Goal: Information Seeking & Learning: Compare options

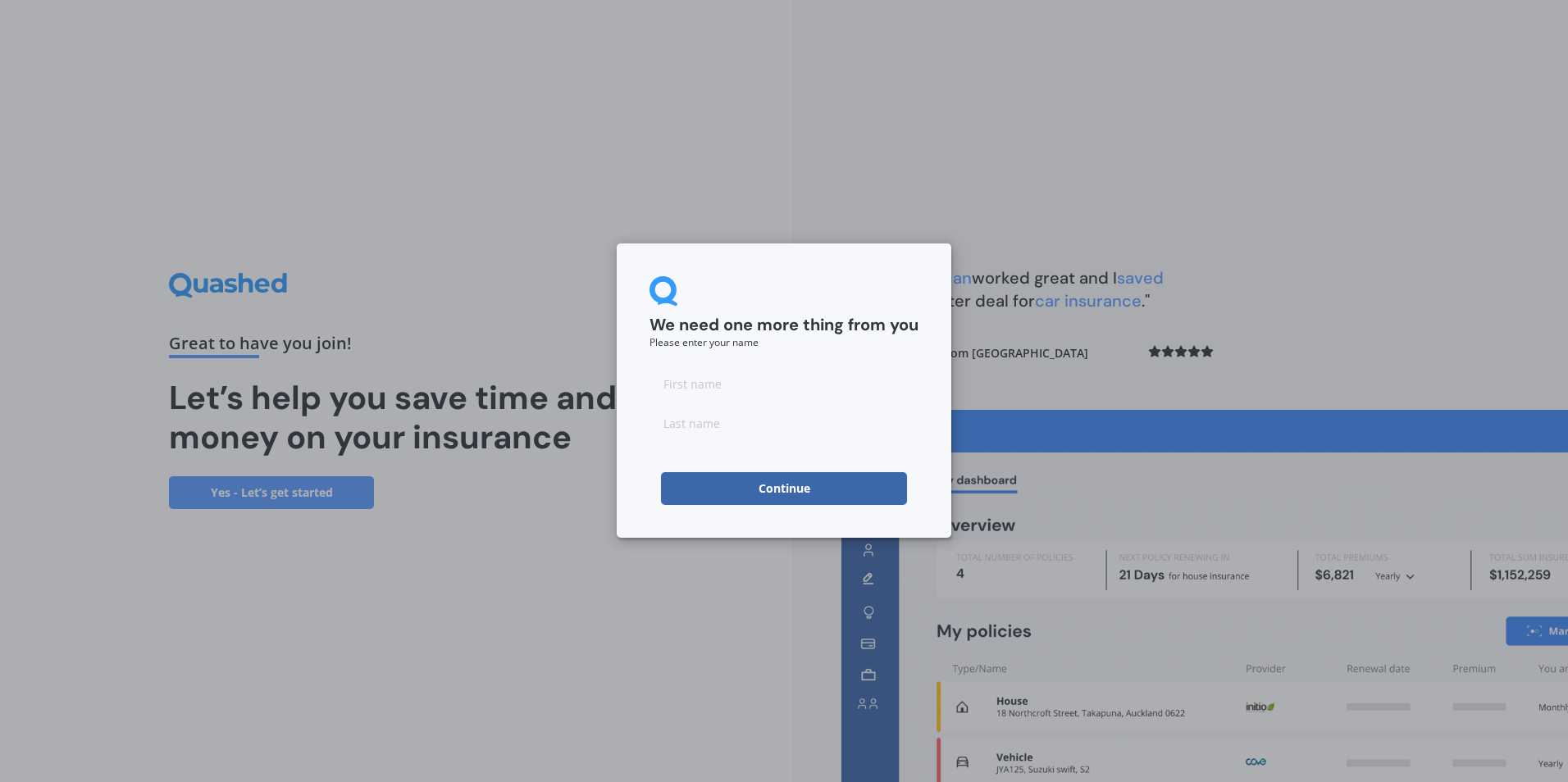
click at [766, 394] on input at bounding box center [784, 383] width 269 height 33
type input "[PERSON_NAME]"
type input "Hampton"
click at [775, 476] on button "Continue" at bounding box center [784, 489] width 246 height 33
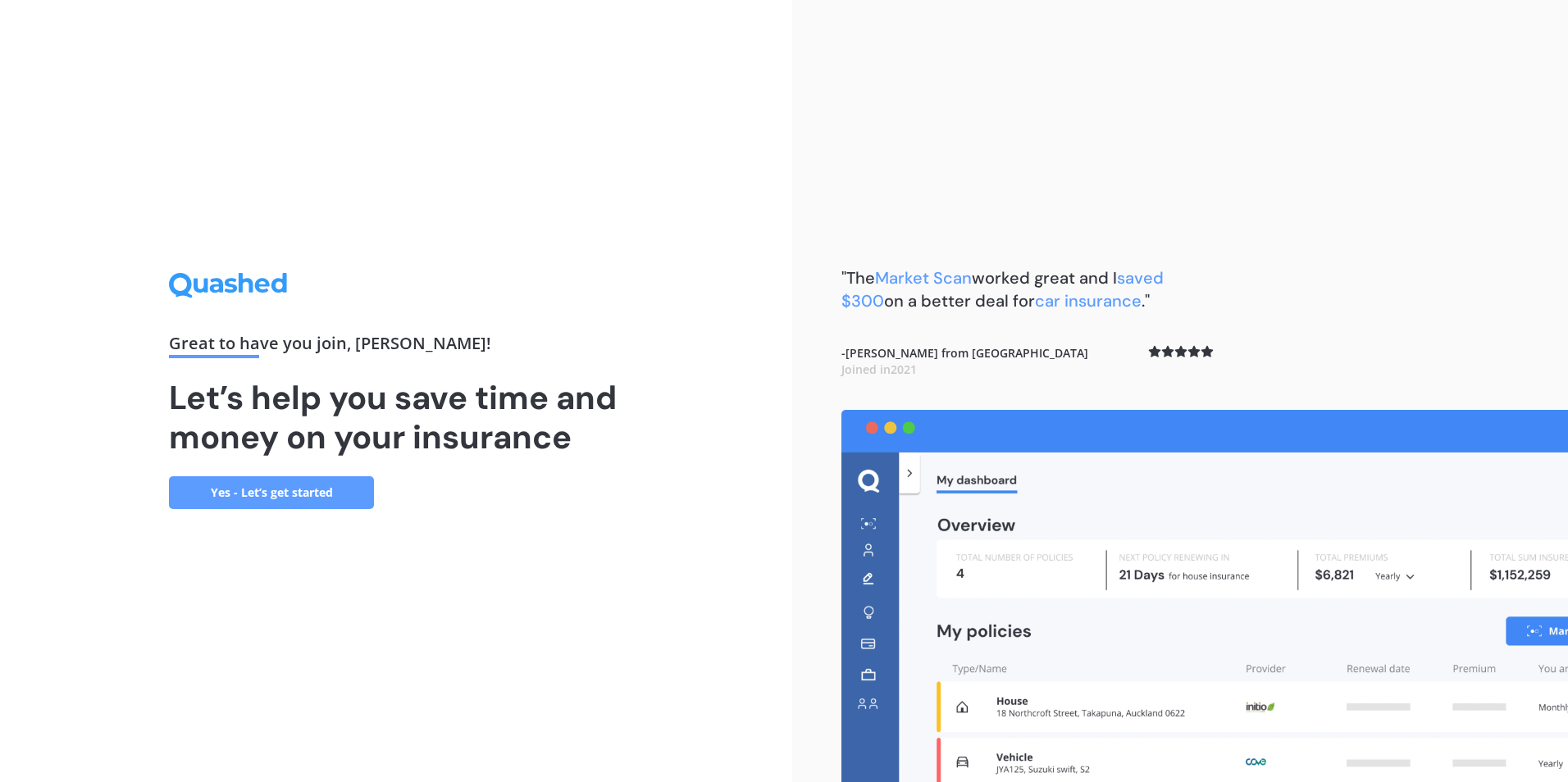
click at [294, 489] on link "Yes - Let’s get started" at bounding box center [271, 493] width 205 height 33
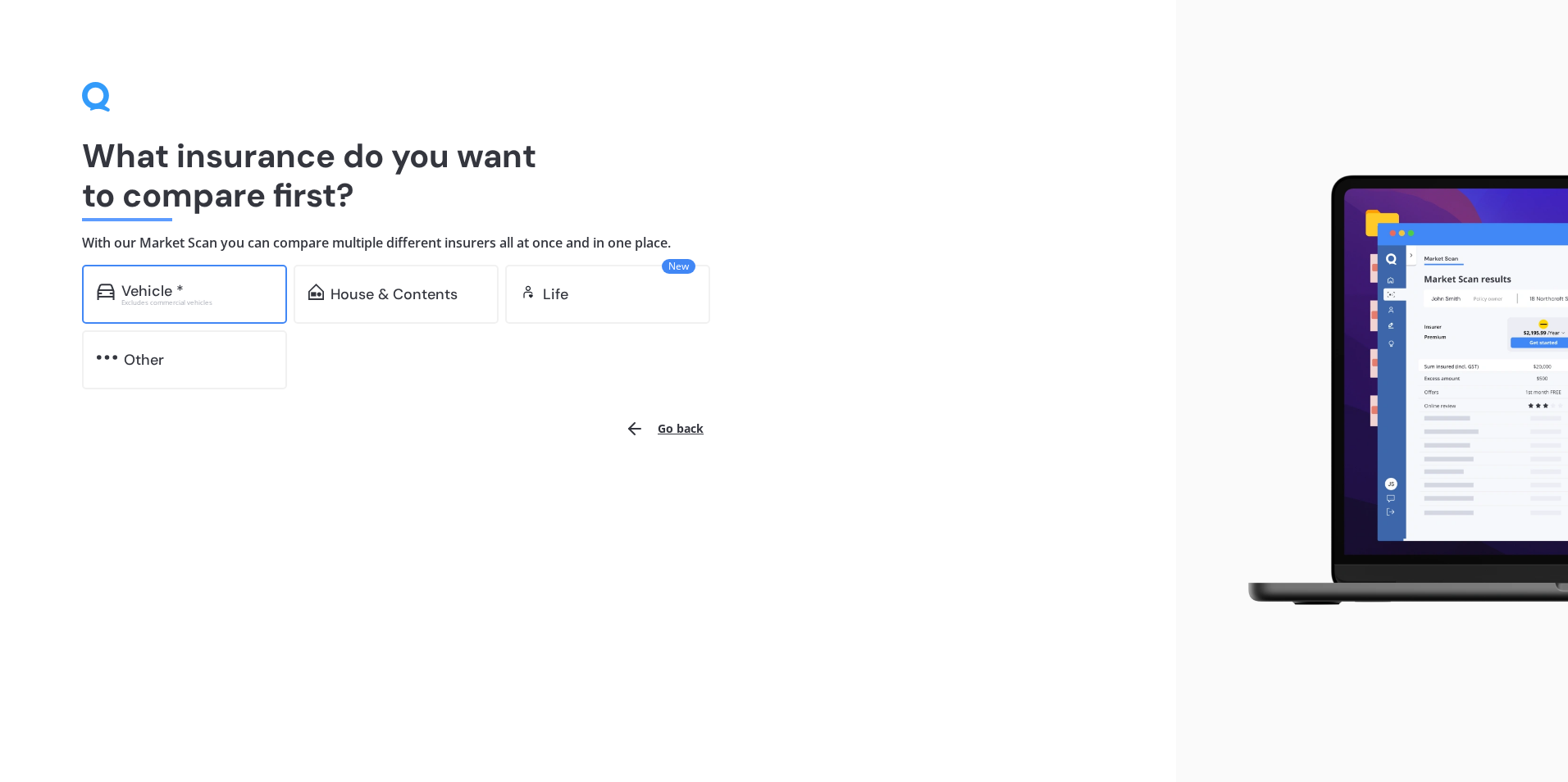
click at [163, 279] on div "Vehicle * Excludes commercial vehicles" at bounding box center [184, 294] width 205 height 59
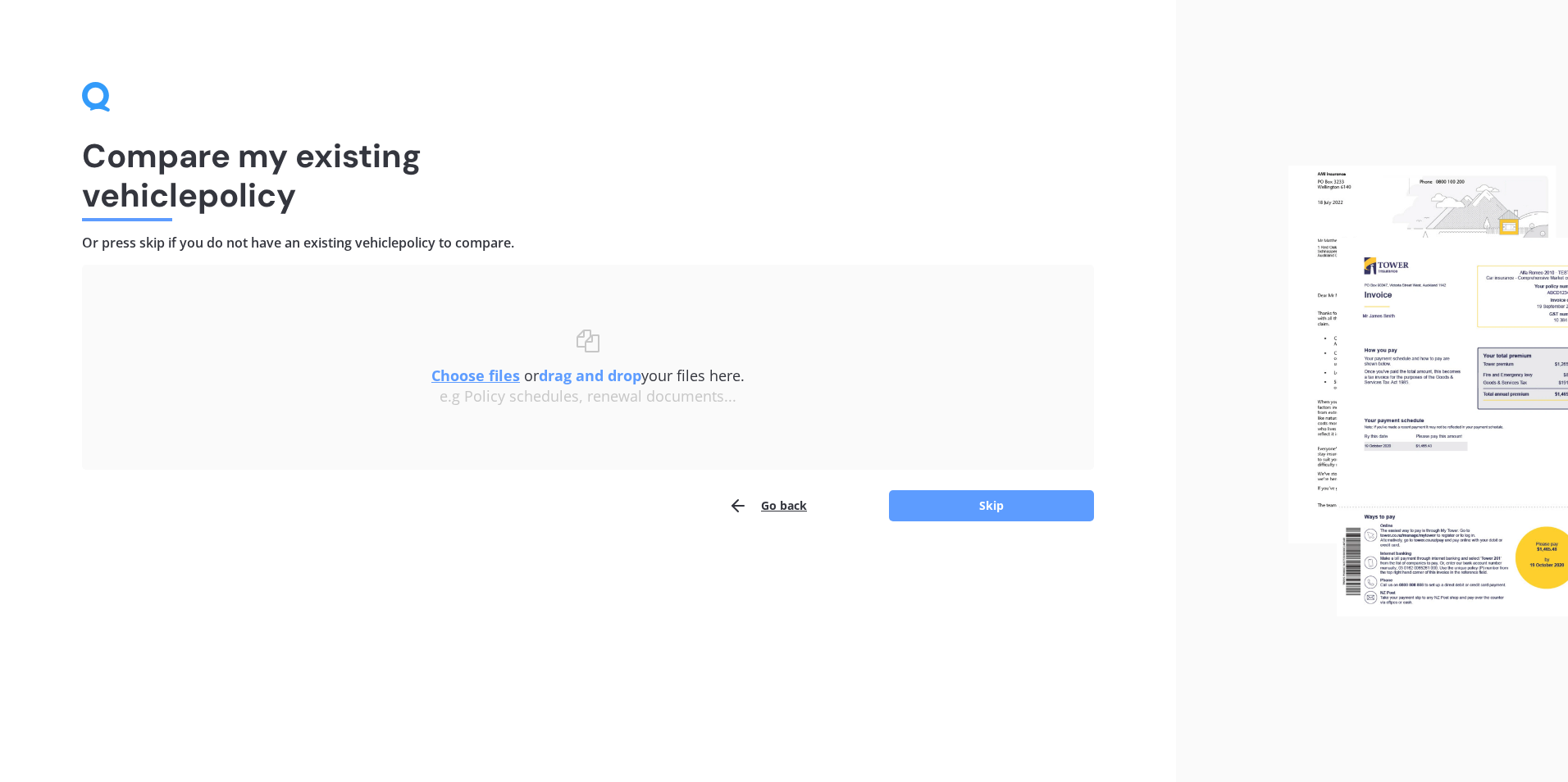
click at [782, 506] on button "Go back" at bounding box center [768, 505] width 79 height 33
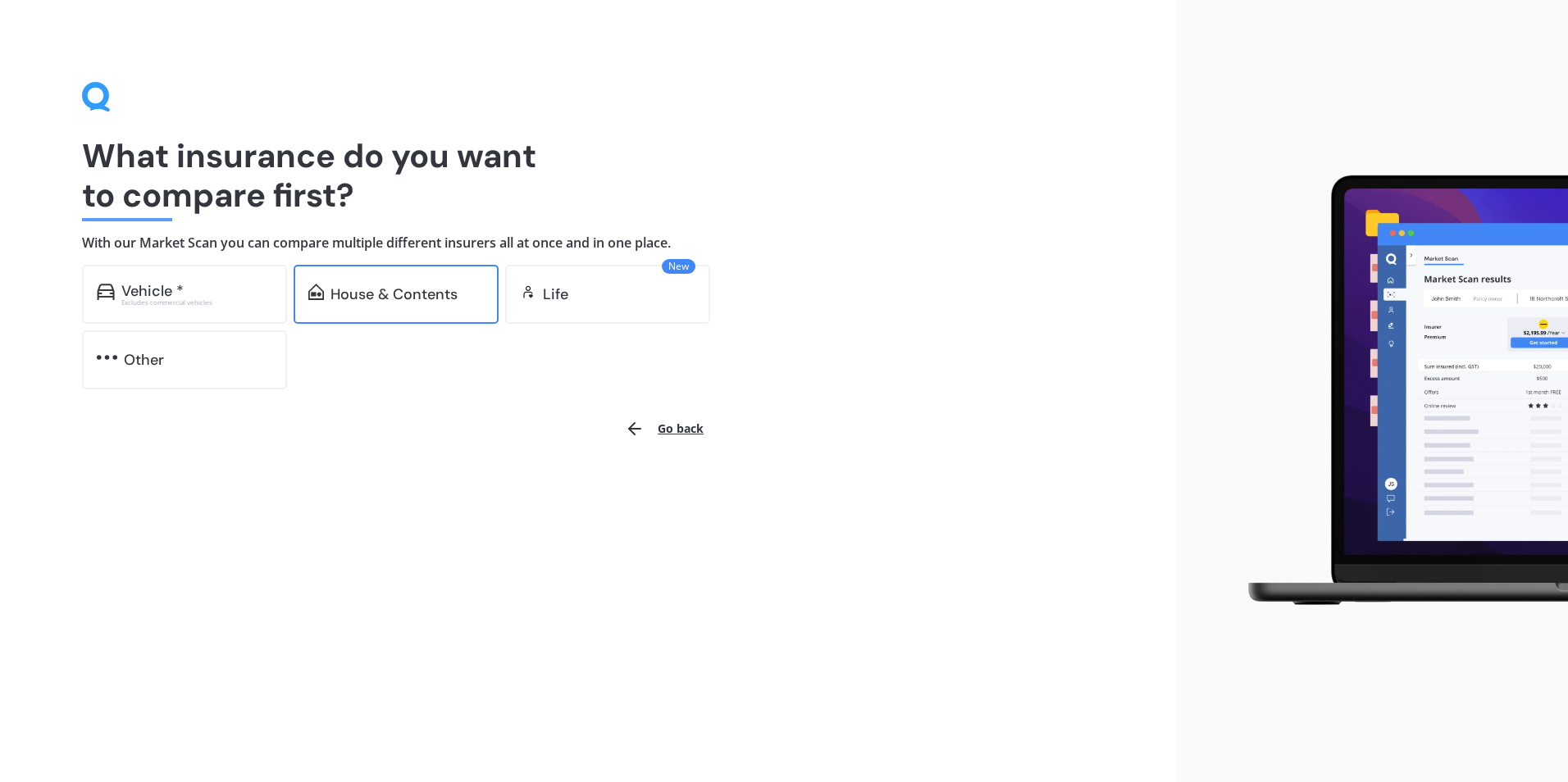
click at [371, 286] on div "House & Contents" at bounding box center [394, 294] width 127 height 16
click at [187, 288] on div "Vehicle *" at bounding box center [196, 290] width 151 height 16
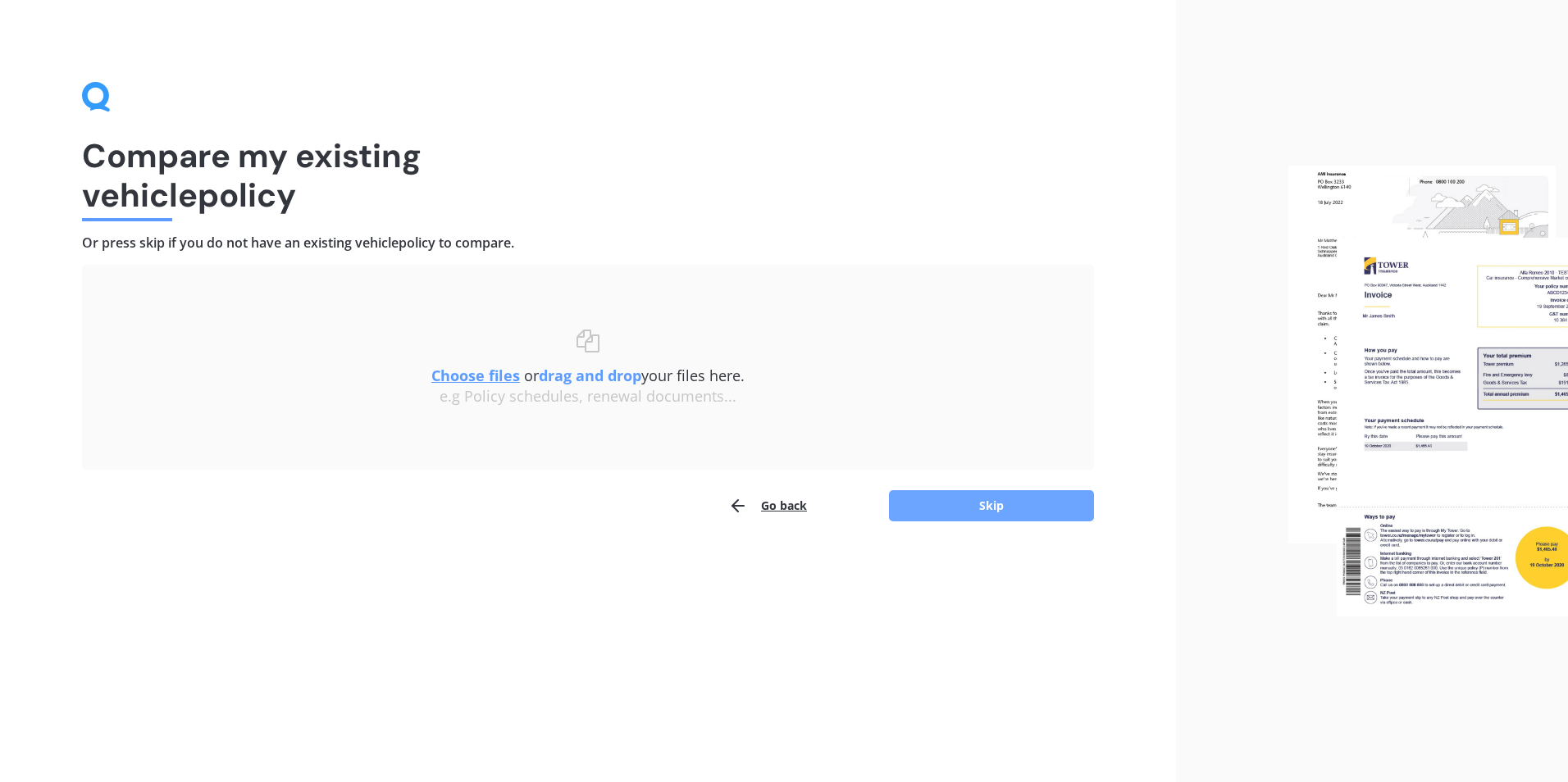
click at [980, 507] on button "Skip" at bounding box center [991, 505] width 205 height 31
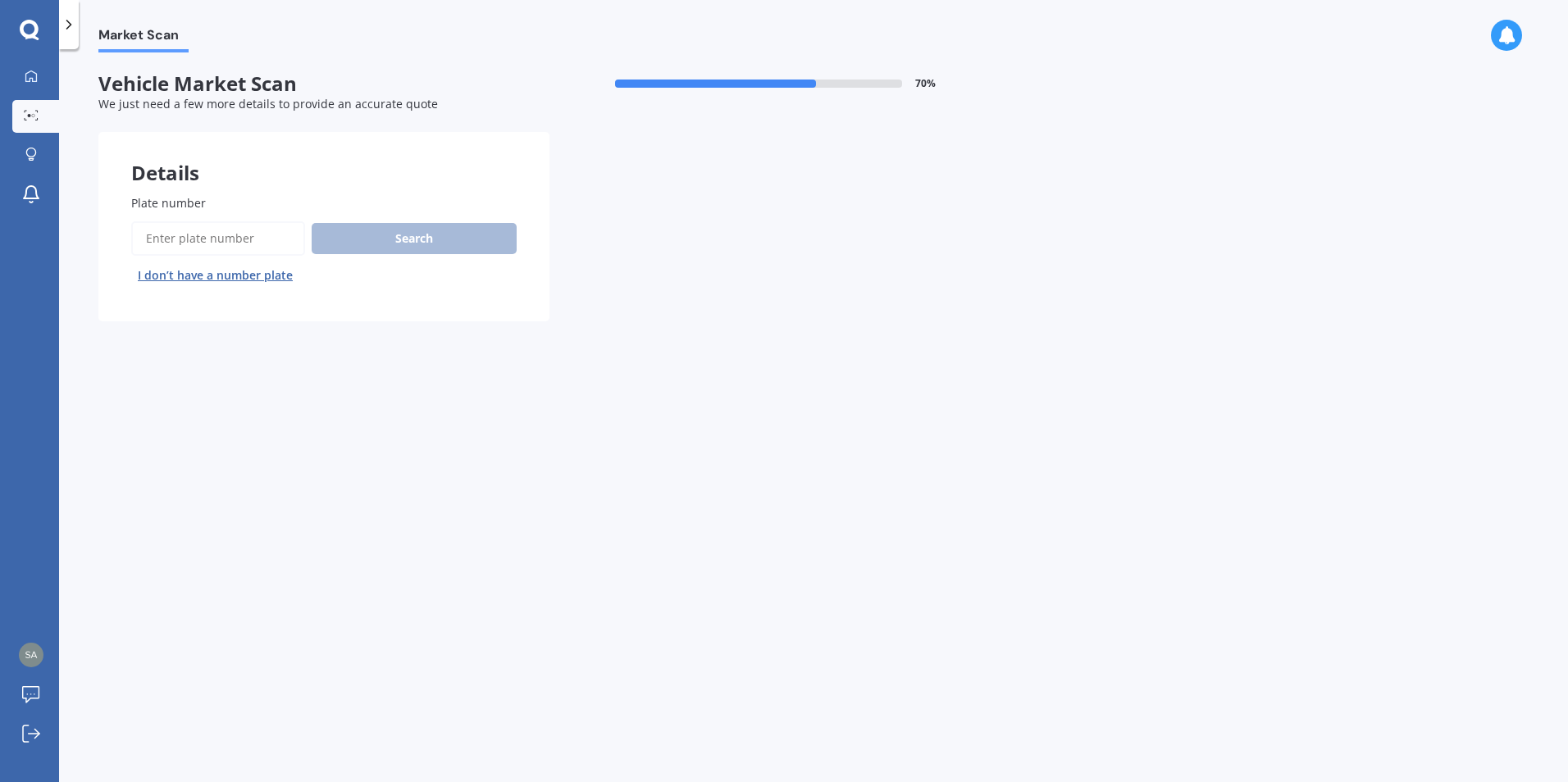
click at [176, 243] on input "Plate number" at bounding box center [218, 238] width 174 height 35
type input "NGK539"
click at [435, 240] on button "Search" at bounding box center [413, 238] width 205 height 31
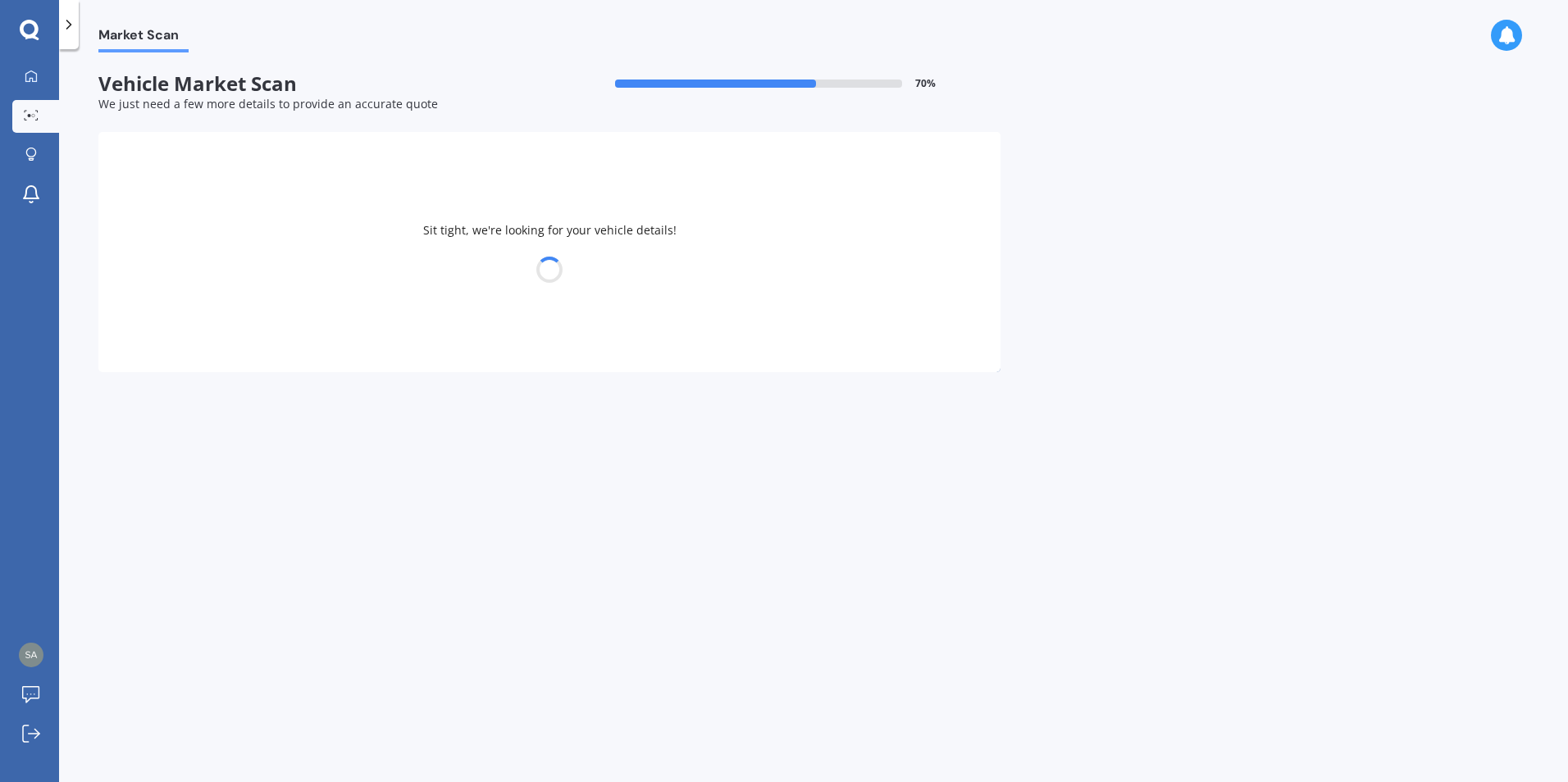
select select "TOYOTA"
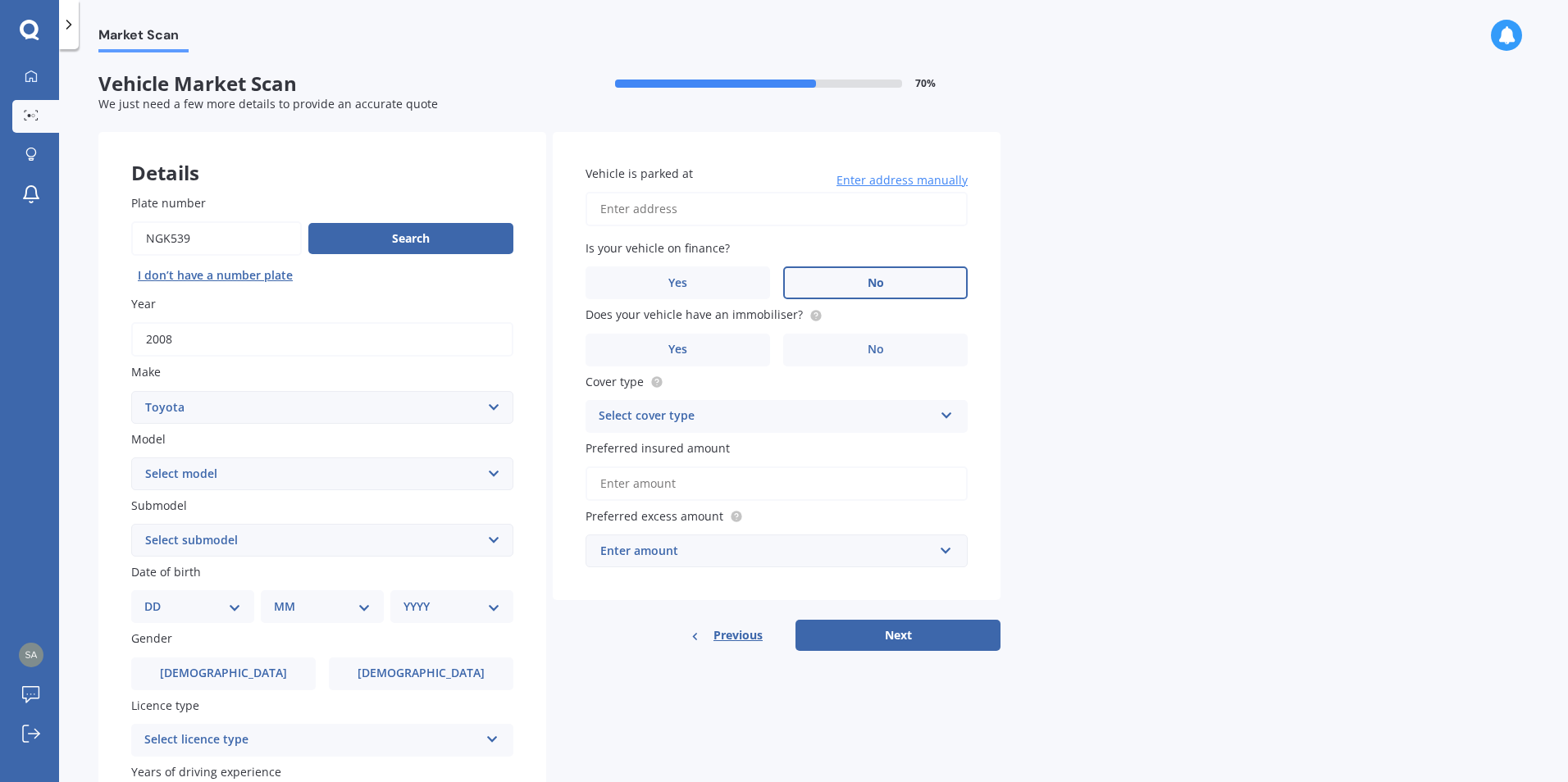
click at [869, 274] on label "No" at bounding box center [875, 282] width 184 height 33
click at [0, 0] on input "No" at bounding box center [0, 0] width 0 height 0
click at [897, 354] on label "No" at bounding box center [875, 350] width 184 height 33
click at [0, 0] on input "No" at bounding box center [0, 0] width 0 height 0
click at [663, 415] on div "Select cover type" at bounding box center [766, 416] width 334 height 19
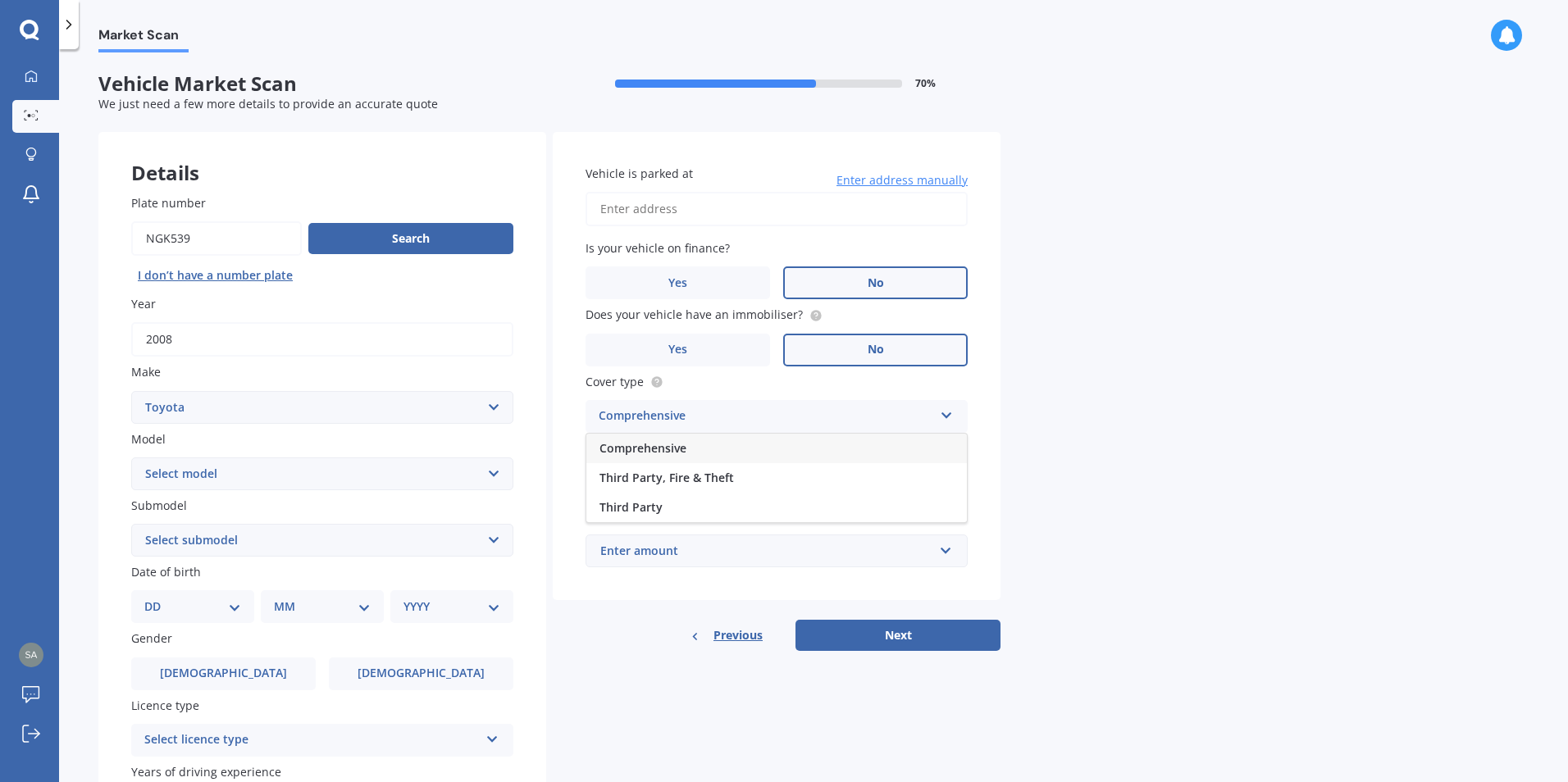
click at [657, 452] on span "Comprehensive" at bounding box center [643, 448] width 86 height 15
click at [651, 482] on input "Preferred insured amount" at bounding box center [776, 484] width 382 height 35
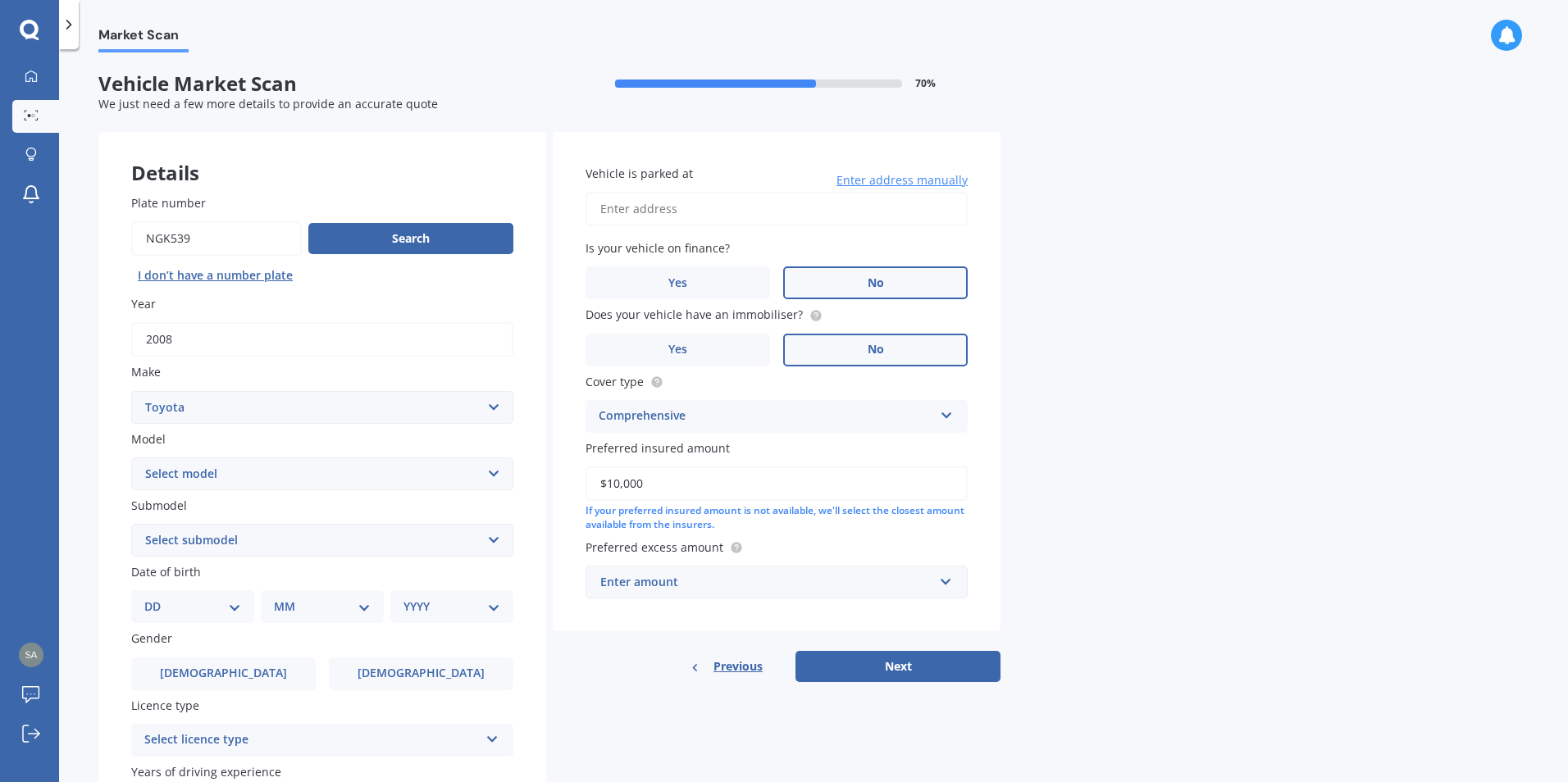
type input "$10,000"
click at [1268, 539] on div "Market Scan Vehicle Market Scan 70 % We just need a few more details to provide…" at bounding box center [813, 419] width 1508 height 733
click at [946, 582] on input "text" at bounding box center [771, 582] width 367 height 31
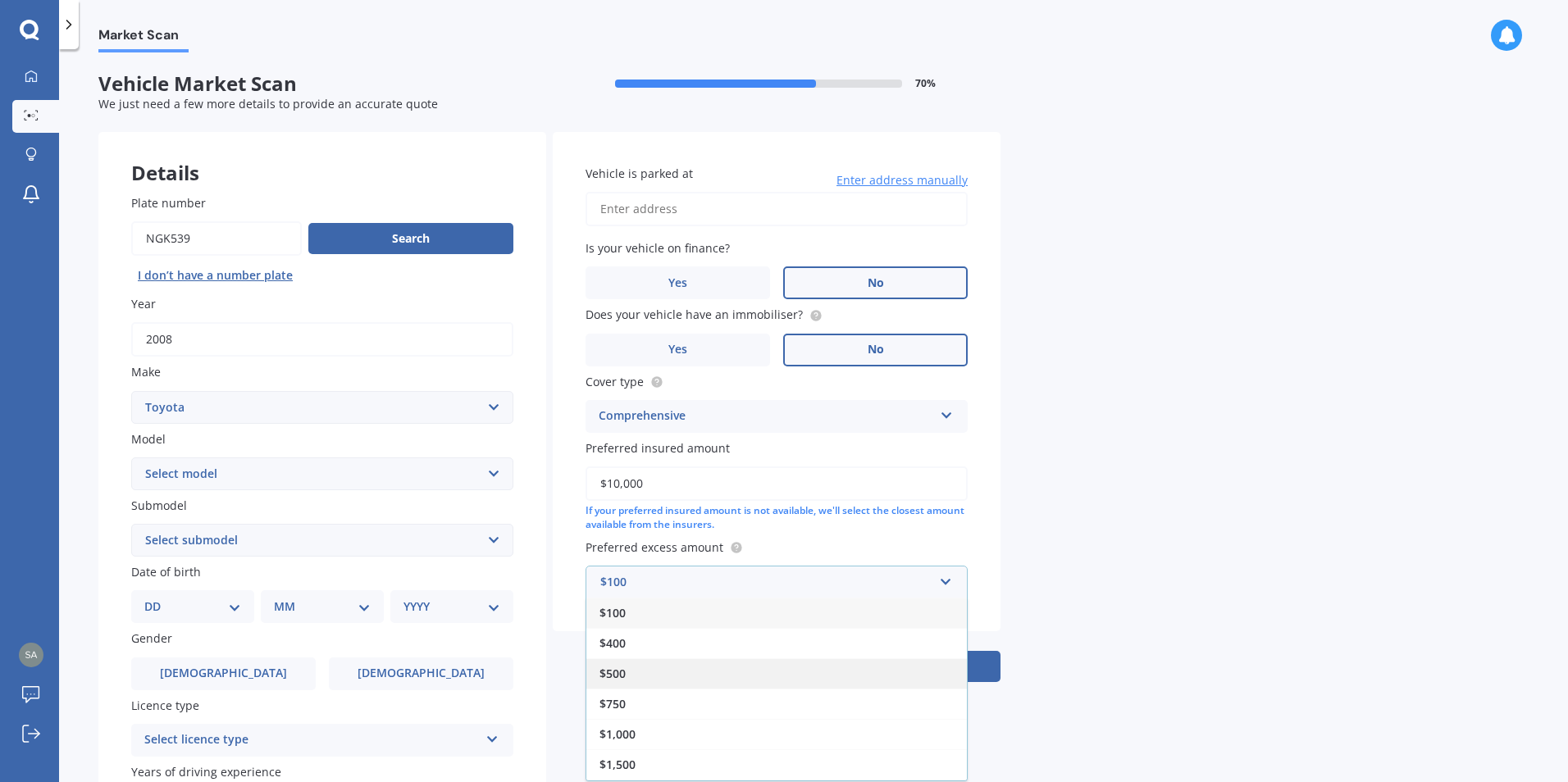
click at [618, 673] on span "$500" at bounding box center [612, 673] width 26 height 15
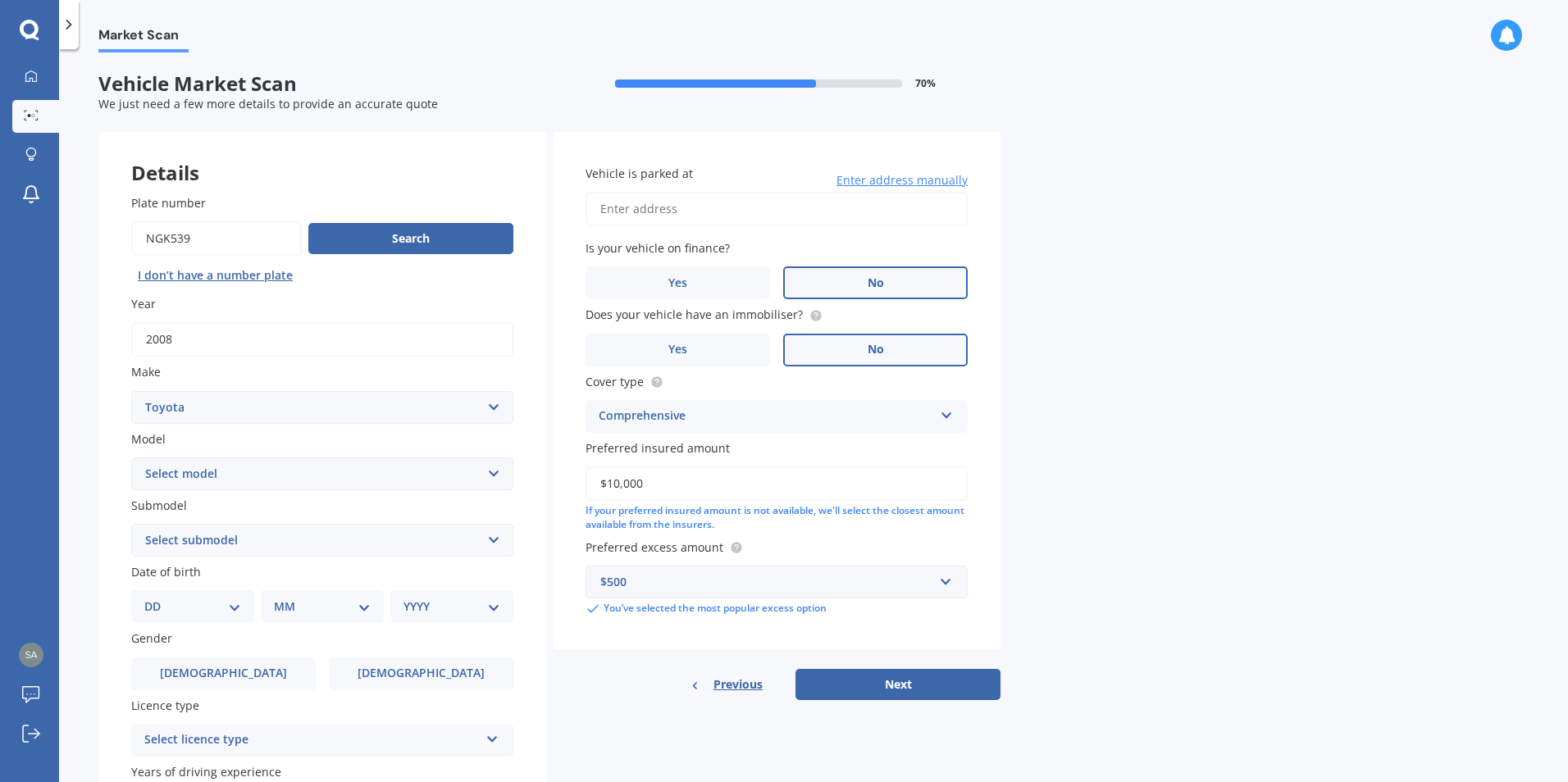
click at [1060, 546] on div "Market Scan Vehicle Market Scan 70 % We just need a few more details to provide…" at bounding box center [813, 419] width 1508 height 733
click at [236, 610] on select "DD 01 02 03 04 05 06 07 08 09 10 11 12 13 14 15 16 17 18 19 20 21 22 23 24 25 2…" at bounding box center [192, 606] width 97 height 18
select select "24"
click at [158, 598] on select "DD 01 02 03 04 05 06 07 08 09 10 11 12 13 14 15 16 17 18 19 20 21 22 23 24 25 2…" at bounding box center [192, 606] width 97 height 18
click at [360, 608] on select "MM 01 02 03 04 05 06 07 08 09 10 11 12" at bounding box center [326, 606] width 90 height 18
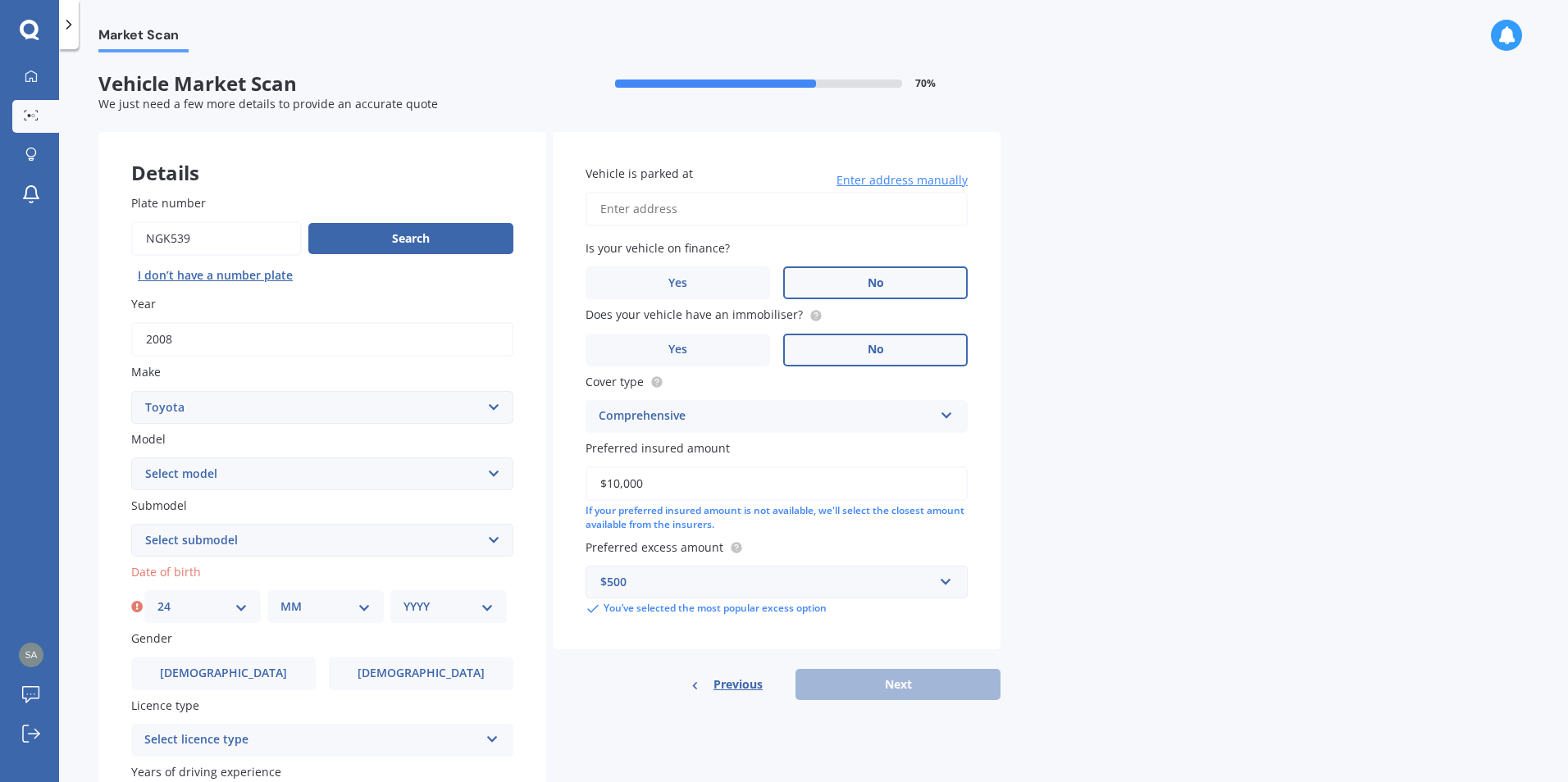
select select "05"
click at [281, 598] on select "MM 01 02 03 04 05 06 07 08 09 10 11 12" at bounding box center [326, 606] width 90 height 18
click at [488, 607] on select "YYYY 2025 2024 2023 2022 2021 2020 2019 2018 2017 2016 2015 2014 2013 2012 2011…" at bounding box center [449, 606] width 90 height 18
select select "1994"
click at [404, 598] on select "YYYY 2025 2024 2023 2022 2021 2020 2019 2018 2017 2016 2015 2014 2013 2012 2011…" at bounding box center [449, 606] width 90 height 18
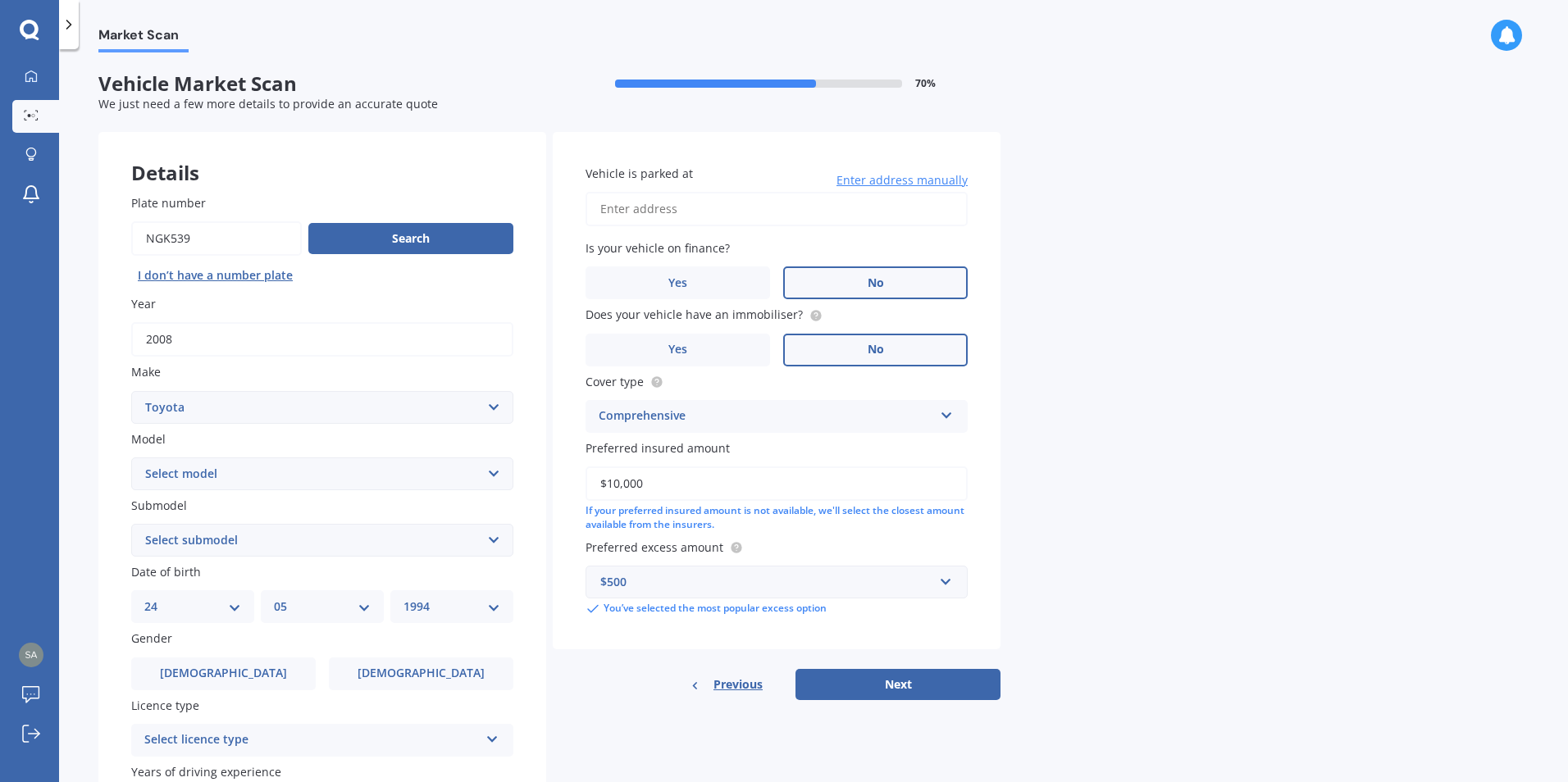
scroll to position [164, 0]
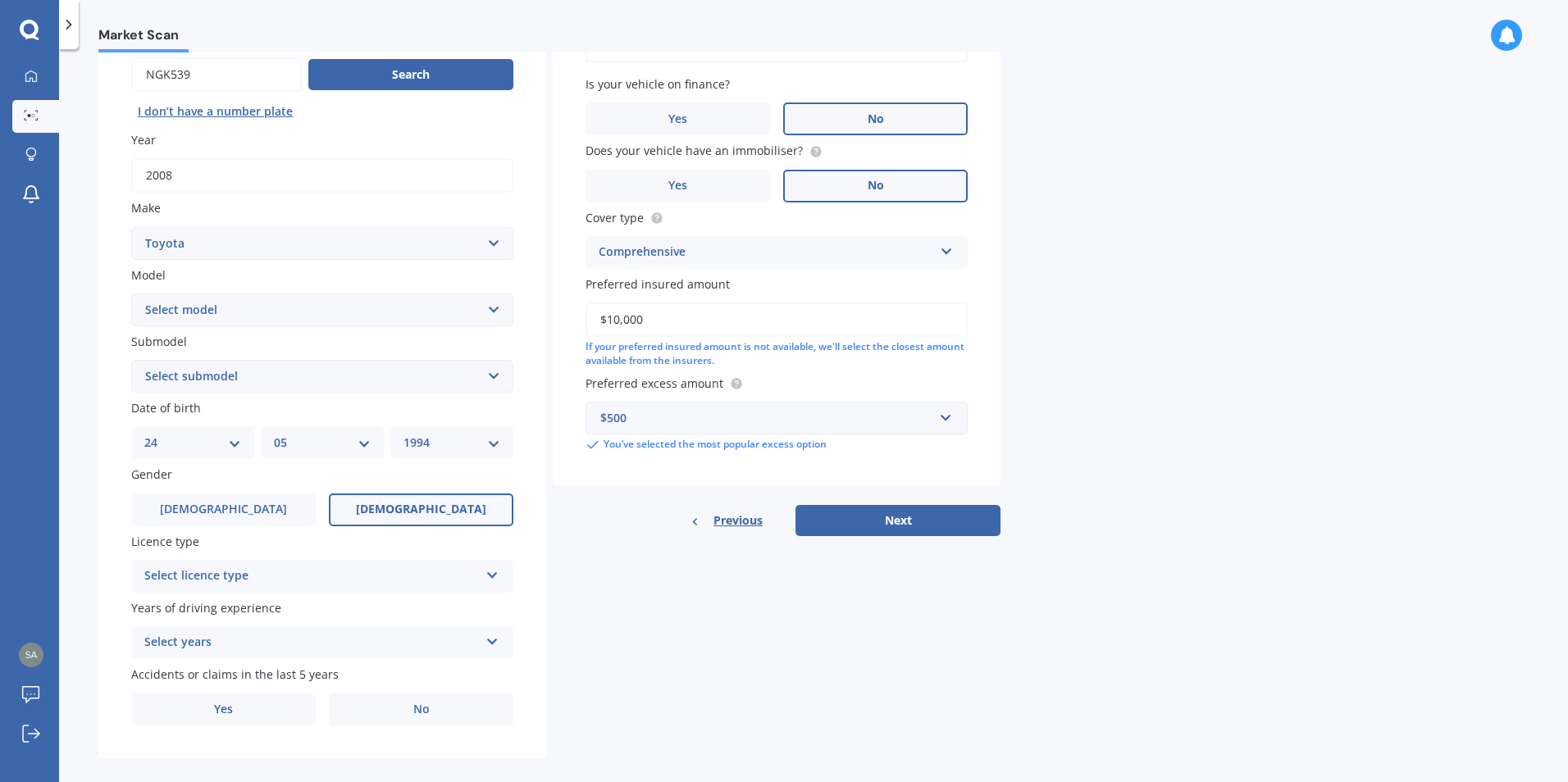
click at [412, 508] on span "[DEMOGRAPHIC_DATA]" at bounding box center [421, 509] width 131 height 14
click at [0, 0] on input "[DEMOGRAPHIC_DATA]" at bounding box center [0, 0] width 0 height 0
click at [494, 574] on icon at bounding box center [492, 573] width 14 height 12
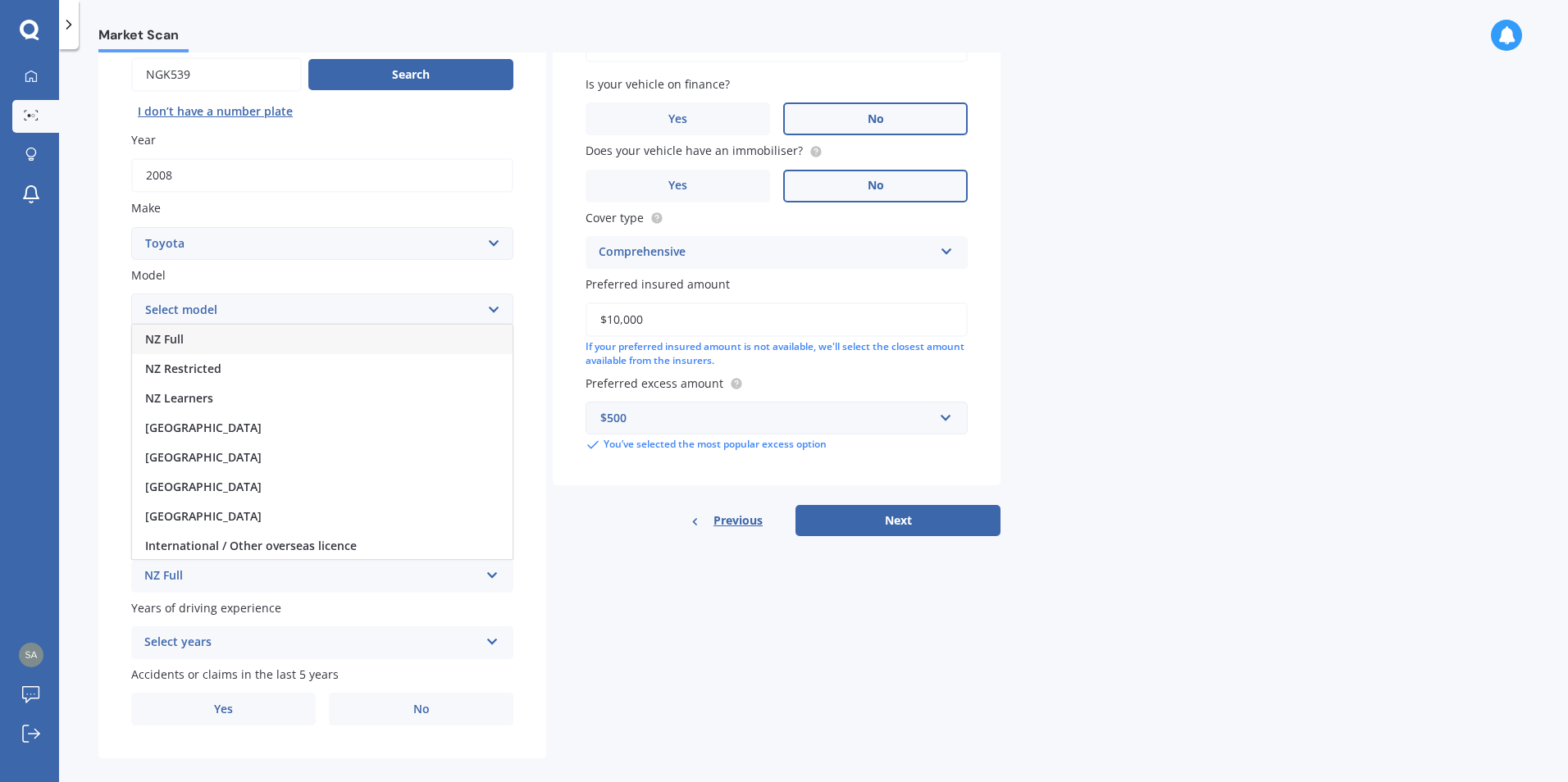
click at [176, 336] on span "NZ Full" at bounding box center [164, 339] width 38 height 15
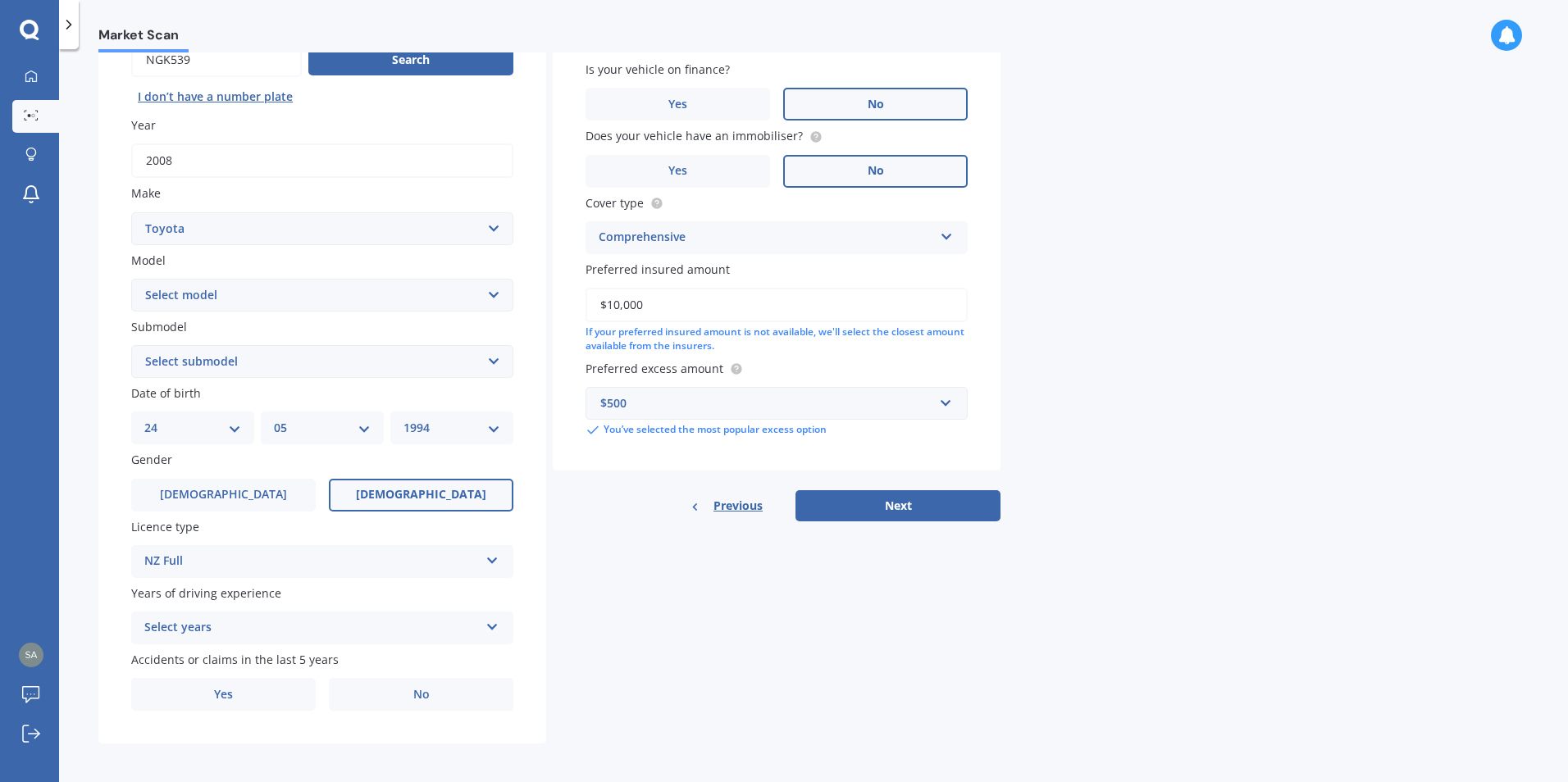
scroll to position [183, 0]
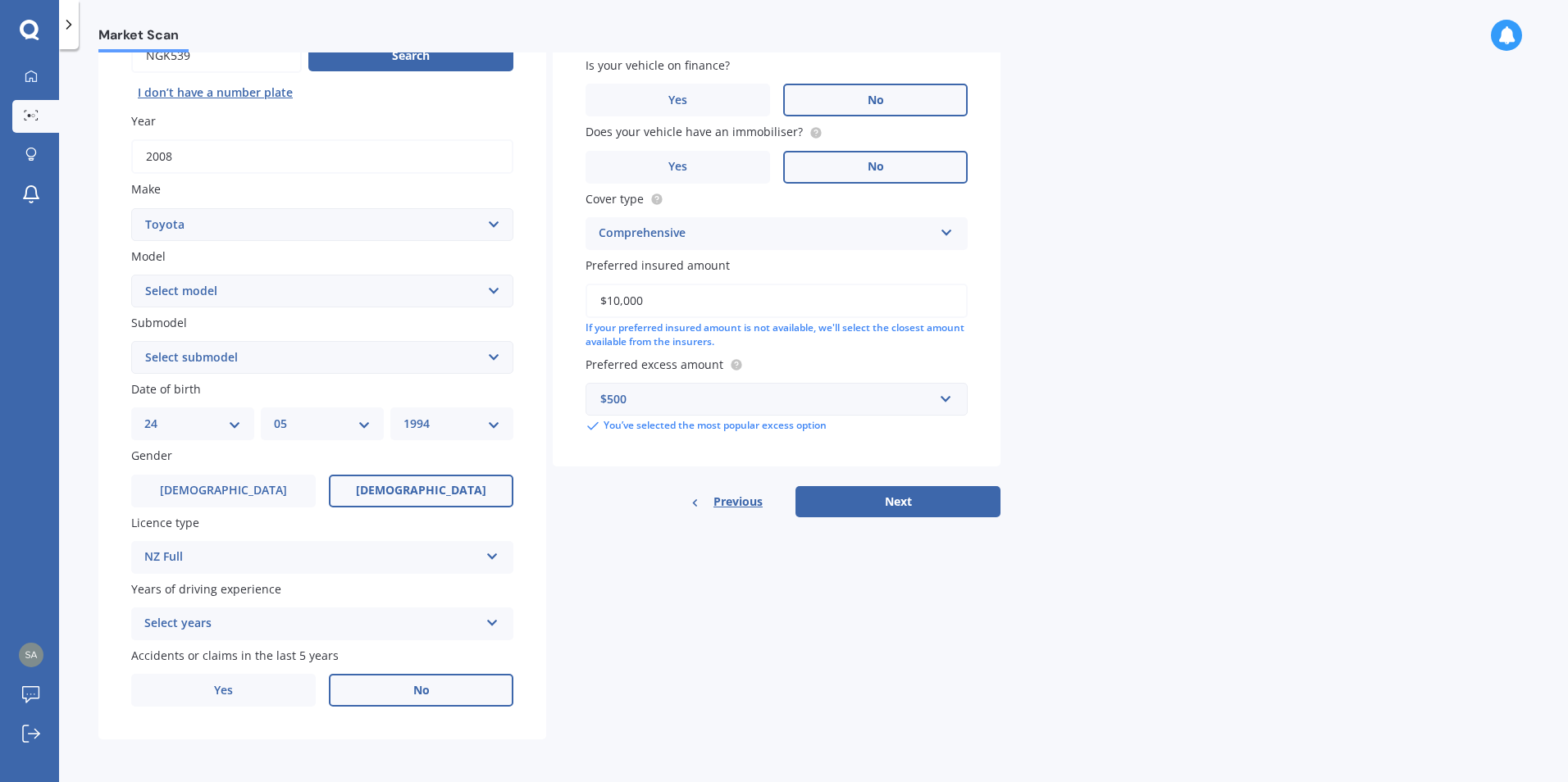
click at [428, 688] on span "No" at bounding box center [421, 691] width 16 height 14
click at [0, 0] on input "No" at bounding box center [0, 0] width 0 height 0
click at [493, 621] on icon at bounding box center [492, 620] width 14 height 12
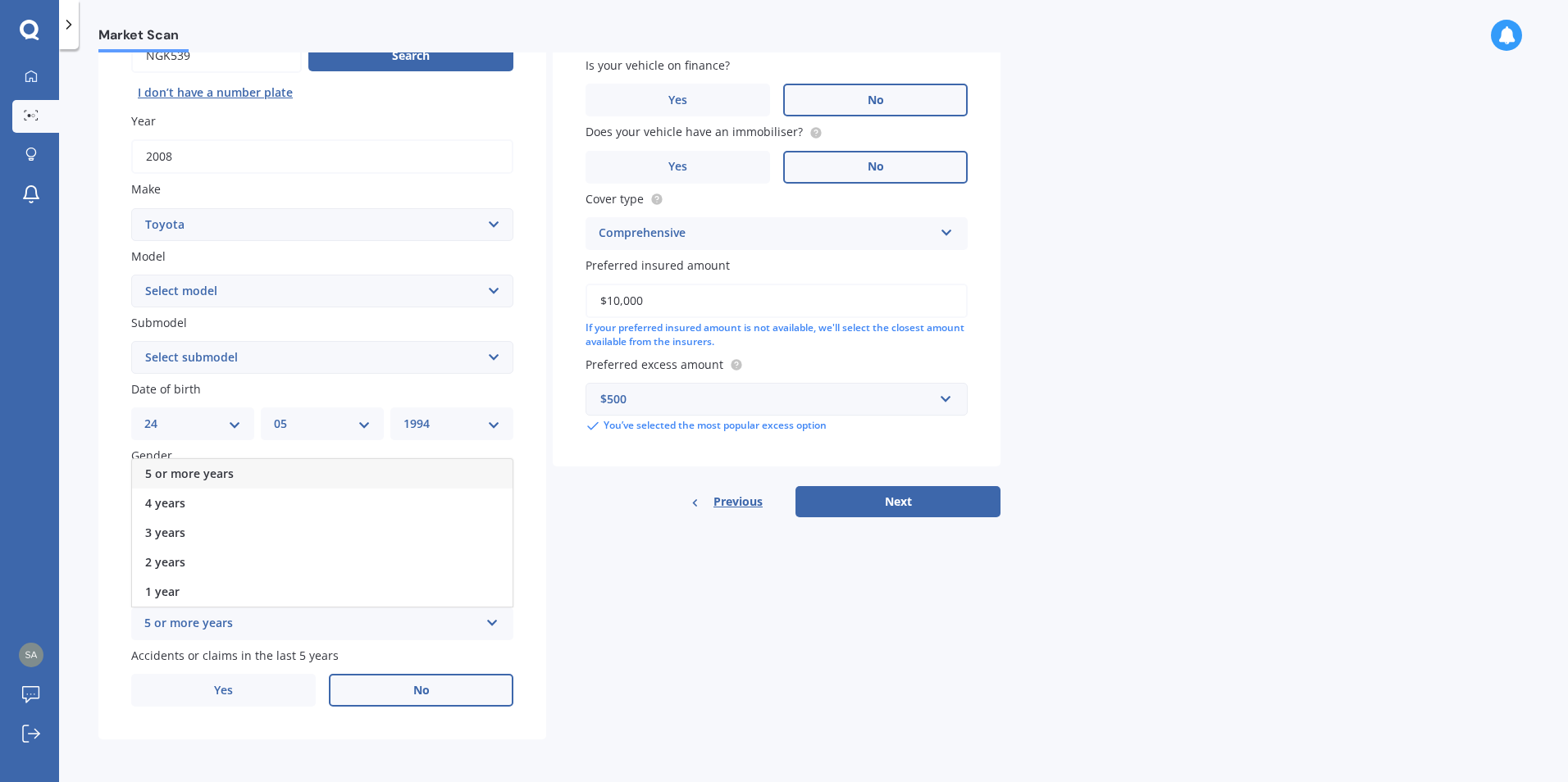
click at [205, 467] on span "5 or more years" at bounding box center [189, 474] width 88 height 15
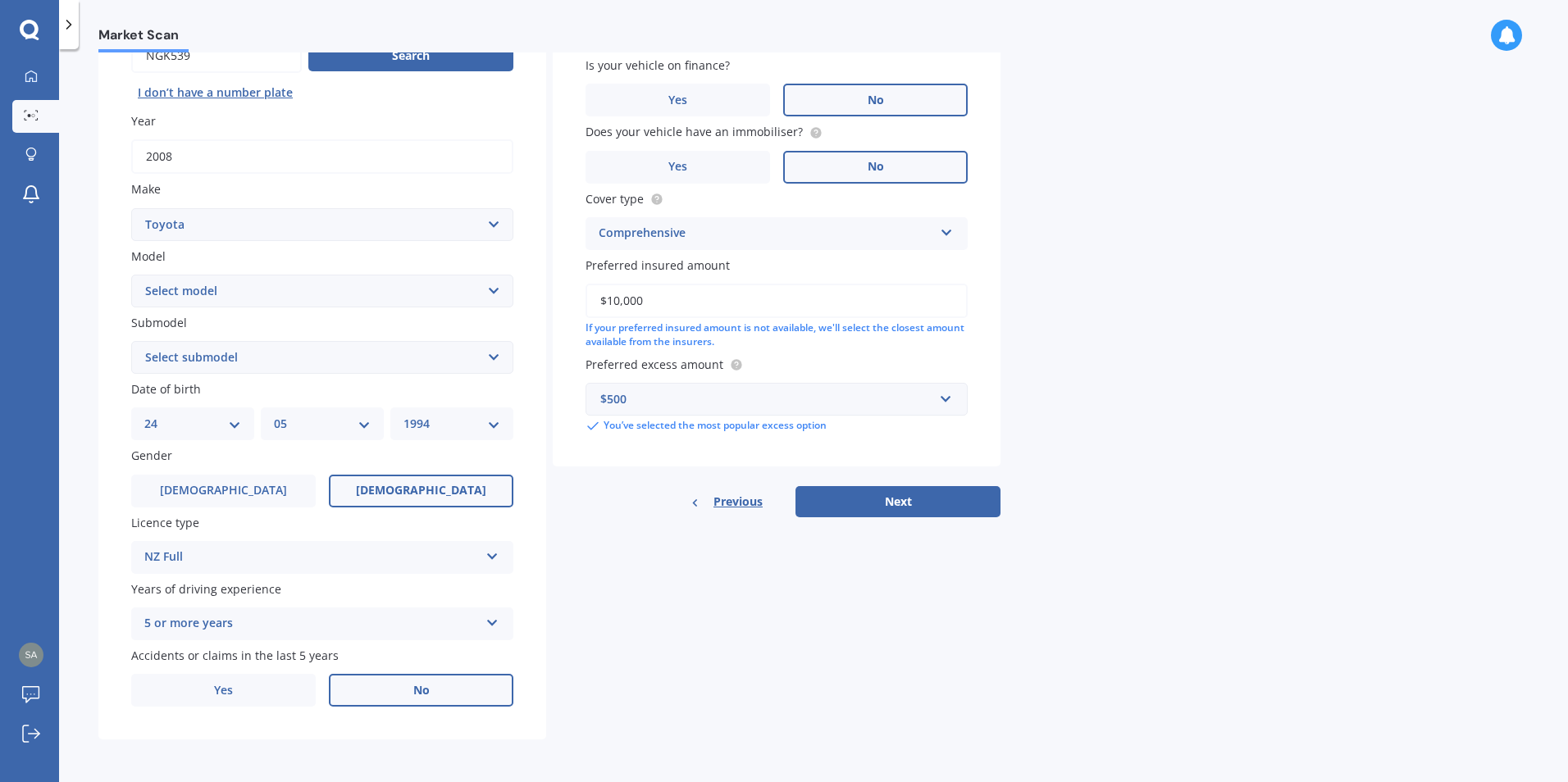
click at [968, 618] on div "Details Plate number Search I don’t have a number plate Year [DATE] Make Select…" at bounding box center [549, 345] width 902 height 792
click at [927, 494] on button "Next" at bounding box center [897, 501] width 205 height 31
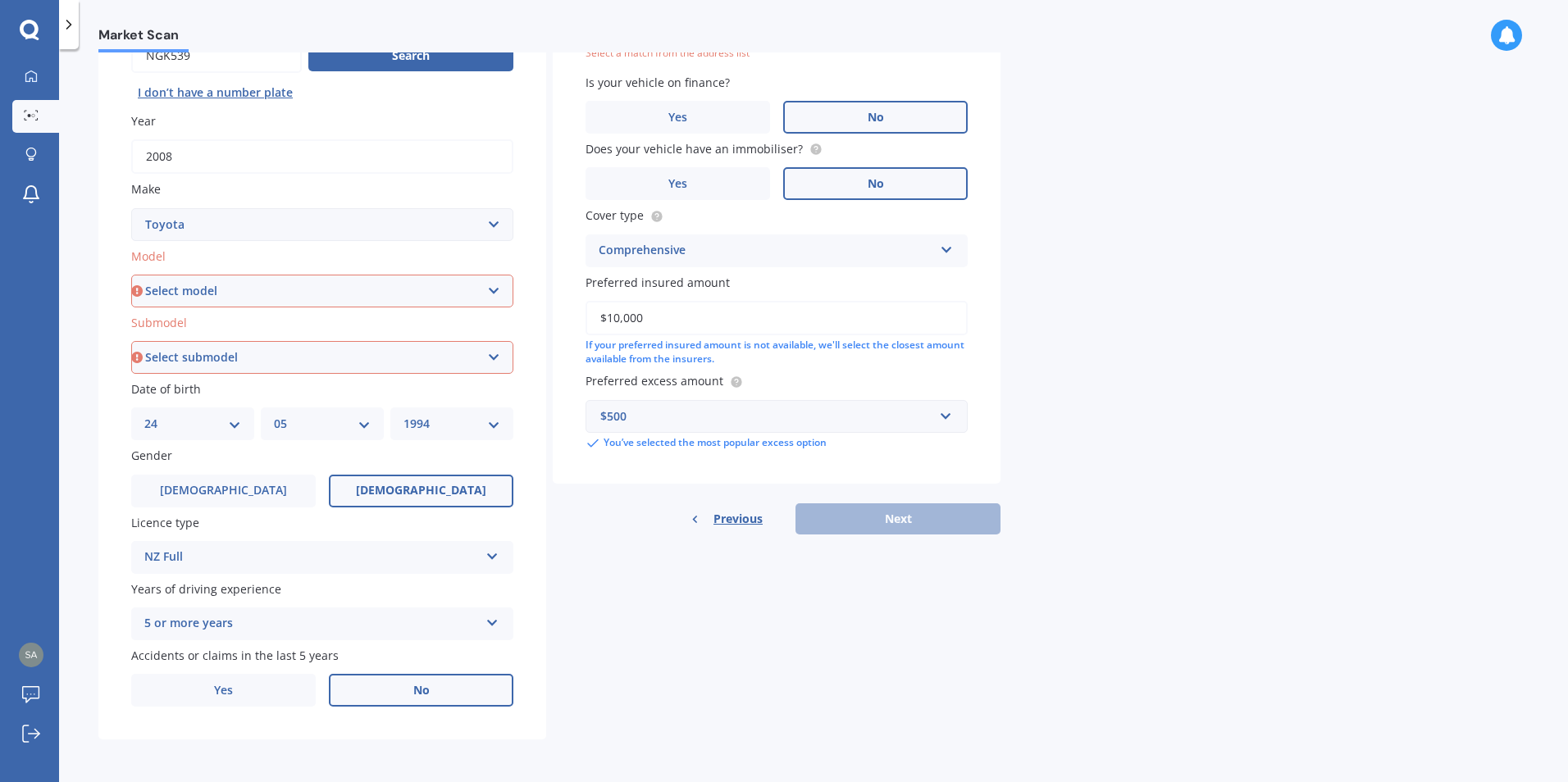
click at [493, 292] on select "Select model 4 Runner 86 [PERSON_NAME] Alphard Altezza Aqua Aristo Aurion Auris…" at bounding box center [323, 291] width 382 height 33
select select "RAV-4"
click at [132, 275] on select "Select model 4 Runner 86 [PERSON_NAME] Alphard Altezza Aqua Aristo Aurion Auris…" at bounding box center [323, 291] width 382 height 33
click at [492, 352] on select "Select submodel Diesel EV GX SUV 2.2/4WD/6AT Hybrid Hybrid 2WD Petrol" at bounding box center [323, 357] width 382 height 33
select select "PETROL"
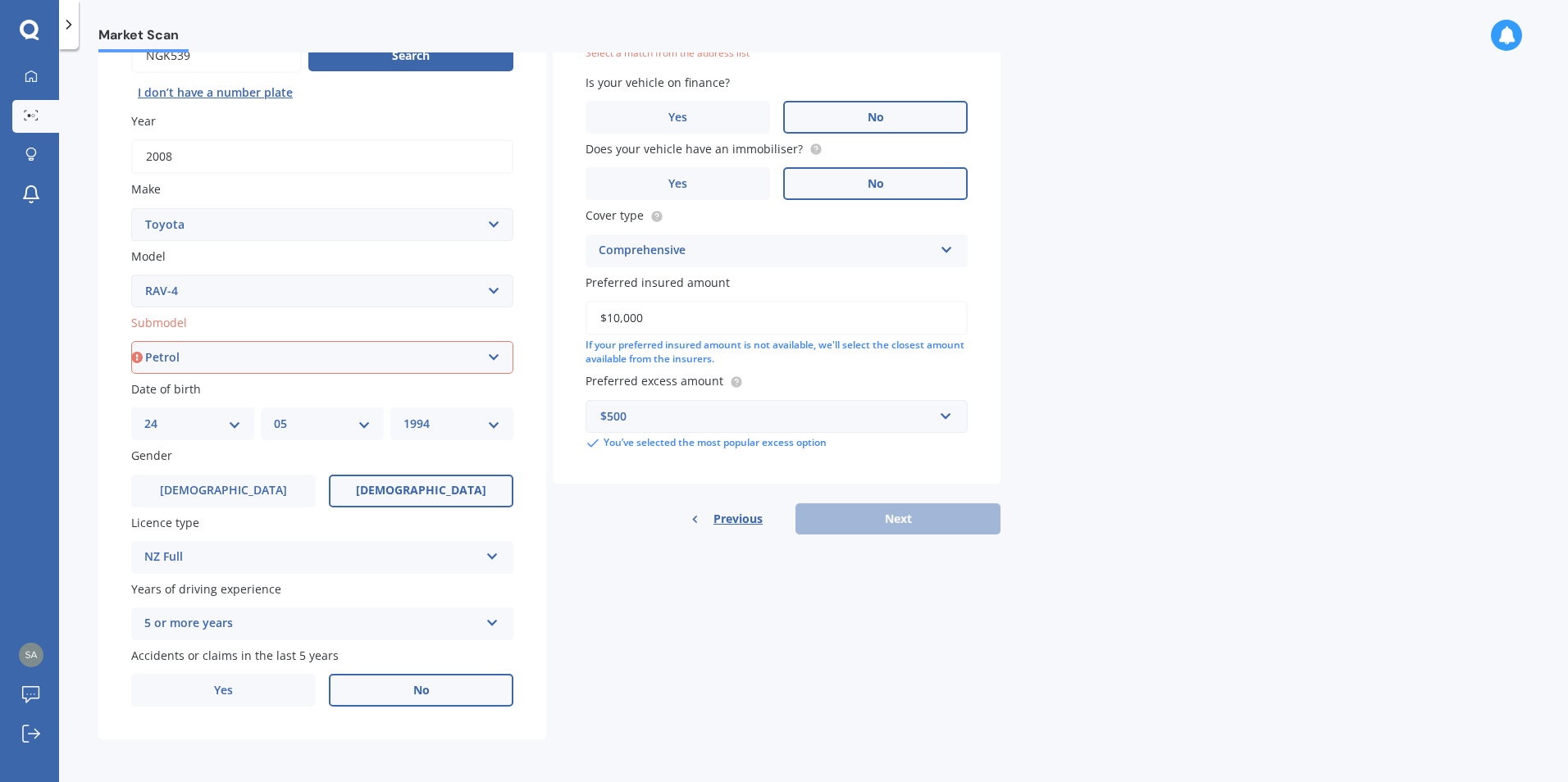
click at [132, 341] on select "Select submodel Diesel EV GX SUV 2.2/4WD/6AT Hybrid Hybrid 2WD Petrol" at bounding box center [323, 357] width 382 height 33
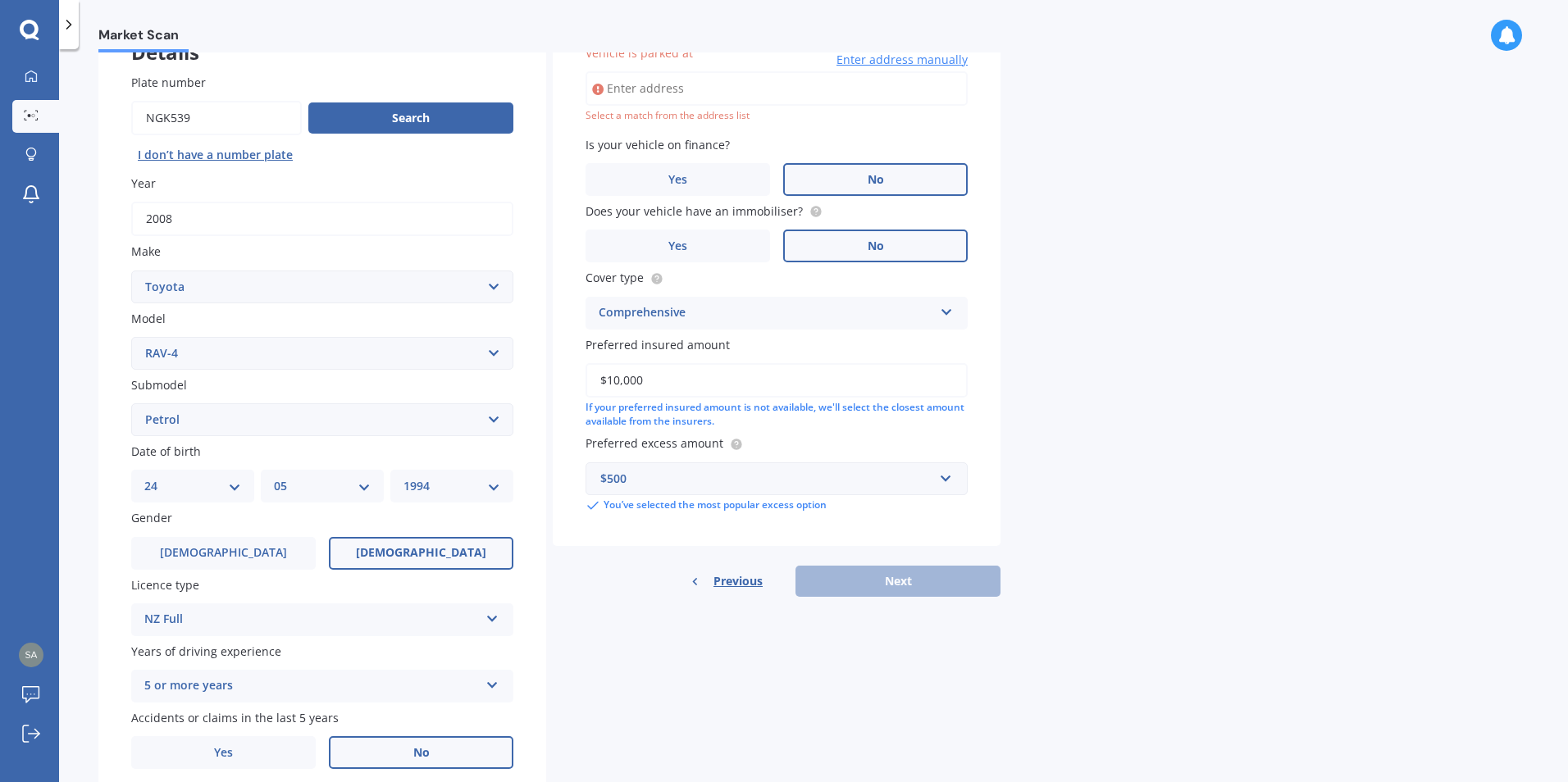
scroll to position [112, 0]
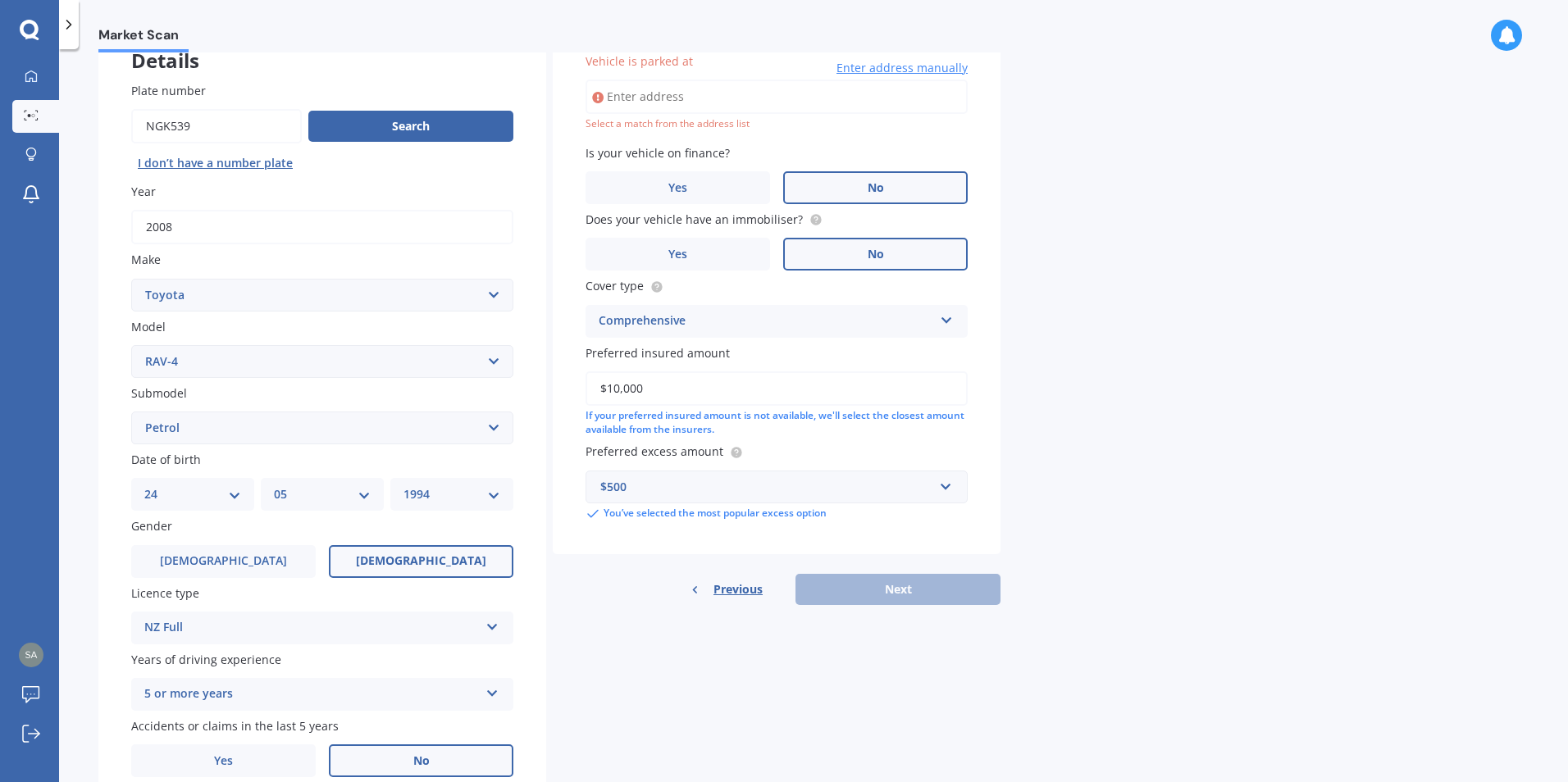
click at [1110, 418] on div "Market Scan Vehicle Market Scan 70 % We just need a few more details to provide…" at bounding box center [813, 419] width 1508 height 733
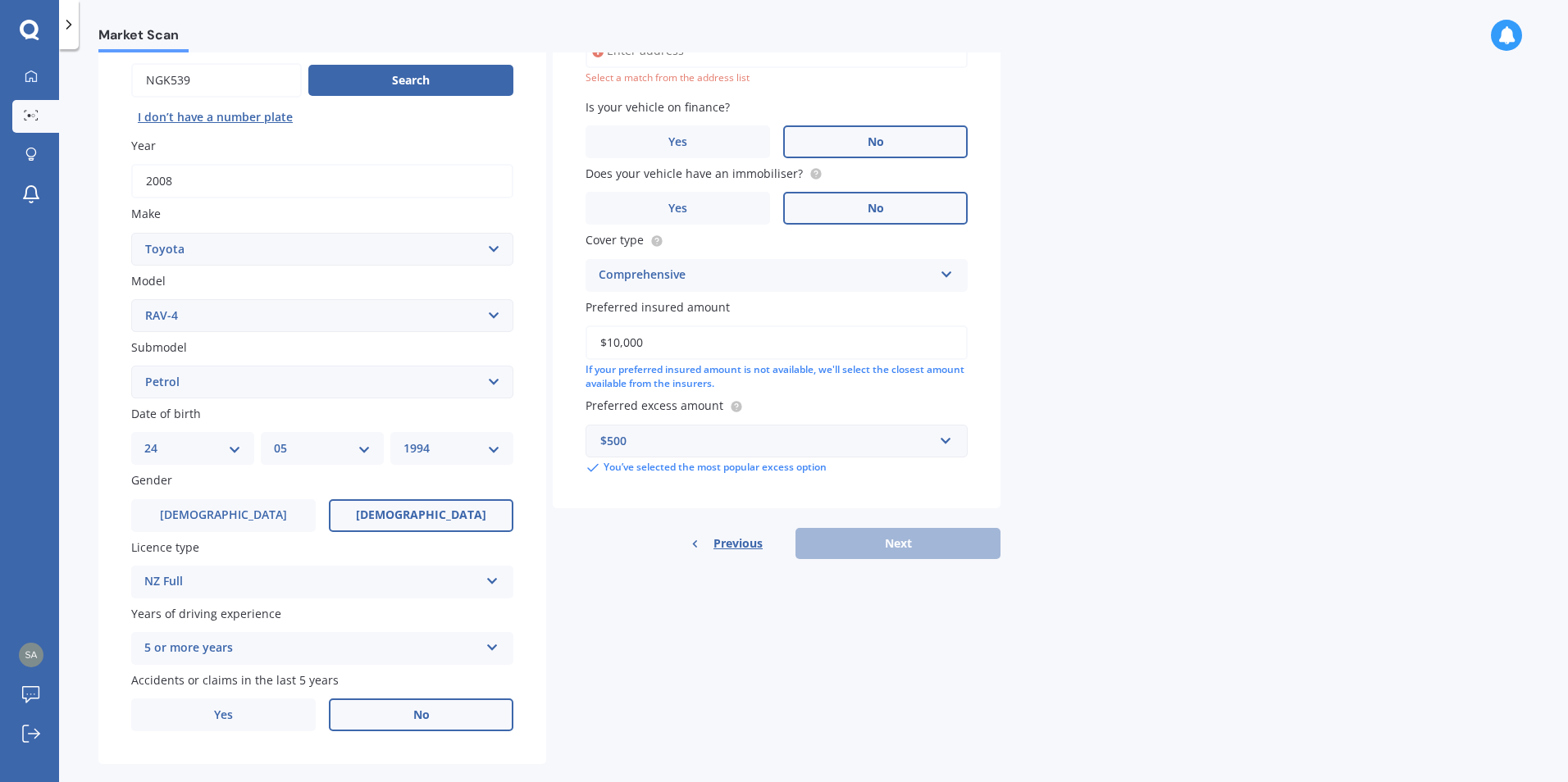
scroll to position [183, 0]
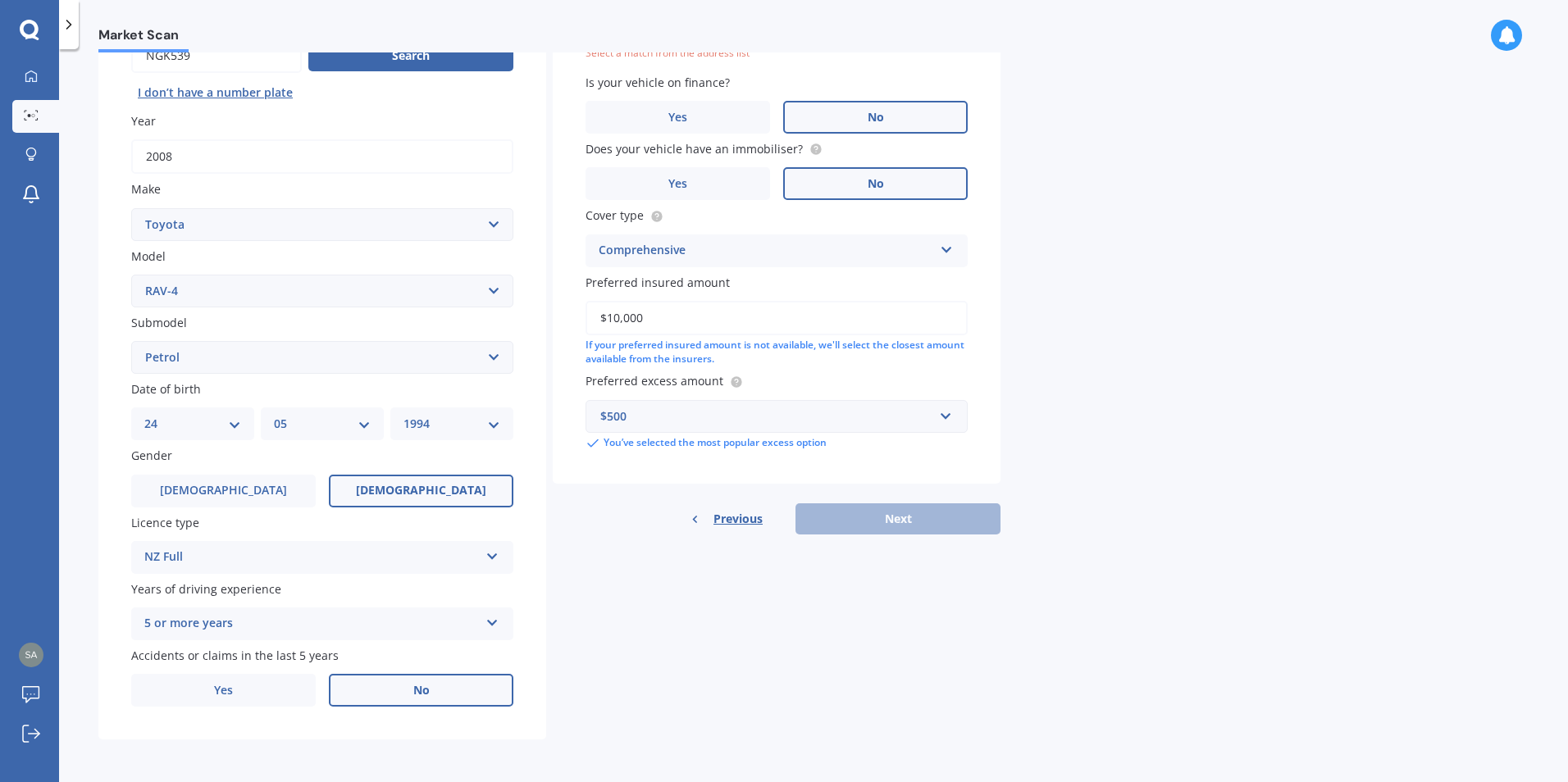
click at [694, 575] on div "Details Plate number Search I don’t have a number plate Year [DATE] Make Select…" at bounding box center [549, 345] width 902 height 792
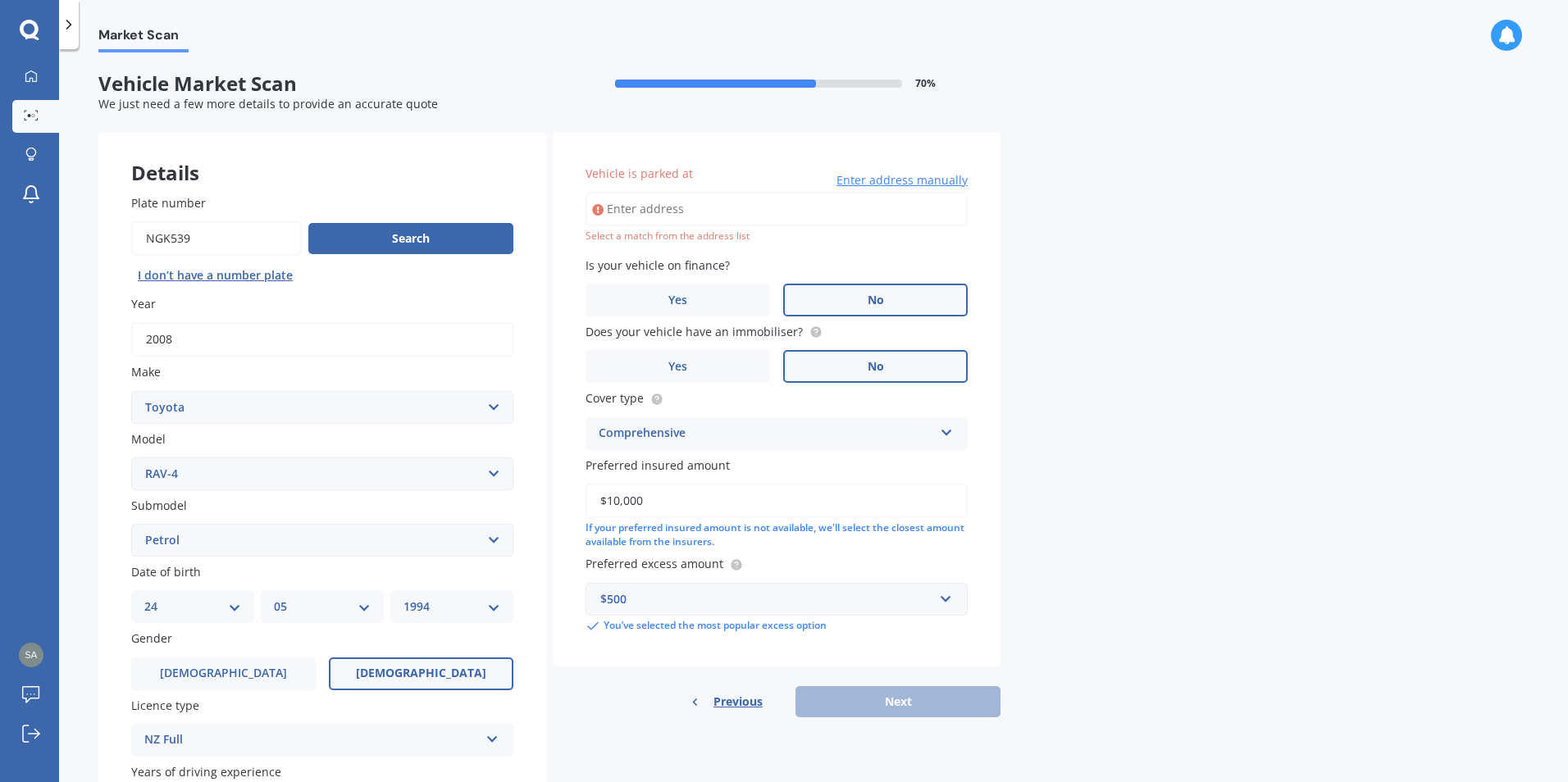
click at [651, 205] on input "Vehicle is parked at" at bounding box center [776, 209] width 382 height 35
type input "[STREET_ADDRESS]"
click at [1167, 234] on div "Market Scan Vehicle Market Scan 70 % We just need a few more details to provide…" at bounding box center [813, 419] width 1508 height 733
click at [903, 178] on span "Enter address manually" at bounding box center [901, 180] width 132 height 16
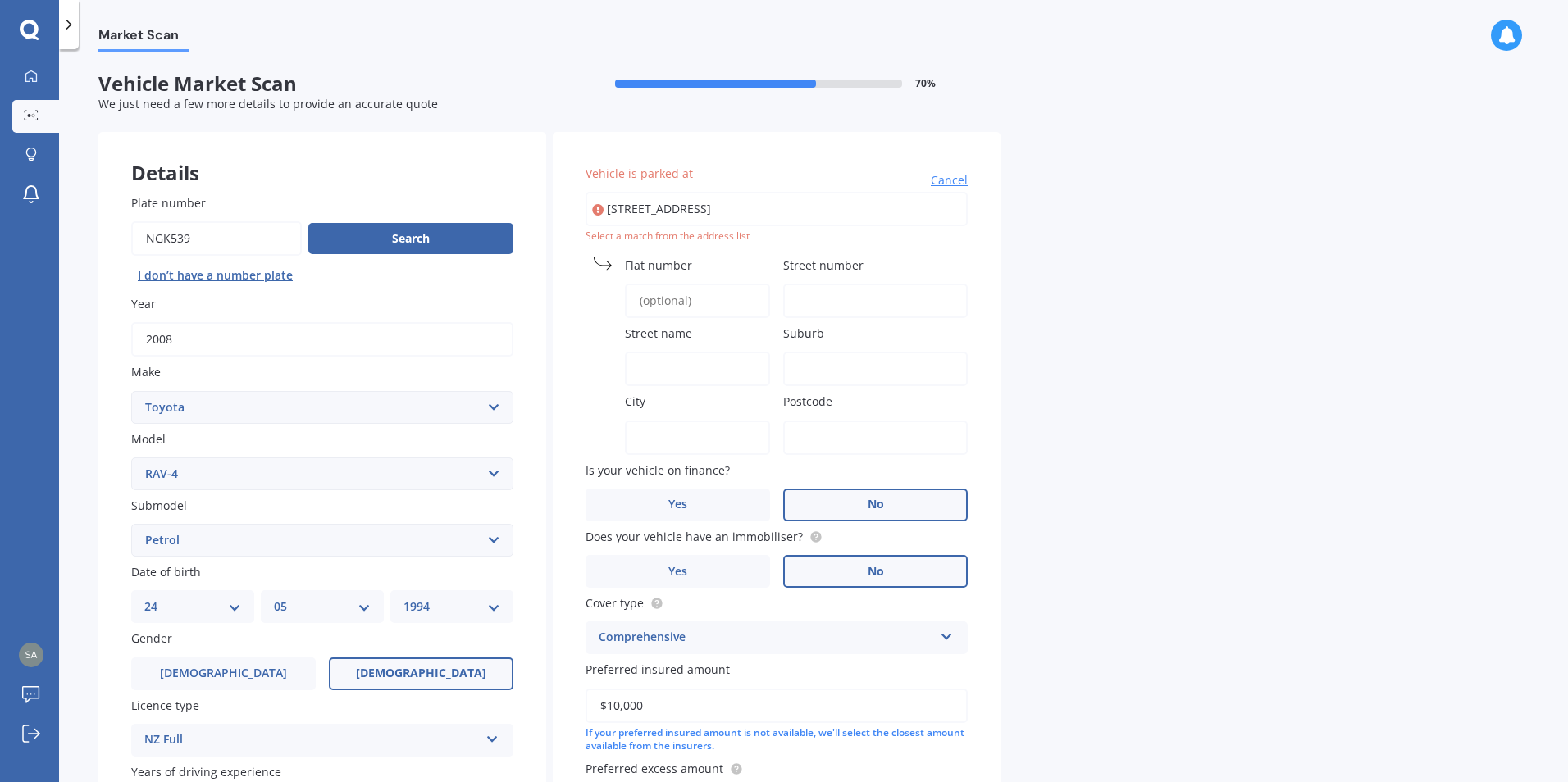
click at [662, 266] on span "Flat number" at bounding box center [658, 265] width 67 height 15
click at [662, 283] on input "Flat number" at bounding box center [697, 301] width 145 height 35
click at [824, 297] on input "Street number" at bounding box center [875, 301] width 184 height 35
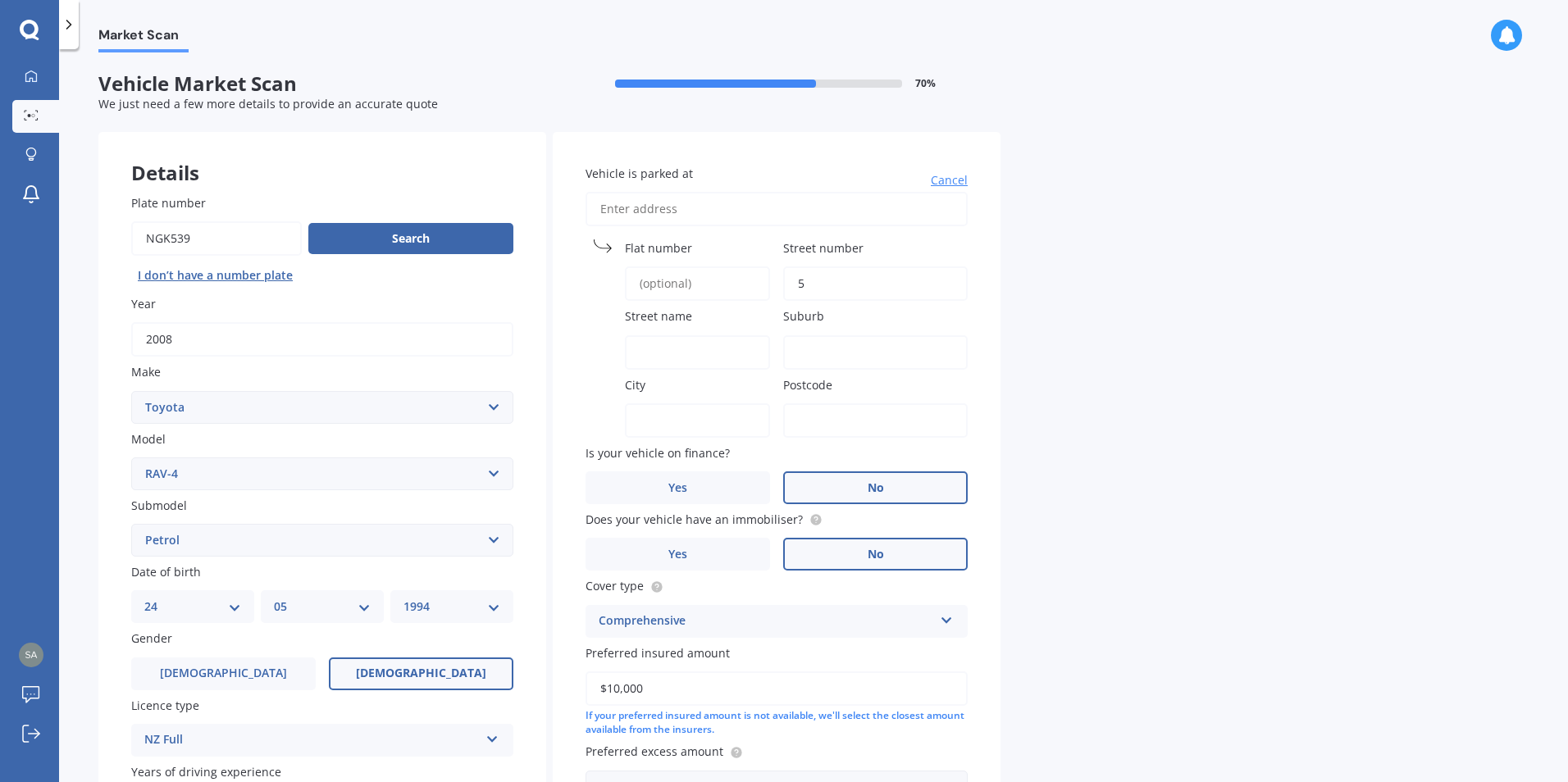
type input "5"
click at [1088, 257] on div "Market Scan Vehicle Market Scan 70 % We just need a few more details to provide…" at bounding box center [813, 419] width 1508 height 733
click at [649, 336] on input "Street name" at bounding box center [697, 353] width 145 height 35
type input "St Albans"
type input "[GEOGRAPHIC_DATA]"
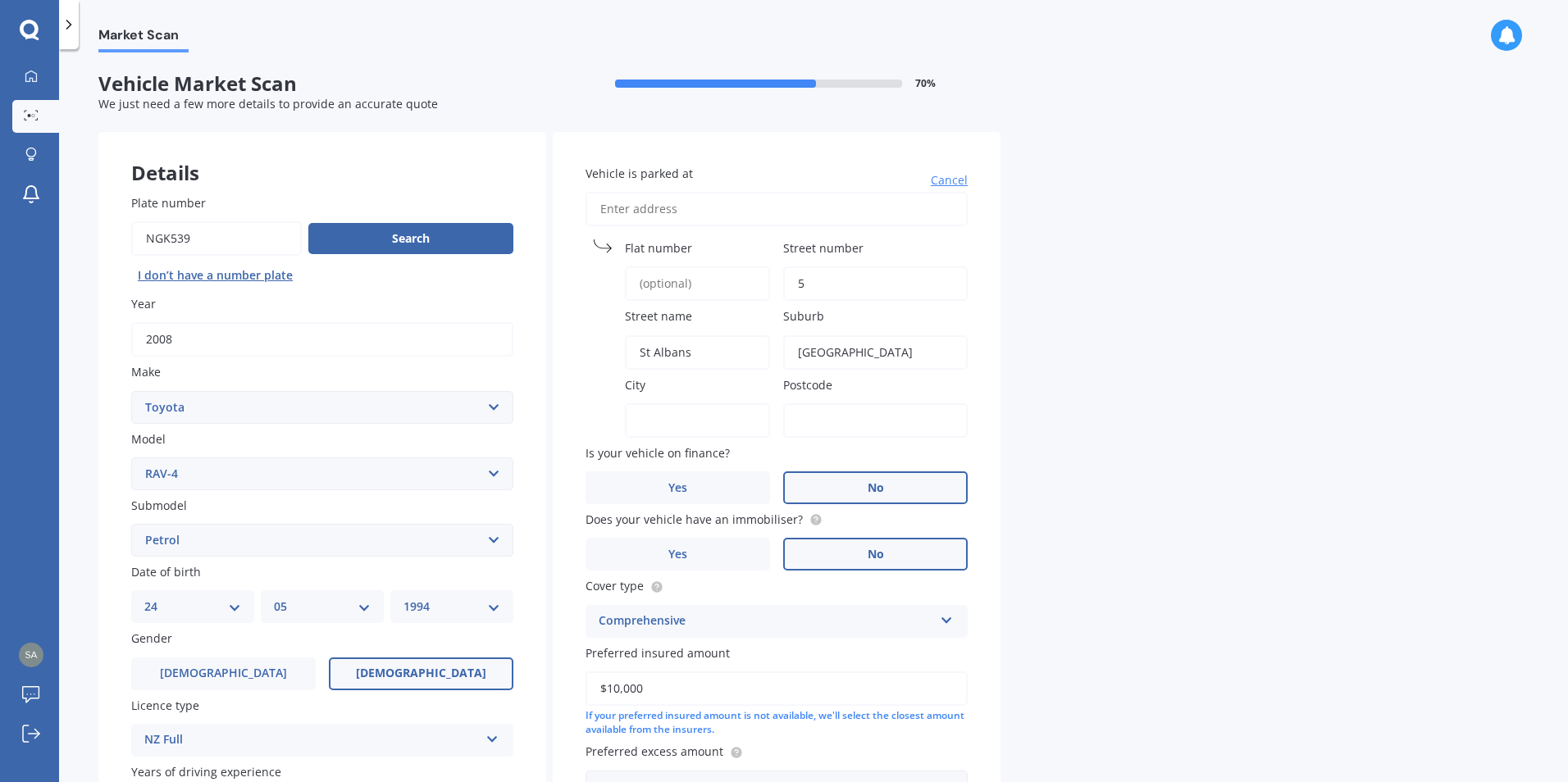
type input "[GEOGRAPHIC_DATA]"
type input "8014"
click at [1196, 326] on div "Market Scan Vehicle Market Scan 70 % We just need a few more details to provide…" at bounding box center [813, 419] width 1508 height 733
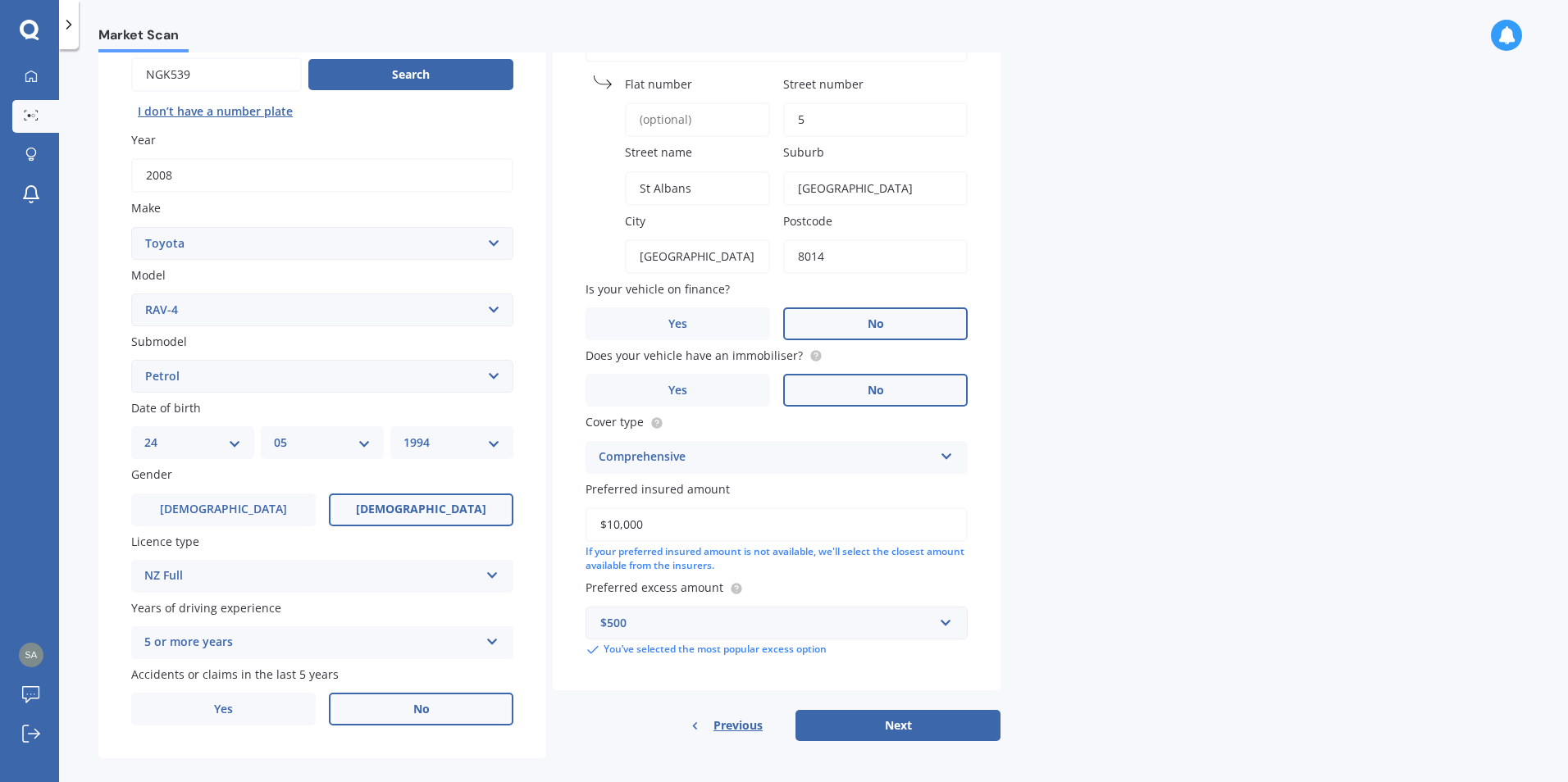
scroll to position [183, 0]
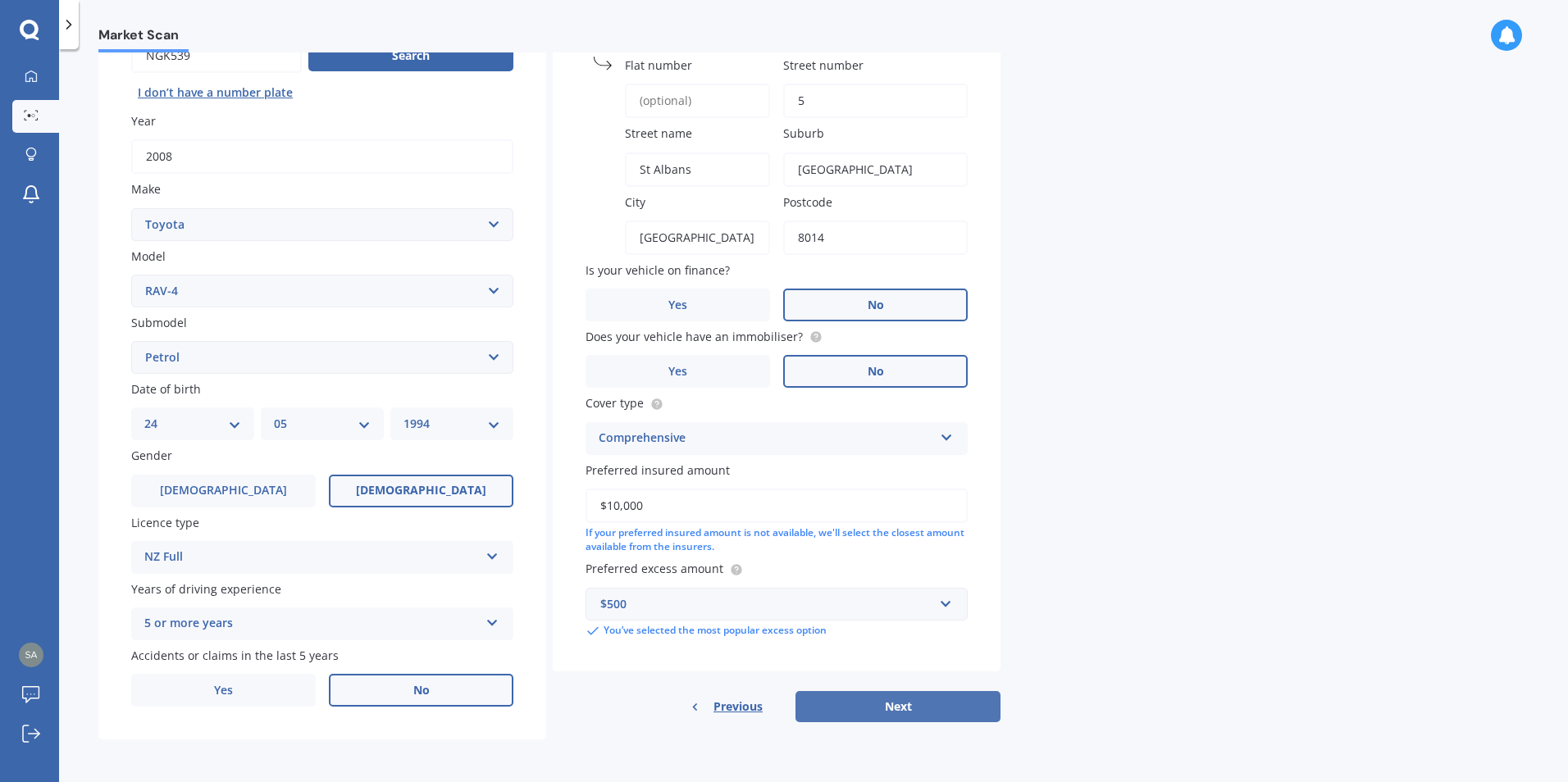
click at [891, 710] on button "Next" at bounding box center [897, 706] width 205 height 31
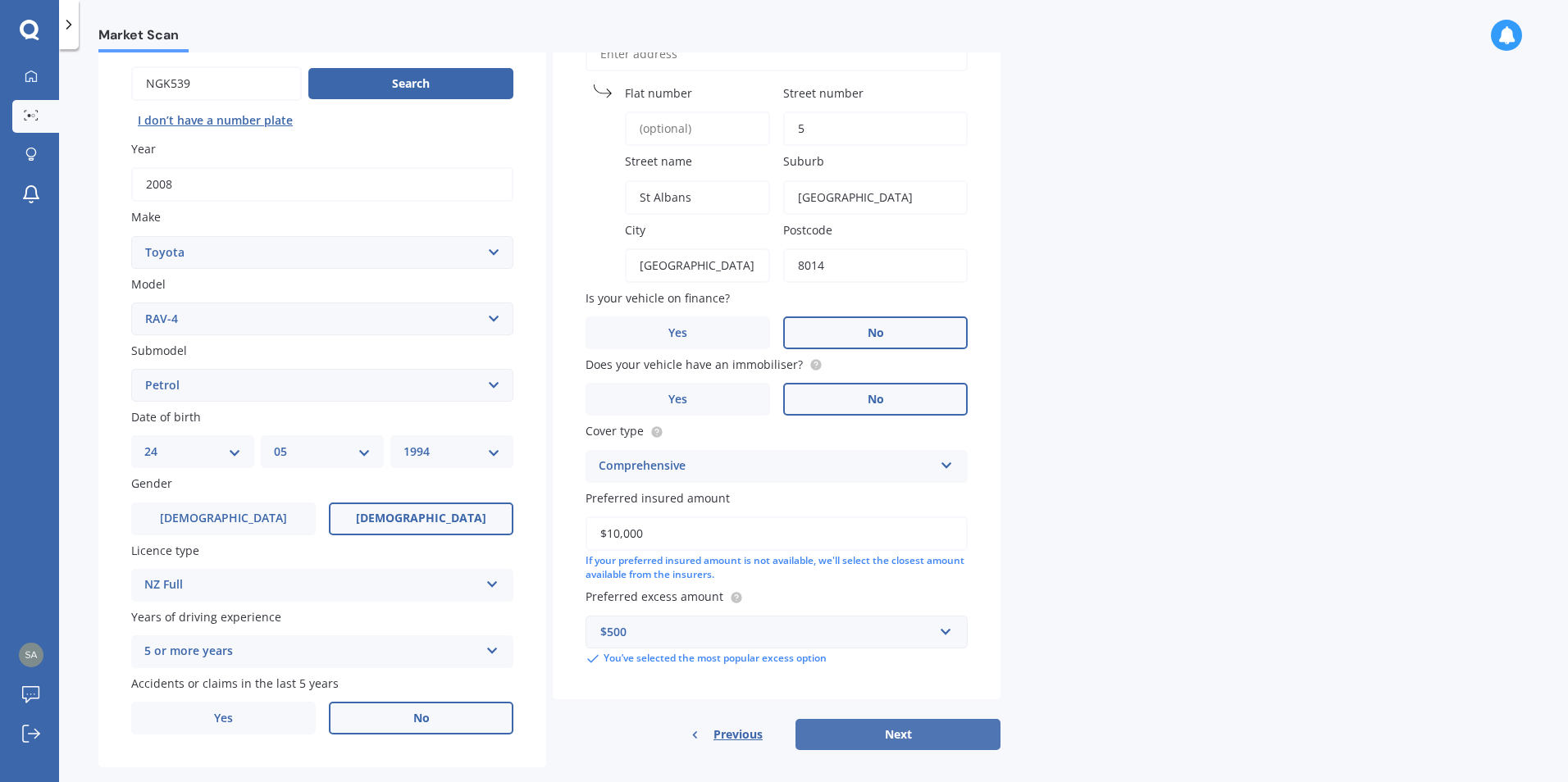
select select "24"
select select "05"
select select "1994"
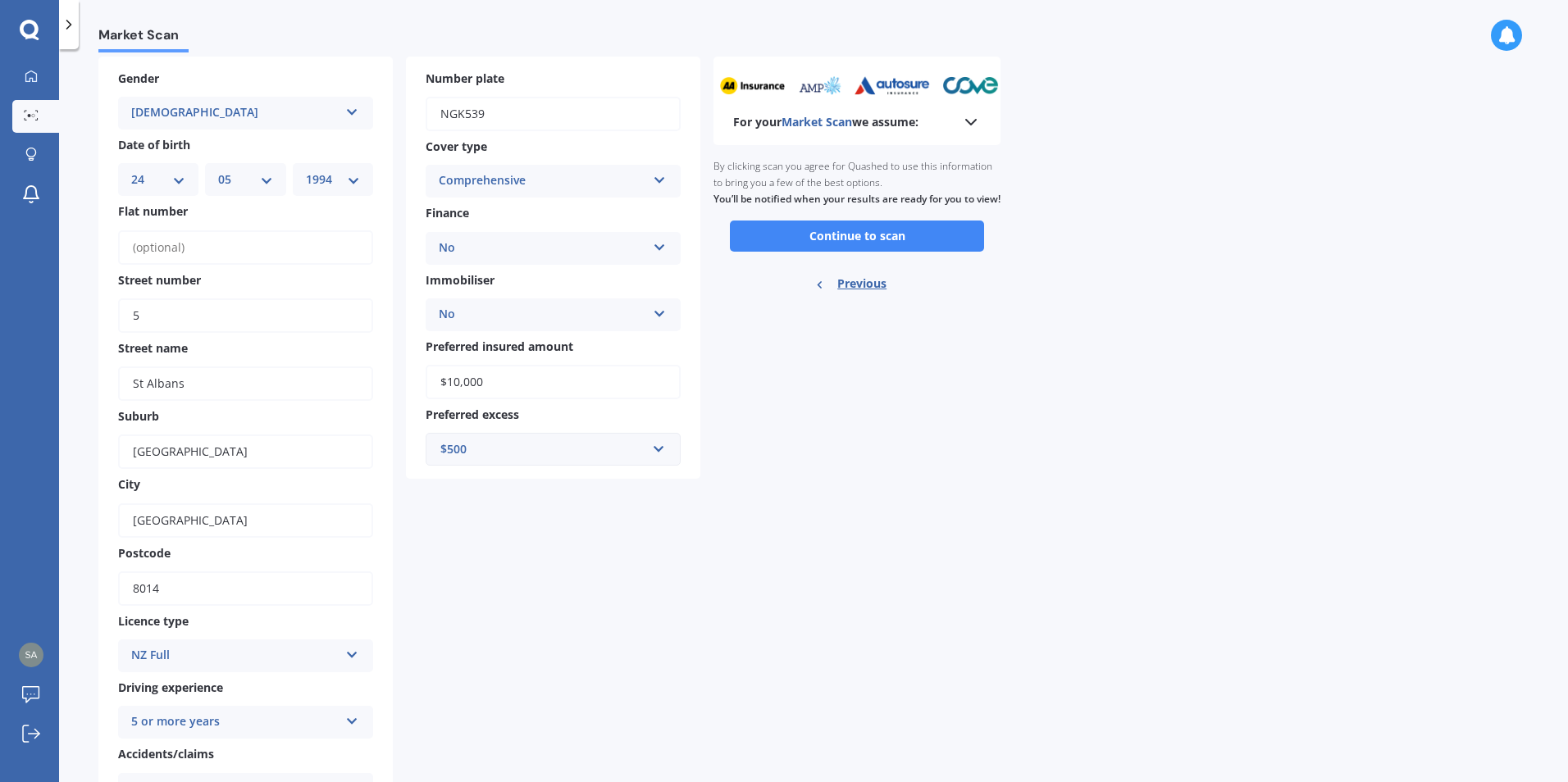
scroll to position [0, 0]
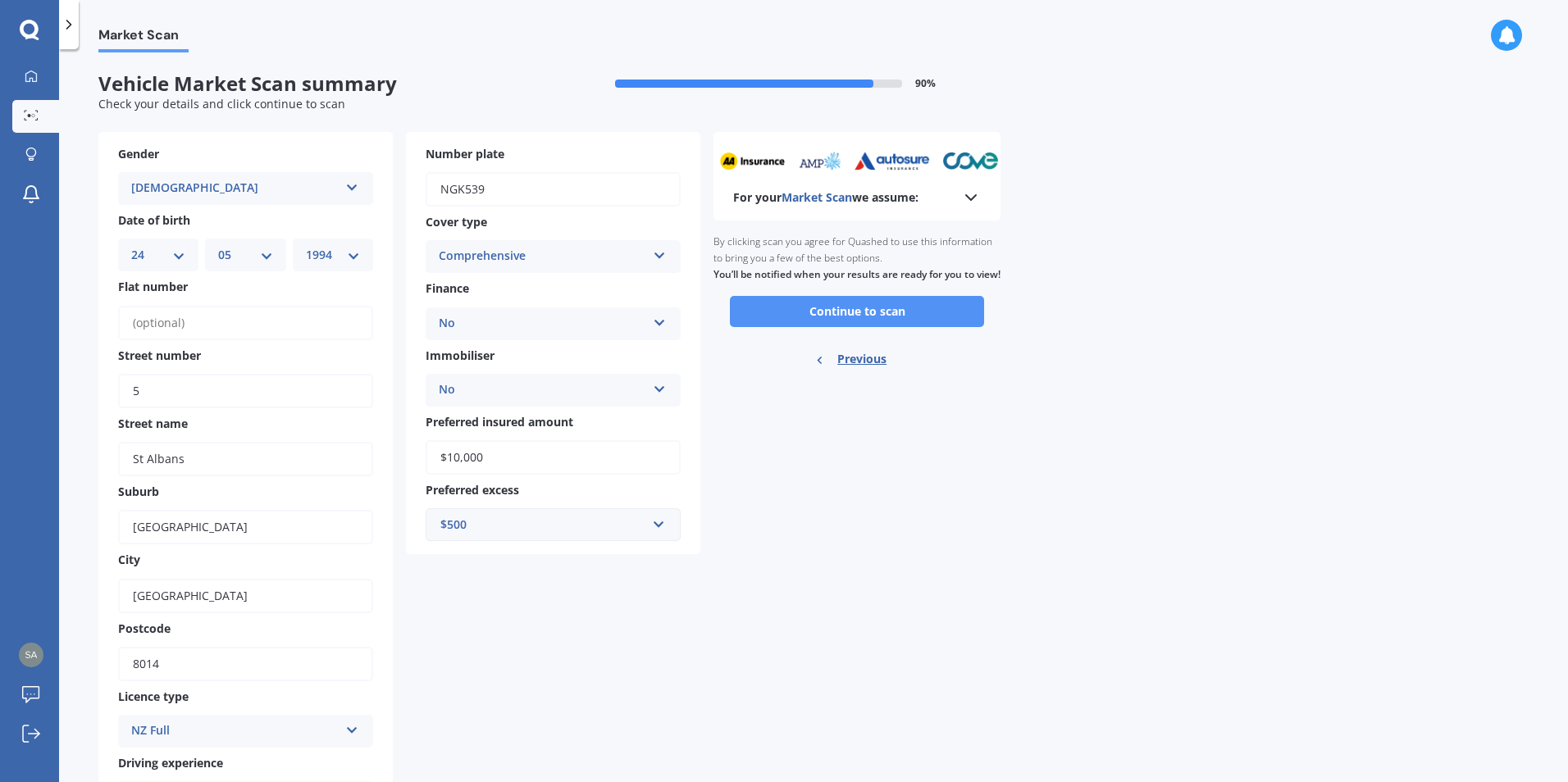
click at [860, 325] on button "Continue to scan" at bounding box center [857, 311] width 255 height 31
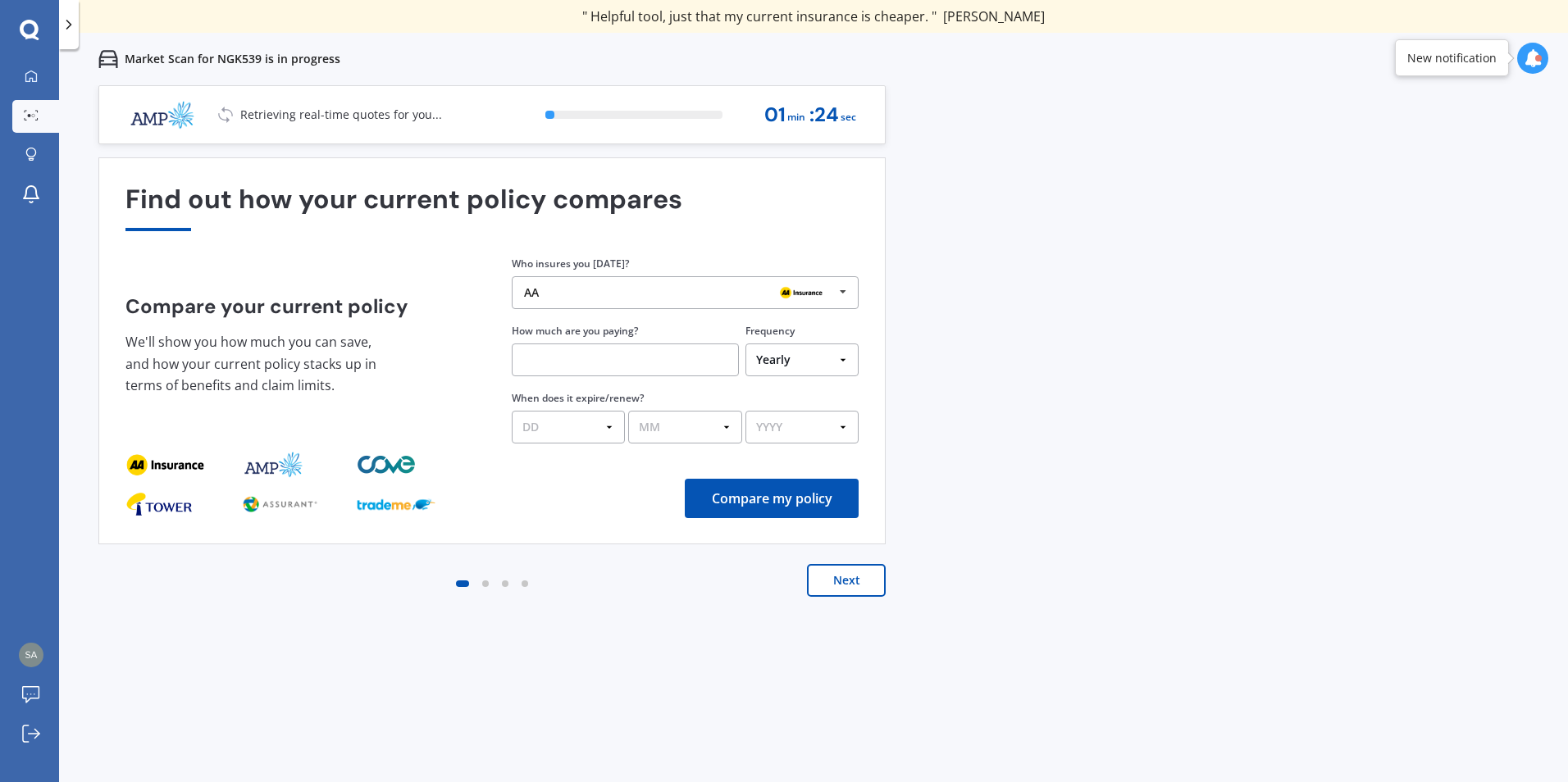
click at [843, 363] on select "Yearly Six-Monthly Quarterly Monthly Fortnightly Weekly One-Off" at bounding box center [802, 360] width 113 height 33
select select "Fortnightly"
click at [746, 344] on select "Yearly Six-Monthly Quarterly Monthly Fortnightly Weekly One-Off" at bounding box center [802, 360] width 113 height 33
click at [596, 366] on input "text" at bounding box center [625, 360] width 227 height 33
click at [563, 358] on input "text" at bounding box center [625, 360] width 227 height 33
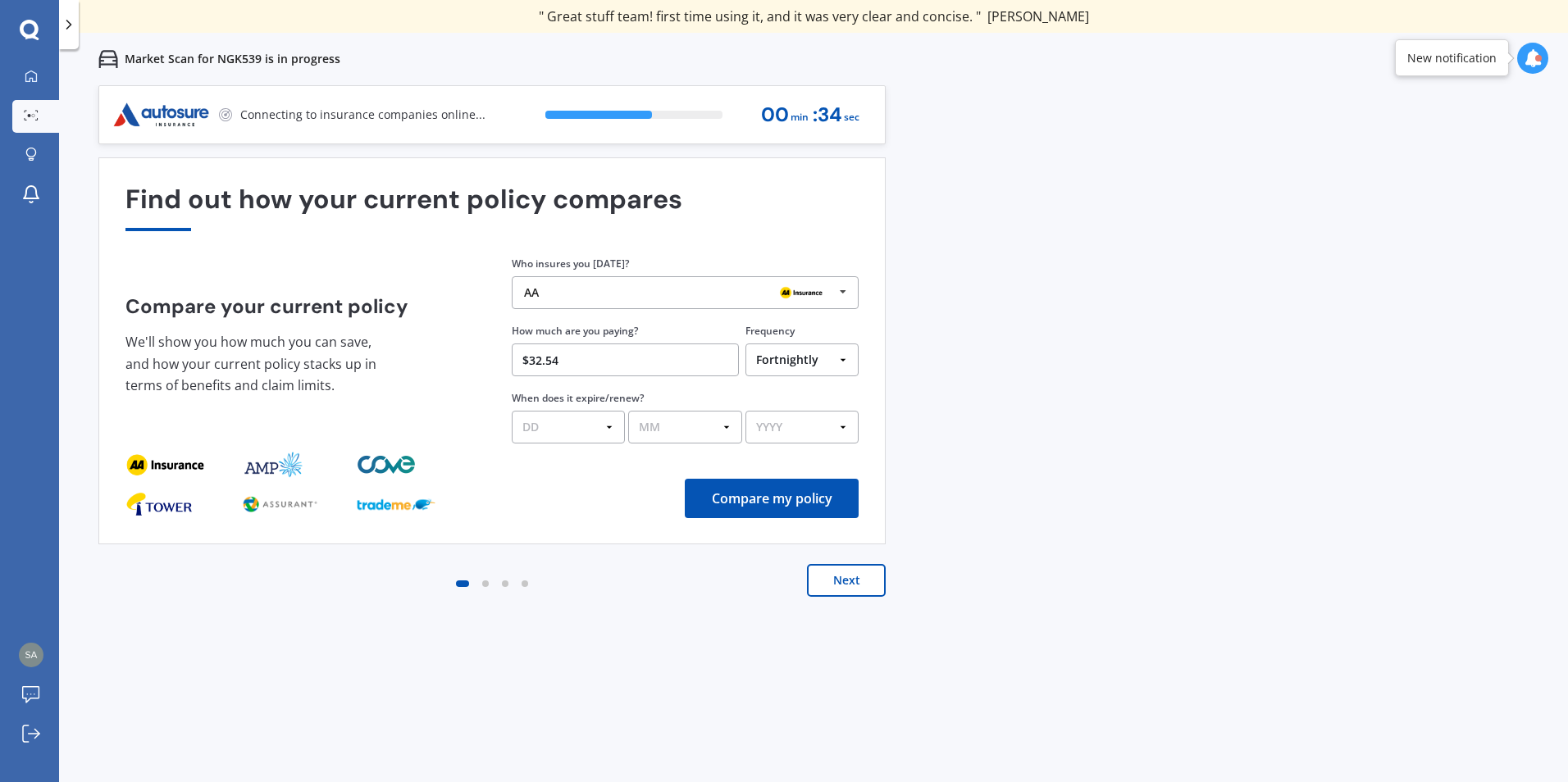
type input "$32.54"
click at [1161, 354] on div "Previous 60,000+ Kiwis have signed up to shop and save on insurance with us " H…" at bounding box center [813, 477] width 1508 height 782
click at [612, 430] on select "DD 01 02 03 04 05 06 07 08 09 10 11 12 13 14 15 16 17 18 19 20 21 22 23 24 25 2…" at bounding box center [569, 428] width 113 height 33
select select "24"
click at [512, 411] on select "DD 01 02 03 04 05 06 07 08 09 10 11 12 13 14 15 16 17 18 19 20 21 22 23 24 25 2…" at bounding box center [569, 428] width 113 height 33
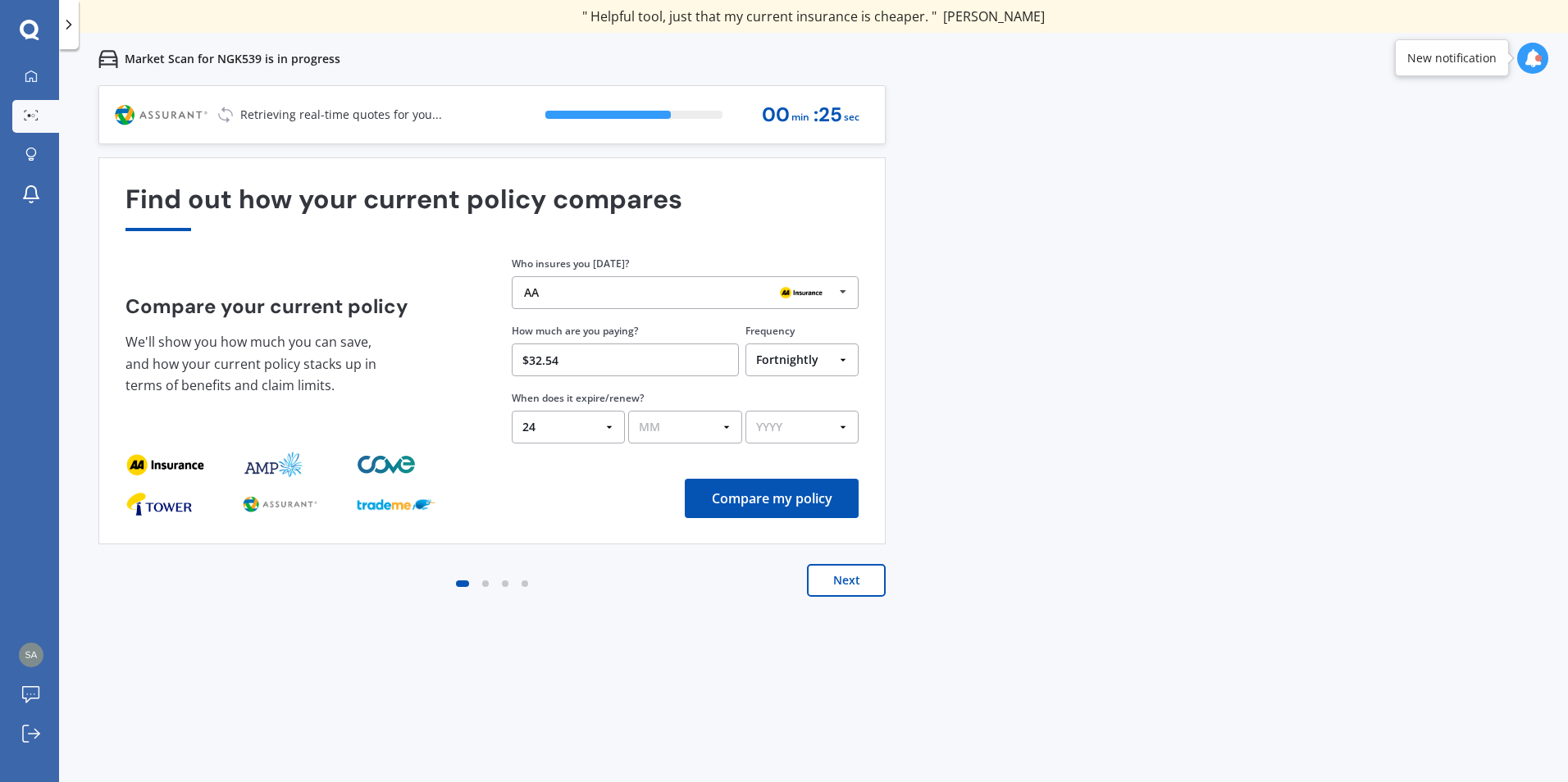
click at [720, 423] on select "MM 01 02 03 04 05 06 07 08 09 10 11 12" at bounding box center [685, 428] width 113 height 33
select select "02"
click at [628, 411] on select "MM 01 02 03 04 05 06 07 08 09 10 11 12" at bounding box center [685, 428] width 113 height 33
click at [845, 428] on select "YYYY 2026 2025 2024" at bounding box center [802, 428] width 113 height 33
select select "2026"
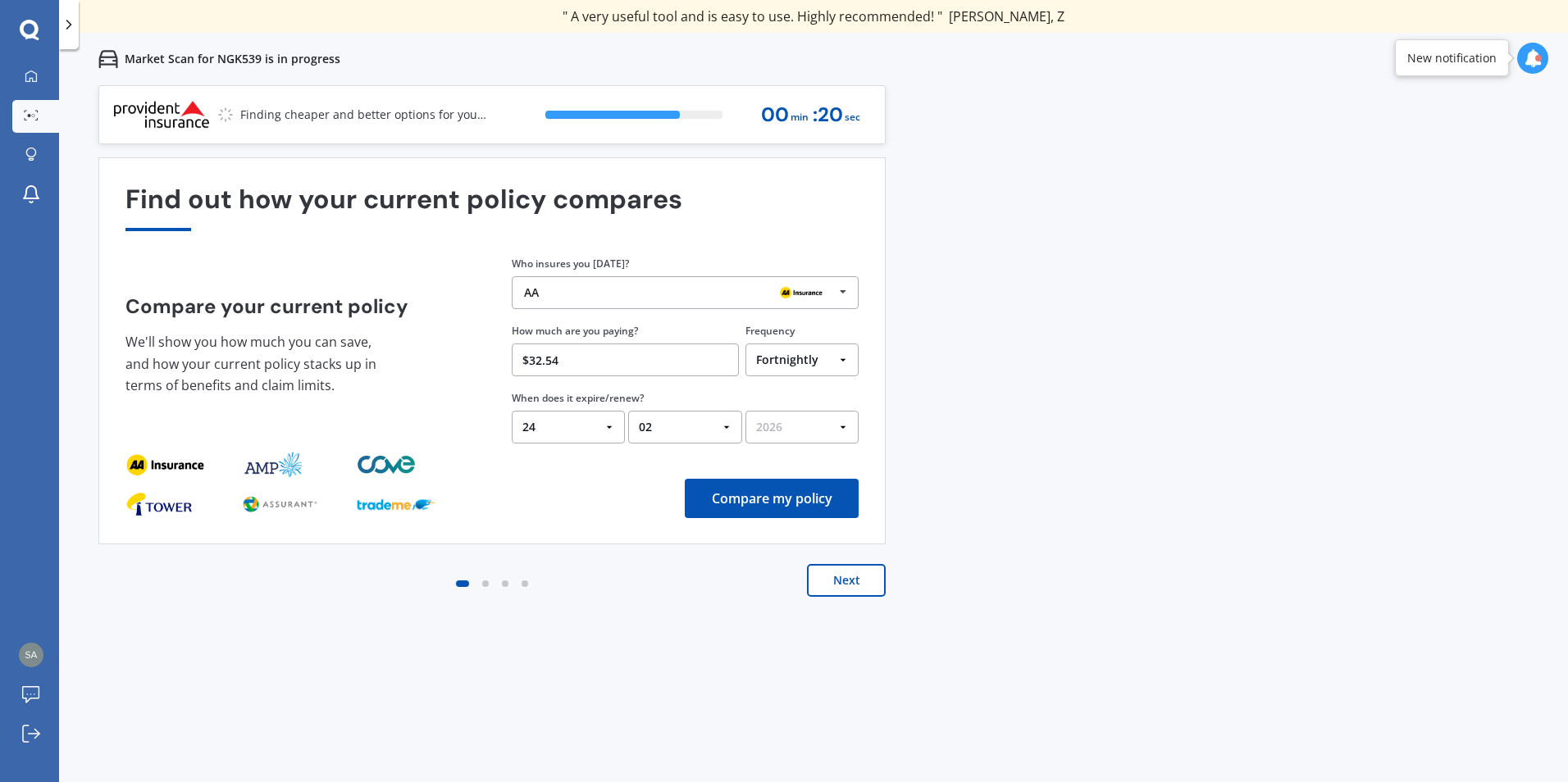
click at [746, 411] on select "YYYY 2026 2025 2024" at bounding box center [802, 428] width 113 height 33
click at [1152, 481] on div "Previous 60,000+ Kiwis have signed up to shop and save on insurance with us " H…" at bounding box center [813, 477] width 1508 height 782
click at [763, 501] on button "Compare my policy" at bounding box center [772, 498] width 174 height 39
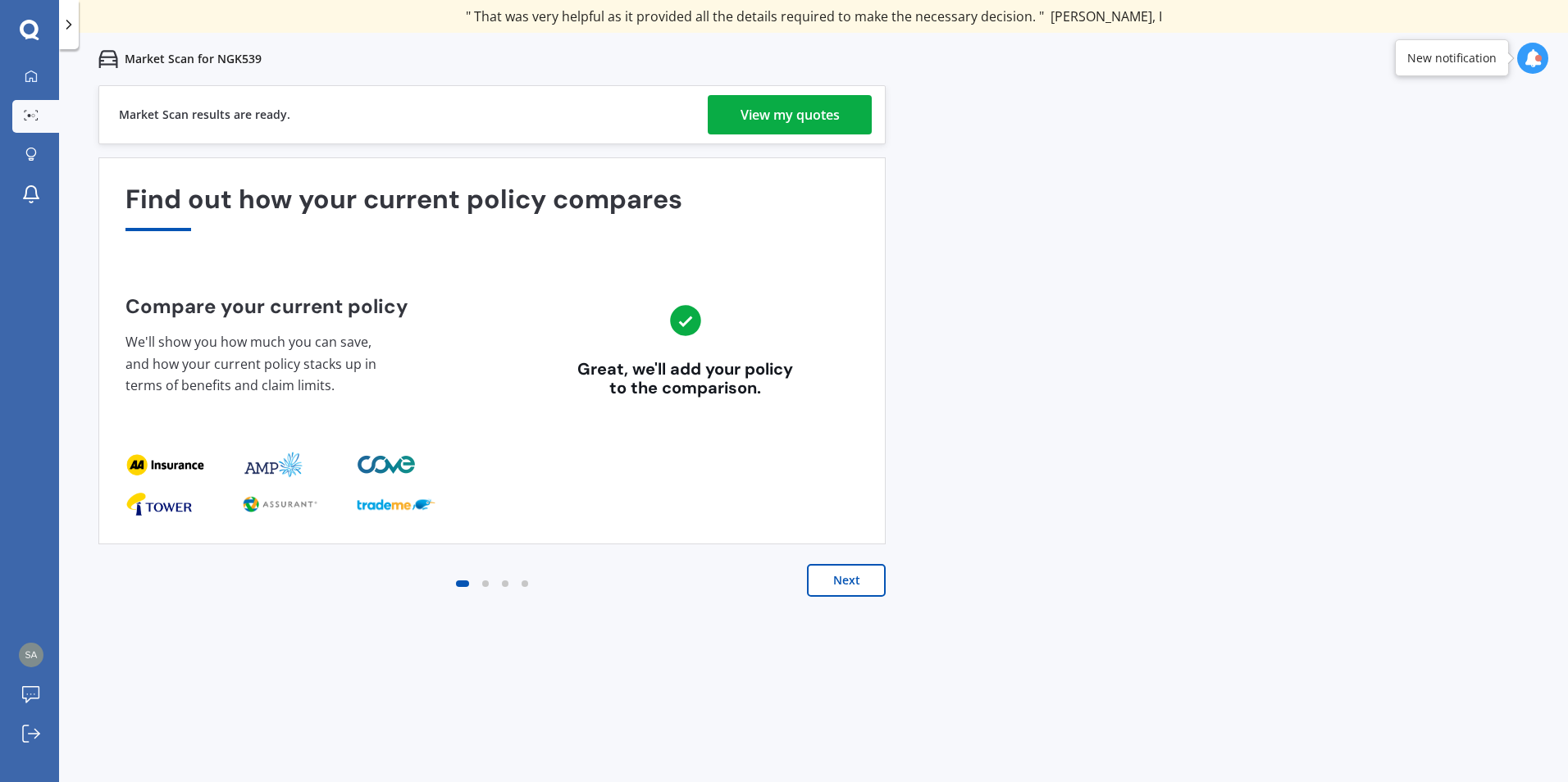
click at [786, 117] on div "View my quotes" at bounding box center [790, 114] width 99 height 39
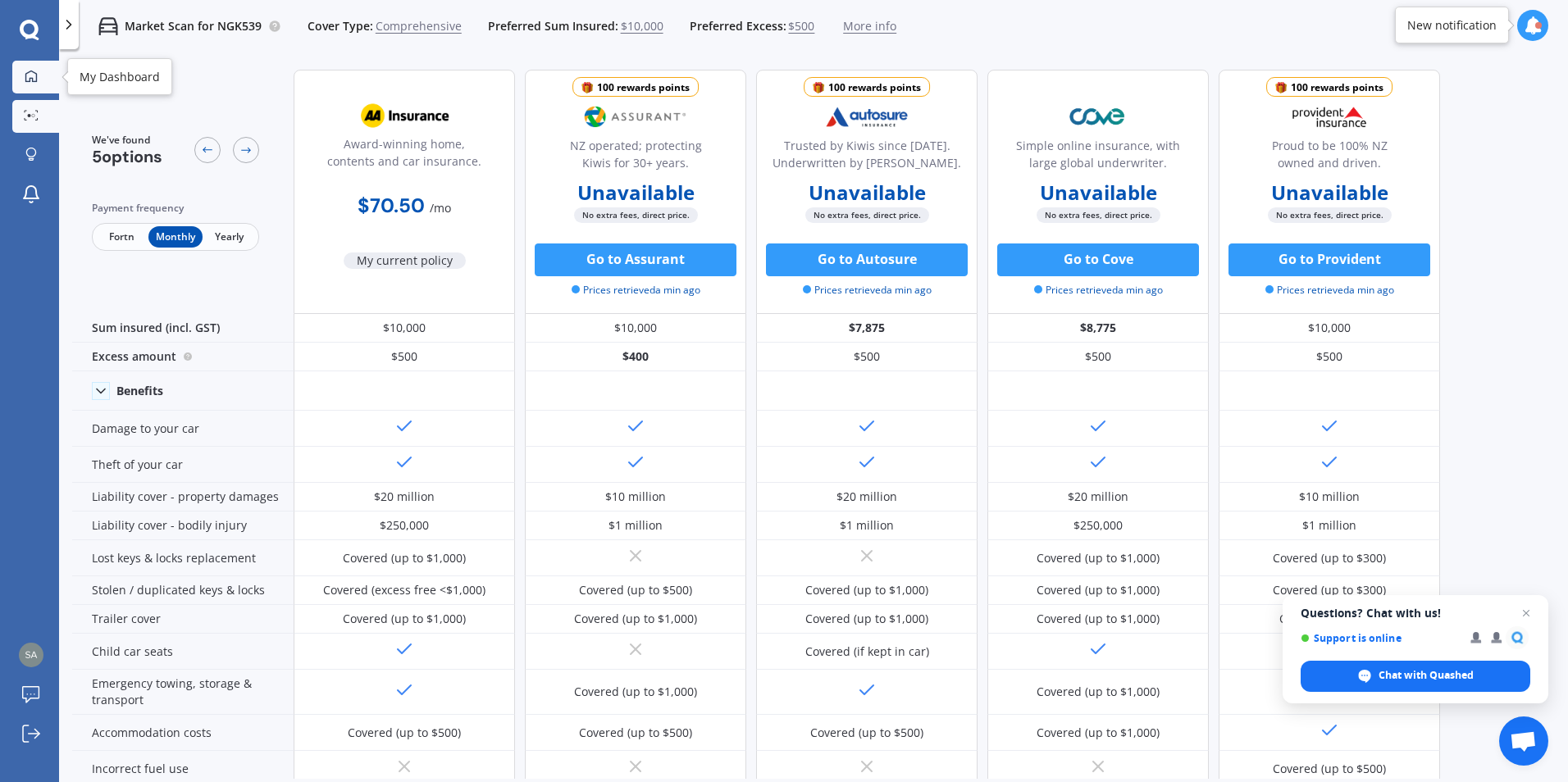
click at [32, 77] on icon at bounding box center [32, 77] width 13 height 13
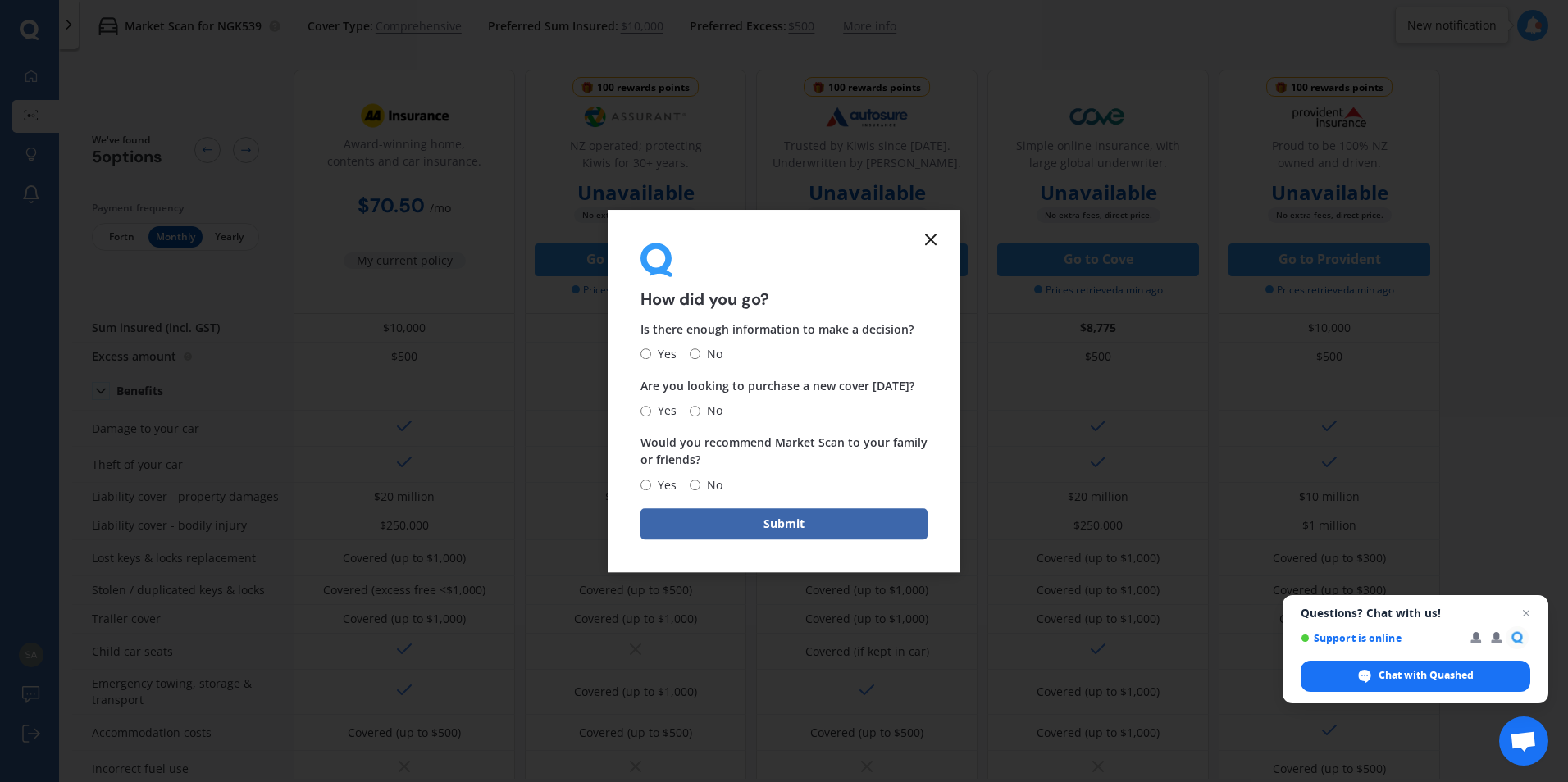
click at [932, 232] on icon at bounding box center [930, 239] width 19 height 19
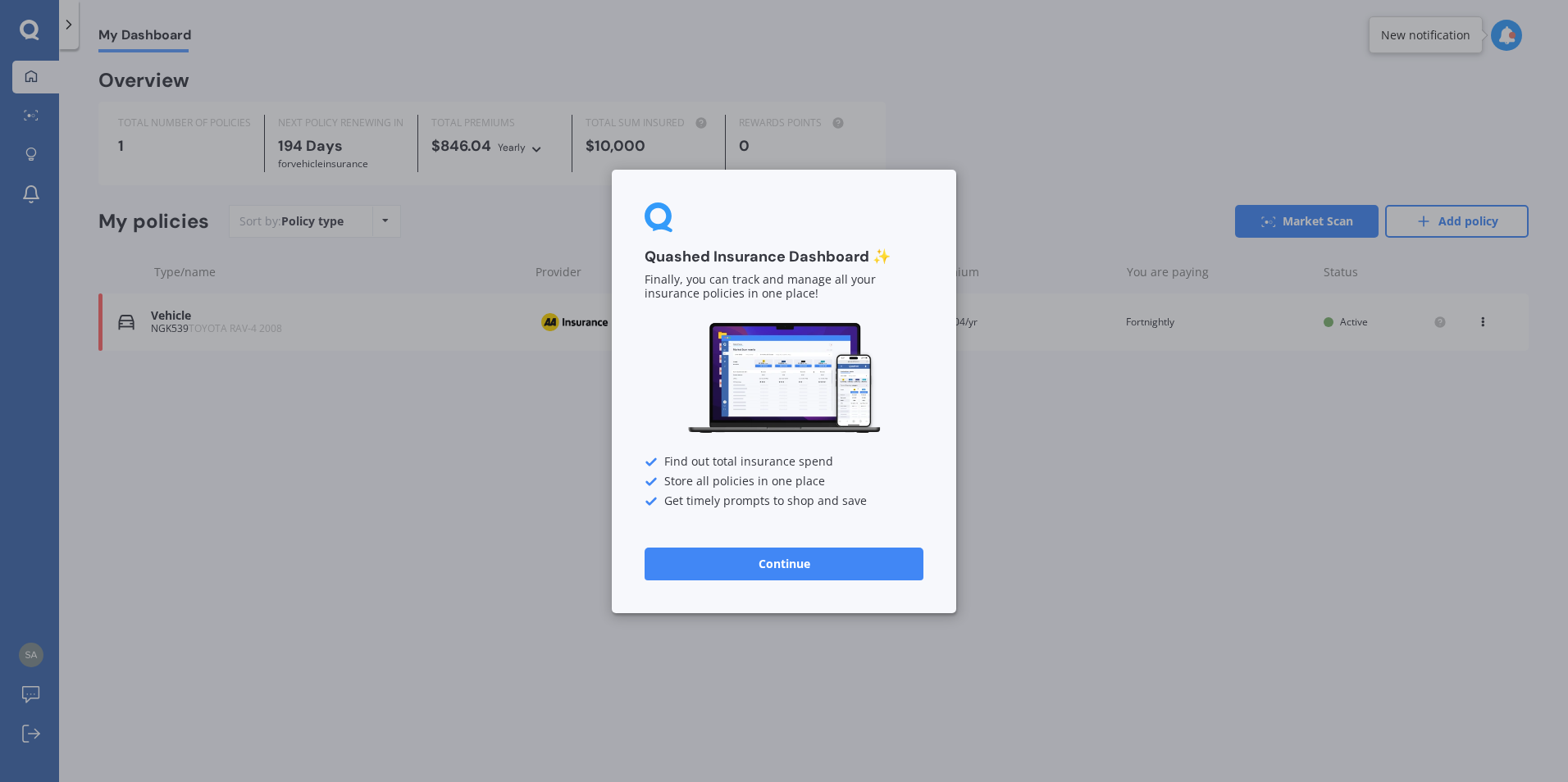
click at [808, 566] on button "Continue" at bounding box center [784, 563] width 279 height 33
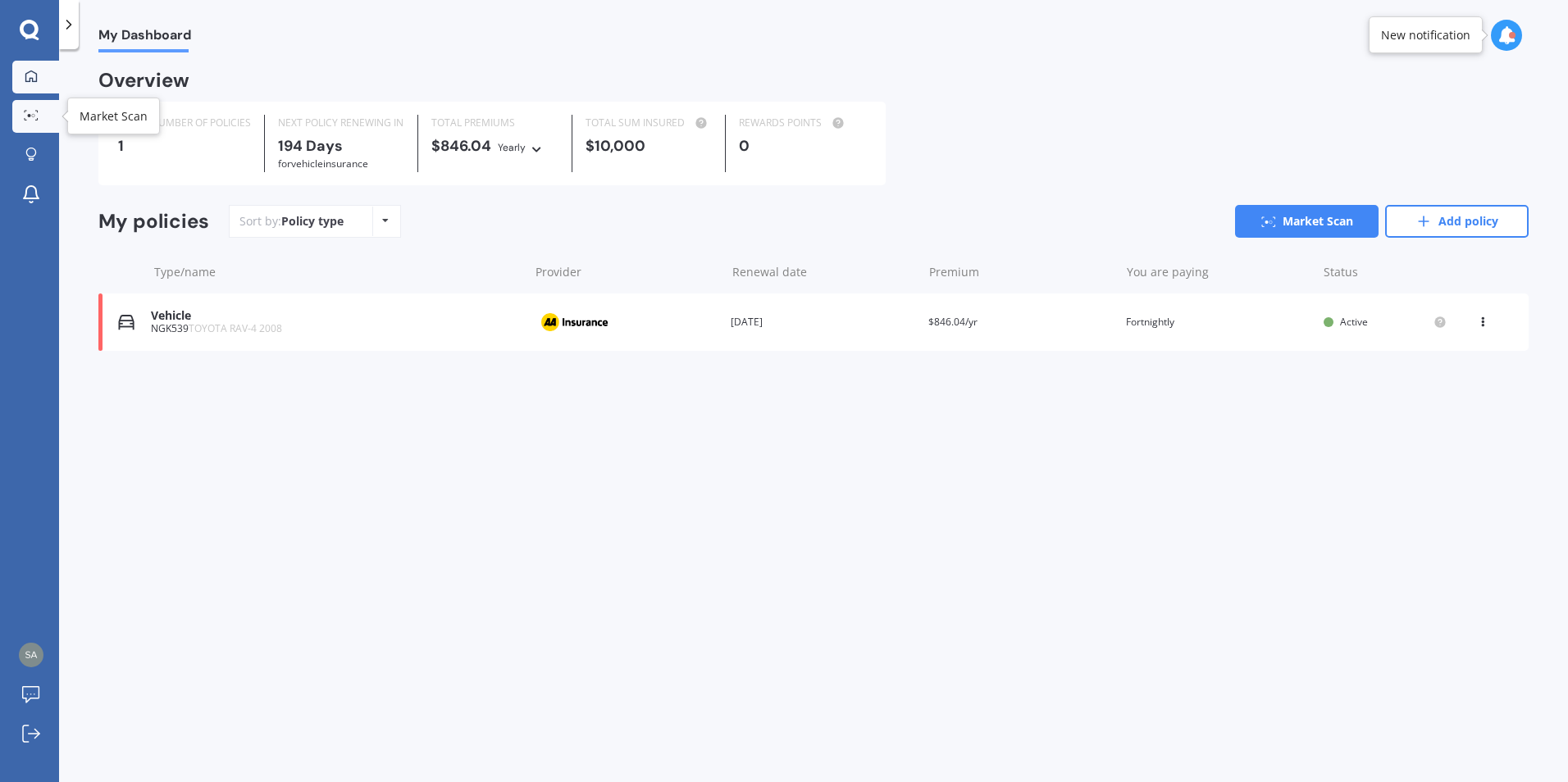
click at [32, 109] on link "Market Scan" at bounding box center [36, 116] width 47 height 33
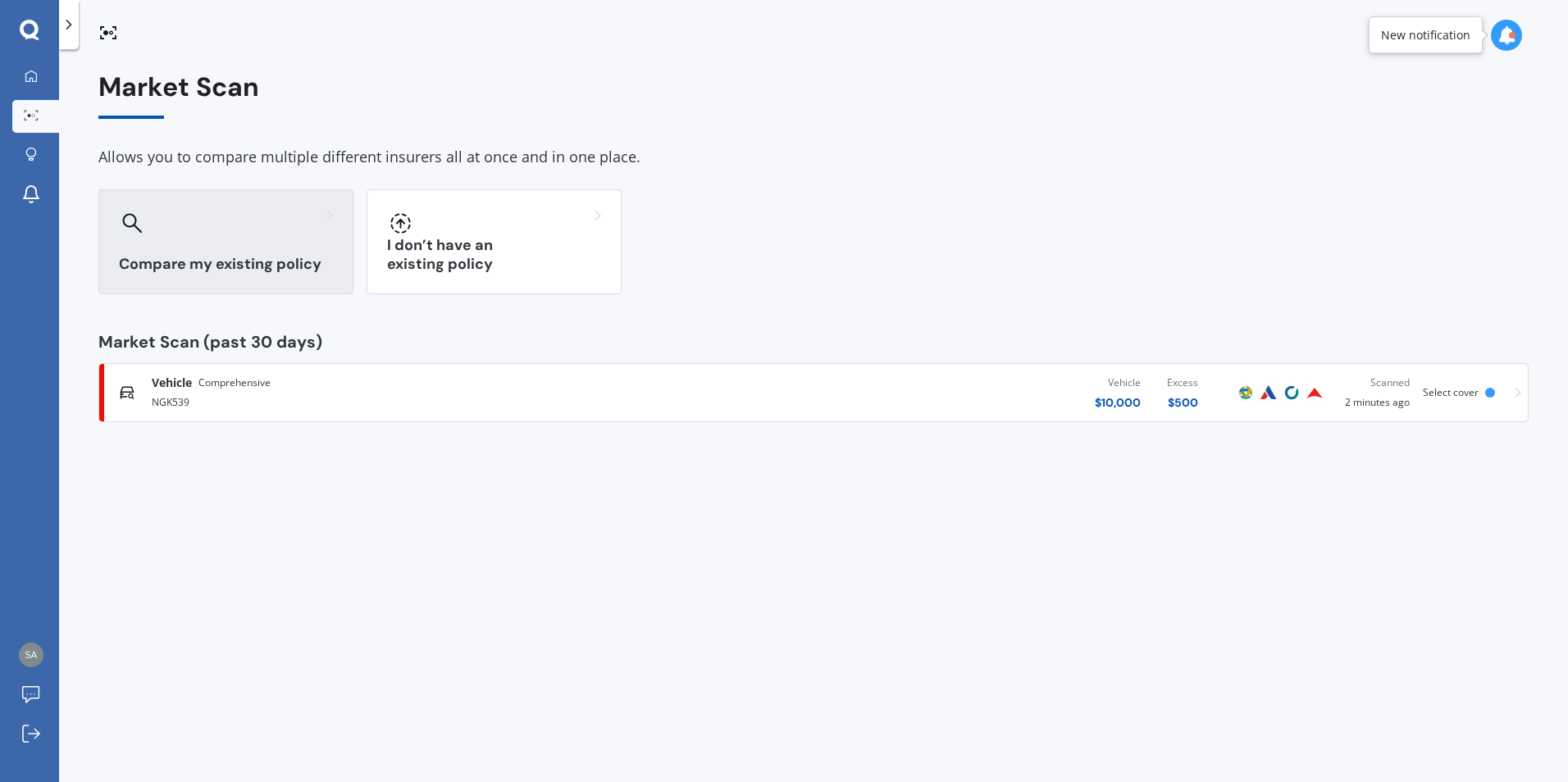
click at [237, 249] on div "Compare my existing policy" at bounding box center [225, 241] width 255 height 105
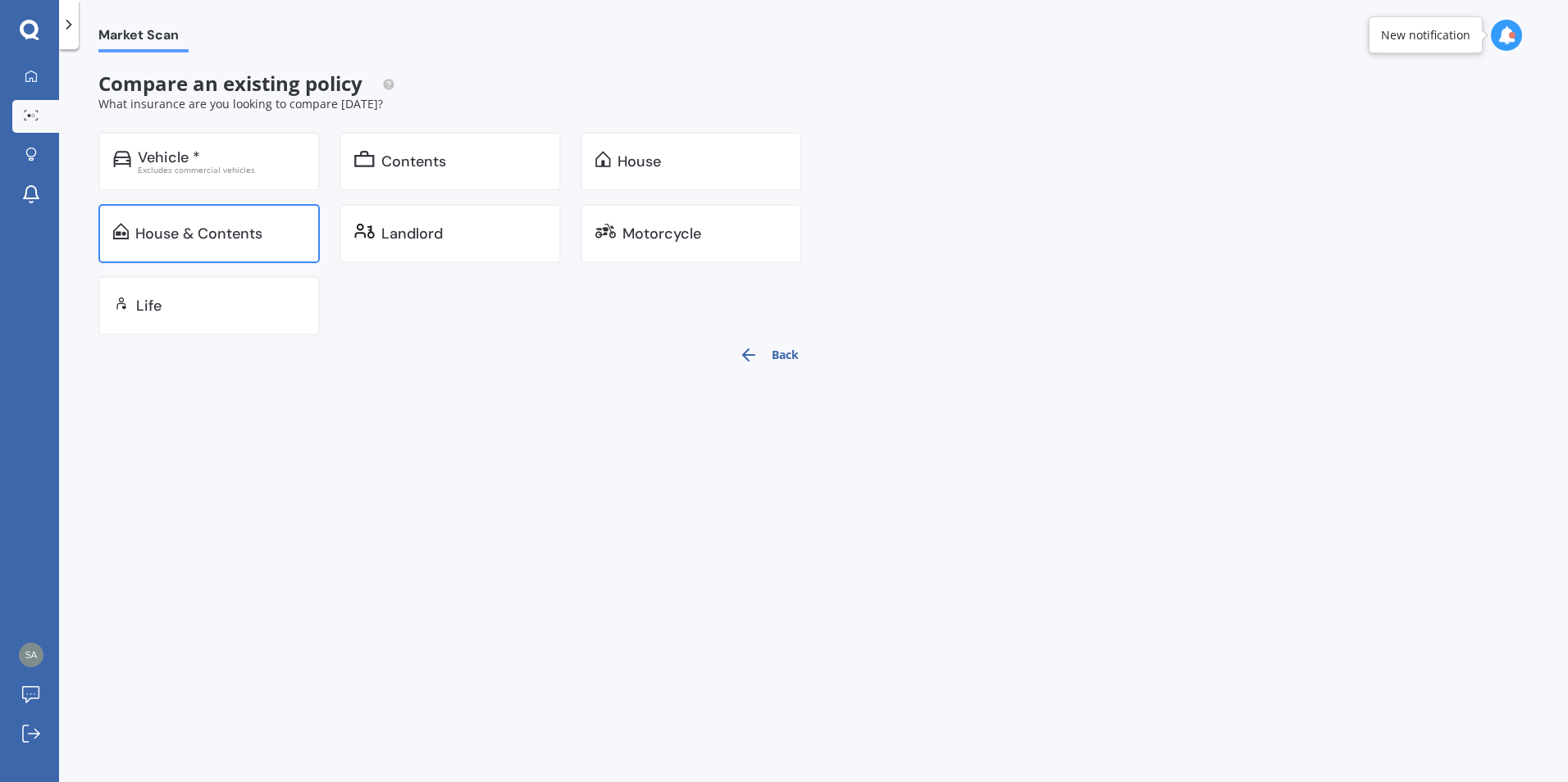
click at [223, 229] on div "House & Contents" at bounding box center [199, 233] width 127 height 16
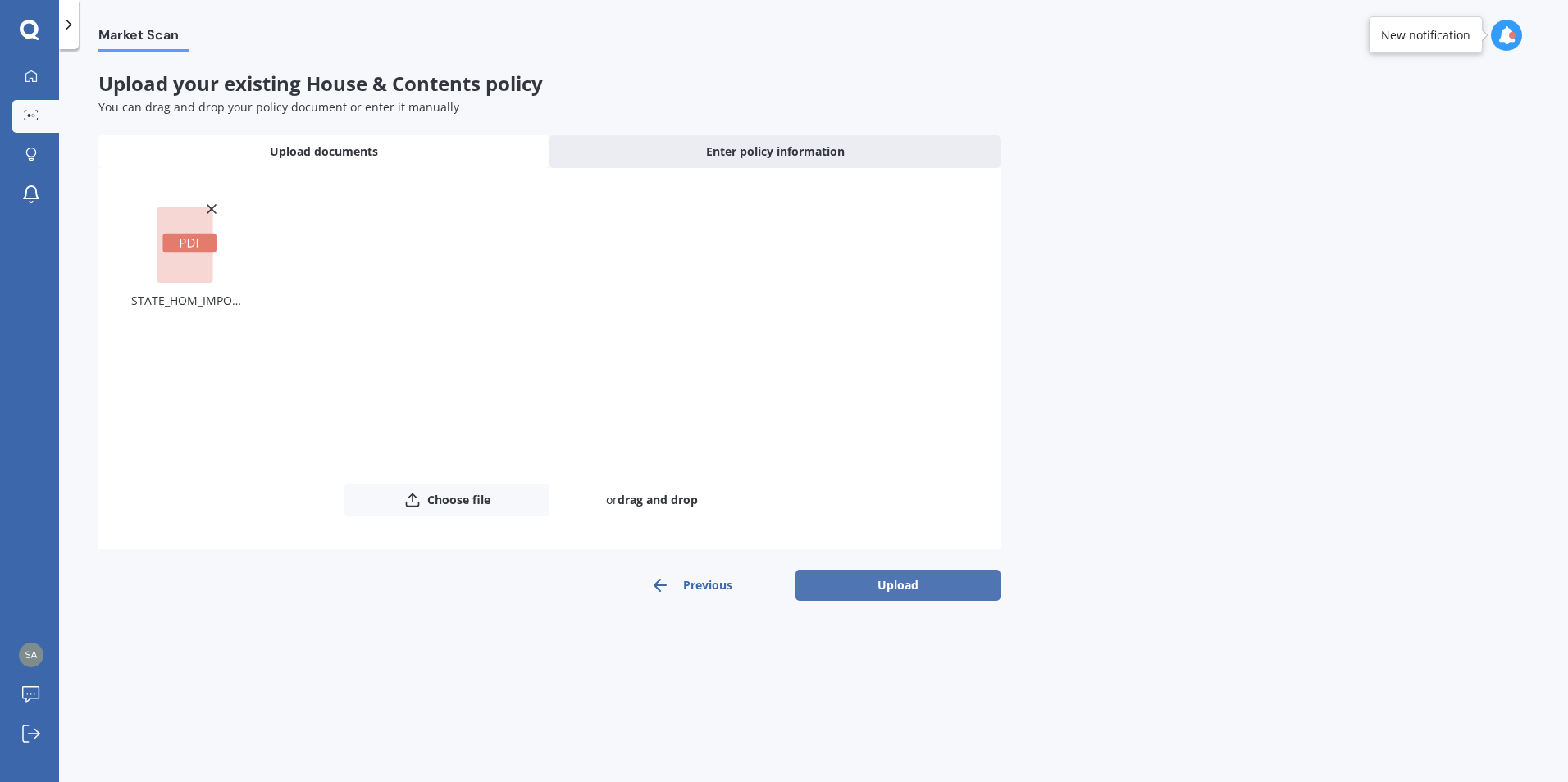
click at [922, 581] on button "Upload" at bounding box center [897, 585] width 205 height 31
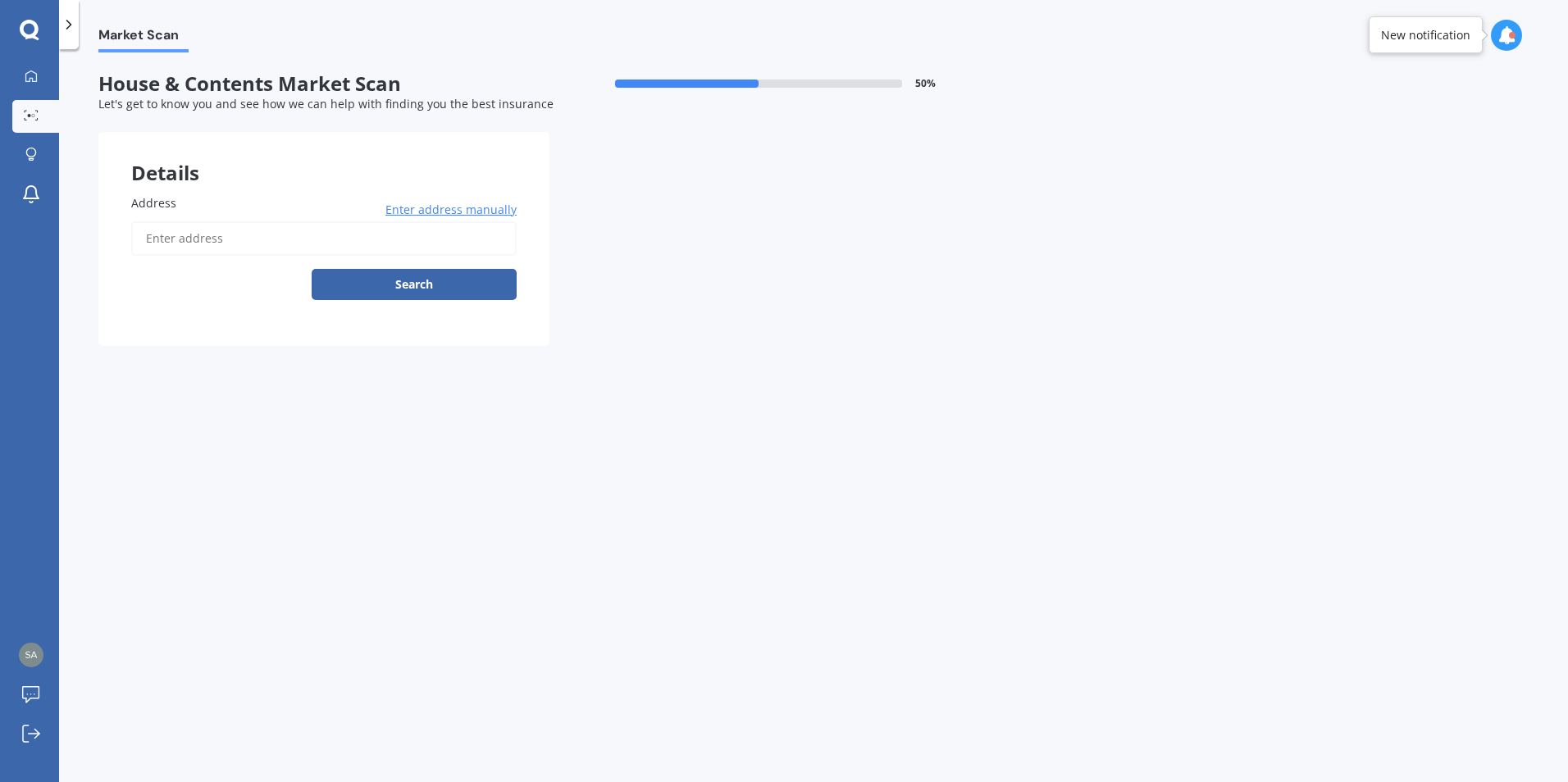
click at [171, 191] on div "Address Enter address manually Search" at bounding box center [323, 254] width 451 height 184
click at [173, 208] on span "Address" at bounding box center [154, 203] width 45 height 15
click at [173, 221] on input "Address" at bounding box center [324, 238] width 385 height 35
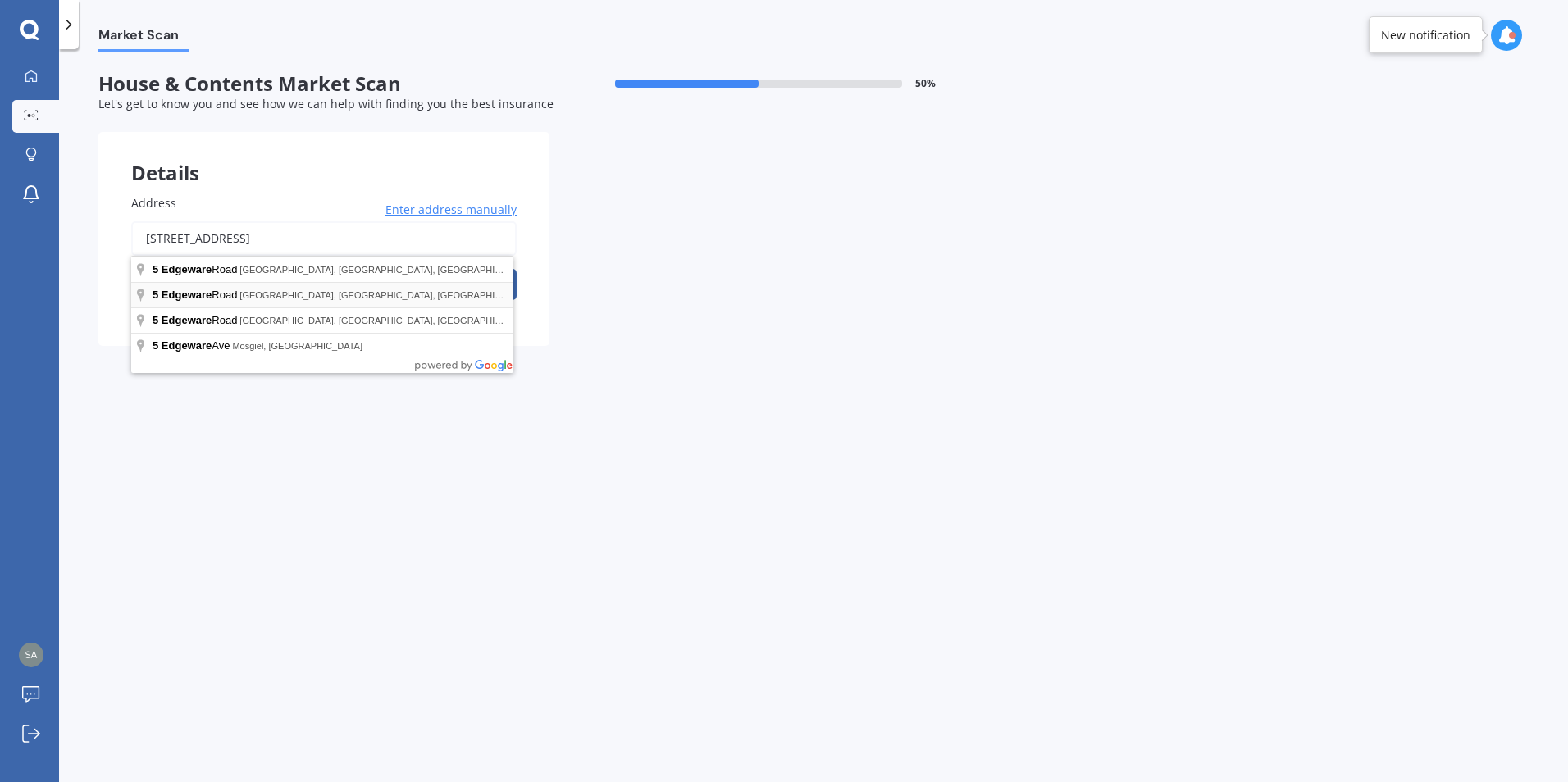
type input "[STREET_ADDRESS]"
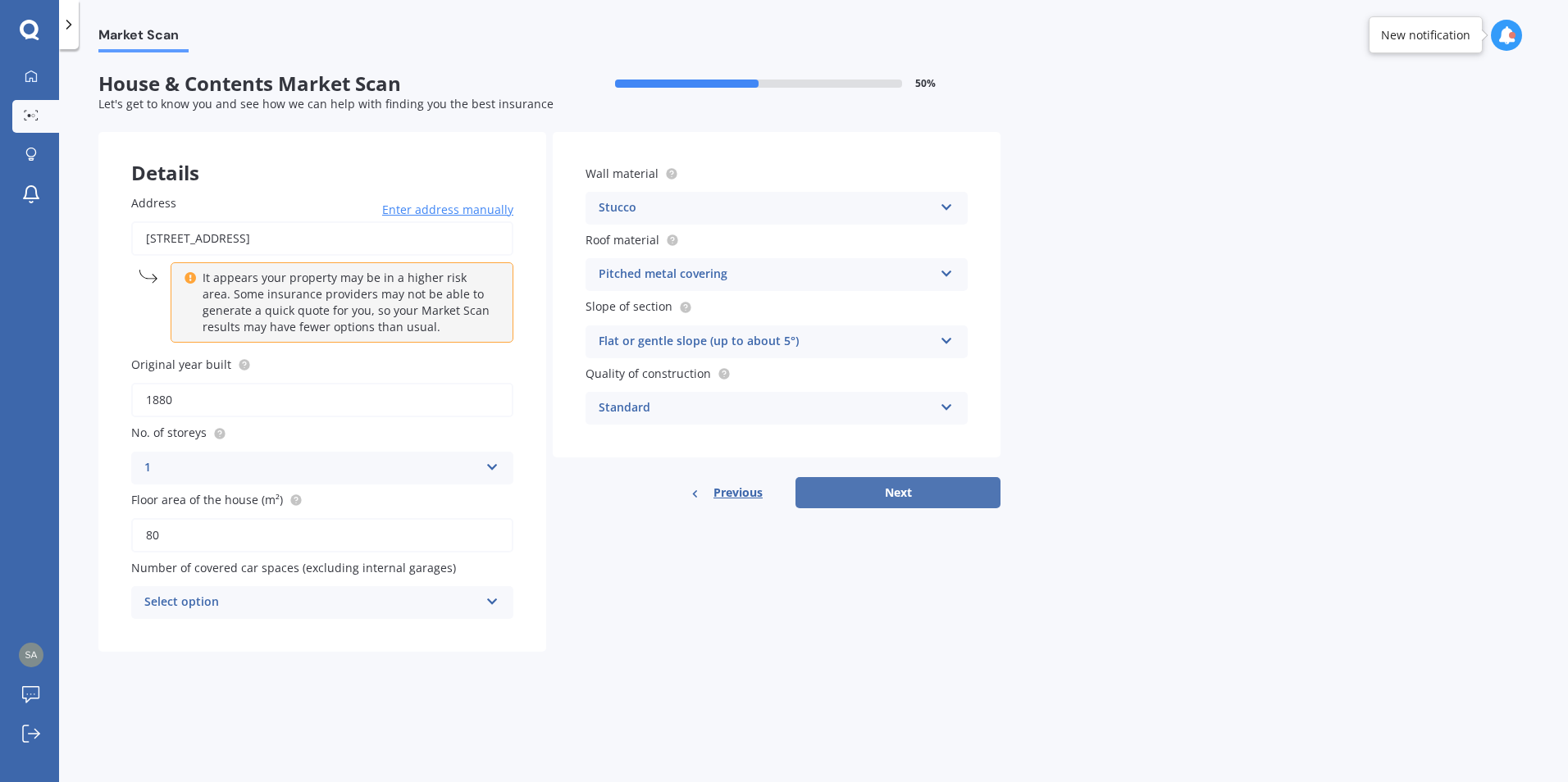
click at [896, 497] on button "Next" at bounding box center [897, 493] width 205 height 31
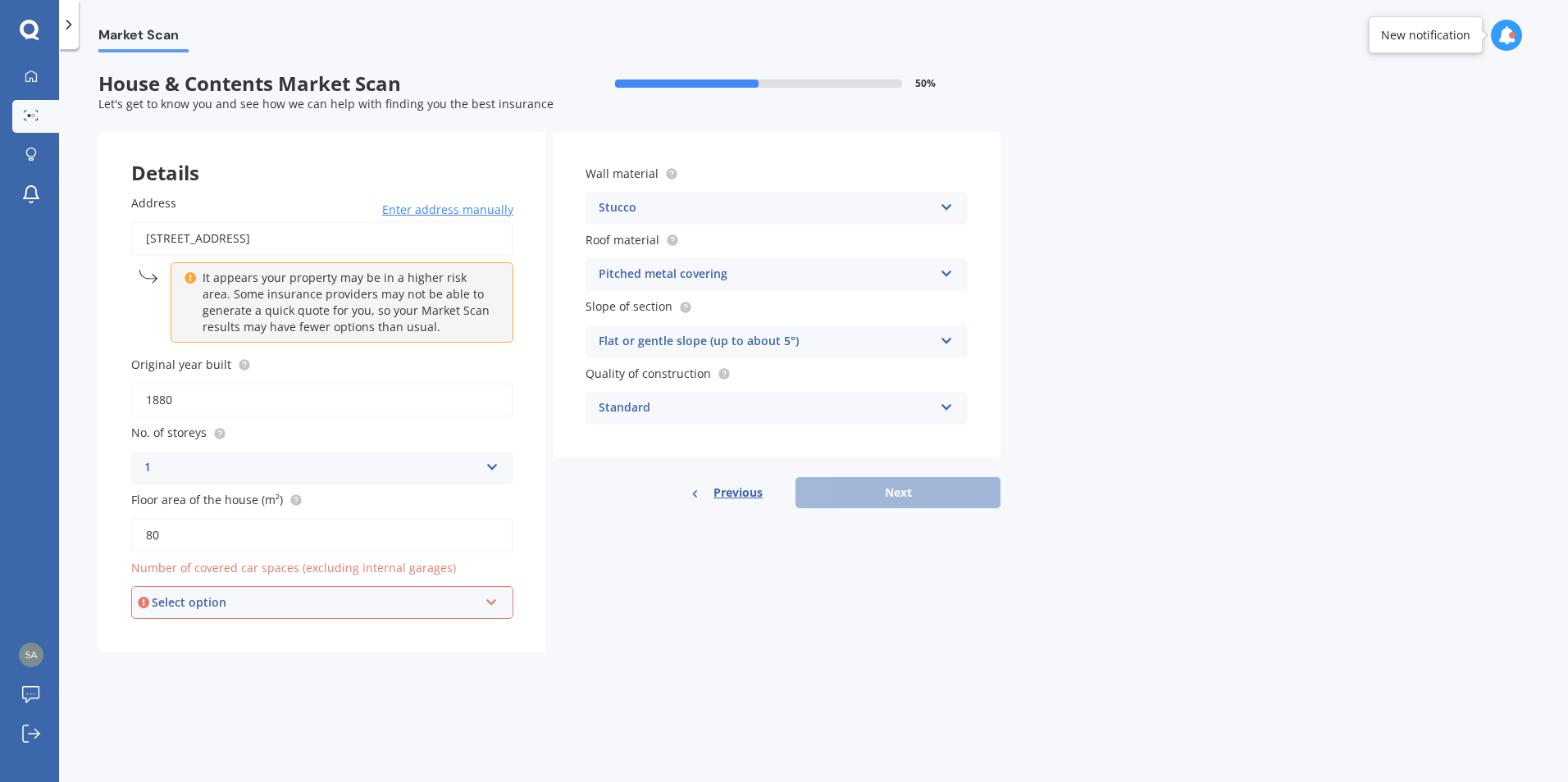
click at [494, 601] on icon at bounding box center [491, 599] width 14 height 12
click at [163, 455] on div "1" at bounding box center [322, 453] width 379 height 30
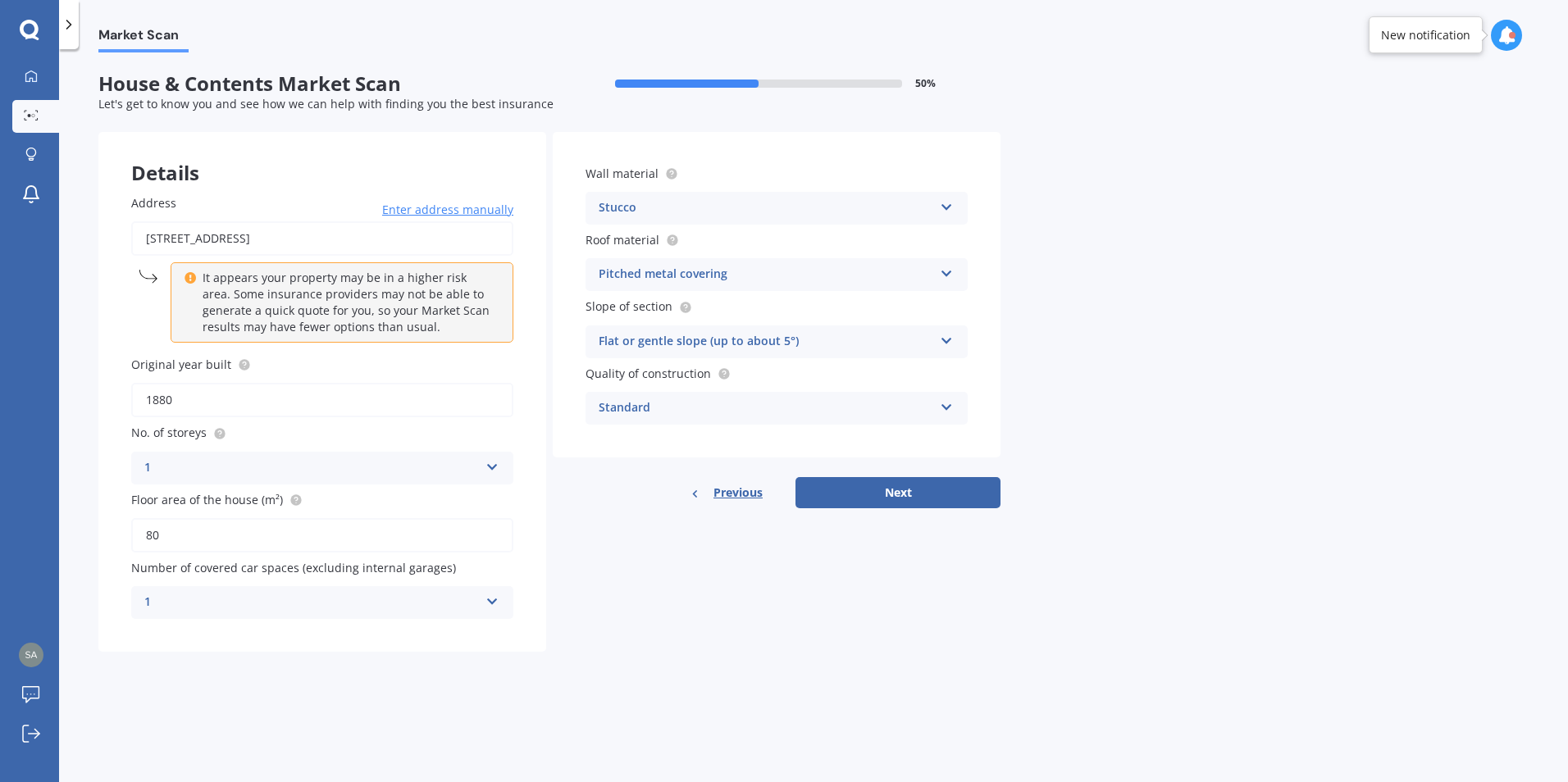
click at [747, 639] on div "Details Address [STREET_ADDRESS] Enter address manually It appears your propert…" at bounding box center [549, 391] width 902 height 520
click at [935, 495] on button "Next" at bounding box center [897, 493] width 205 height 31
select select "24"
select select "05"
select select "1994"
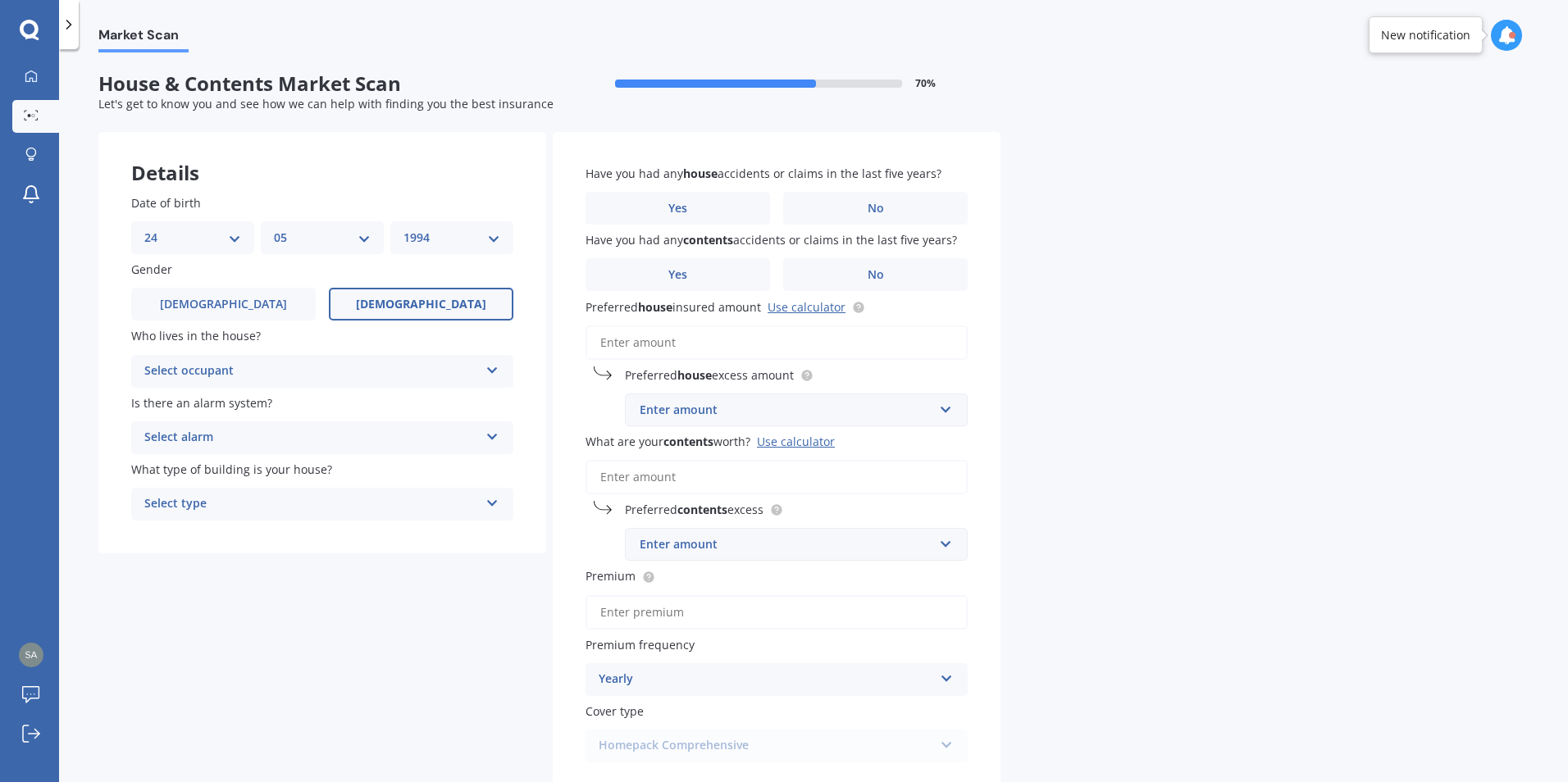
click at [486, 367] on icon at bounding box center [492, 367] width 14 height 12
click at [207, 433] on span "Owner + Boarder" at bounding box center [192, 432] width 95 height 15
click at [489, 366] on icon at bounding box center [492, 367] width 14 height 12
click at [199, 405] on div "Owner" at bounding box center [322, 403] width 380 height 30
click at [491, 438] on icon at bounding box center [492, 433] width 14 height 12
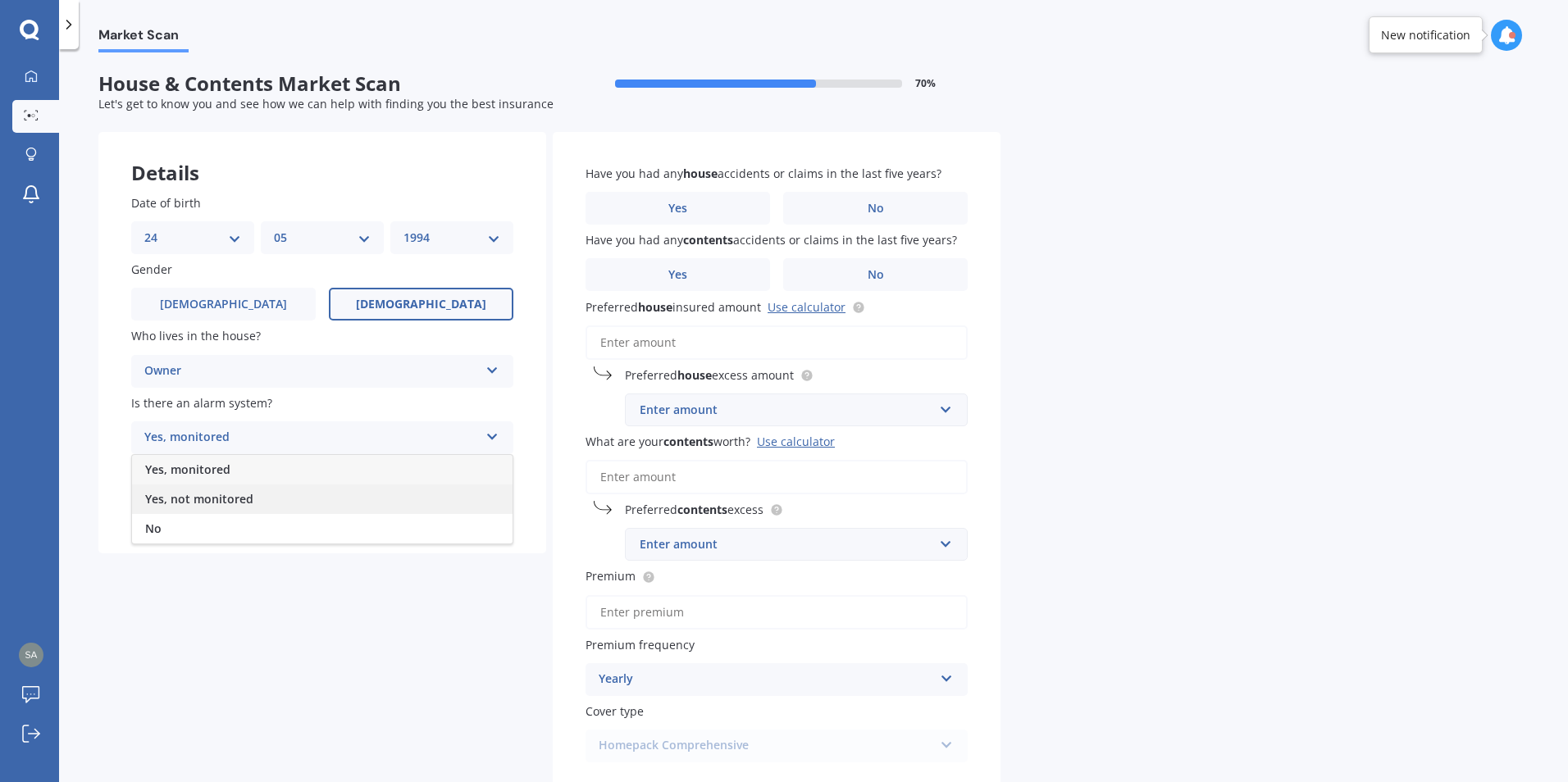
click at [182, 502] on span "Yes, not monitored" at bounding box center [199, 499] width 109 height 15
click at [495, 503] on icon at bounding box center [492, 501] width 14 height 12
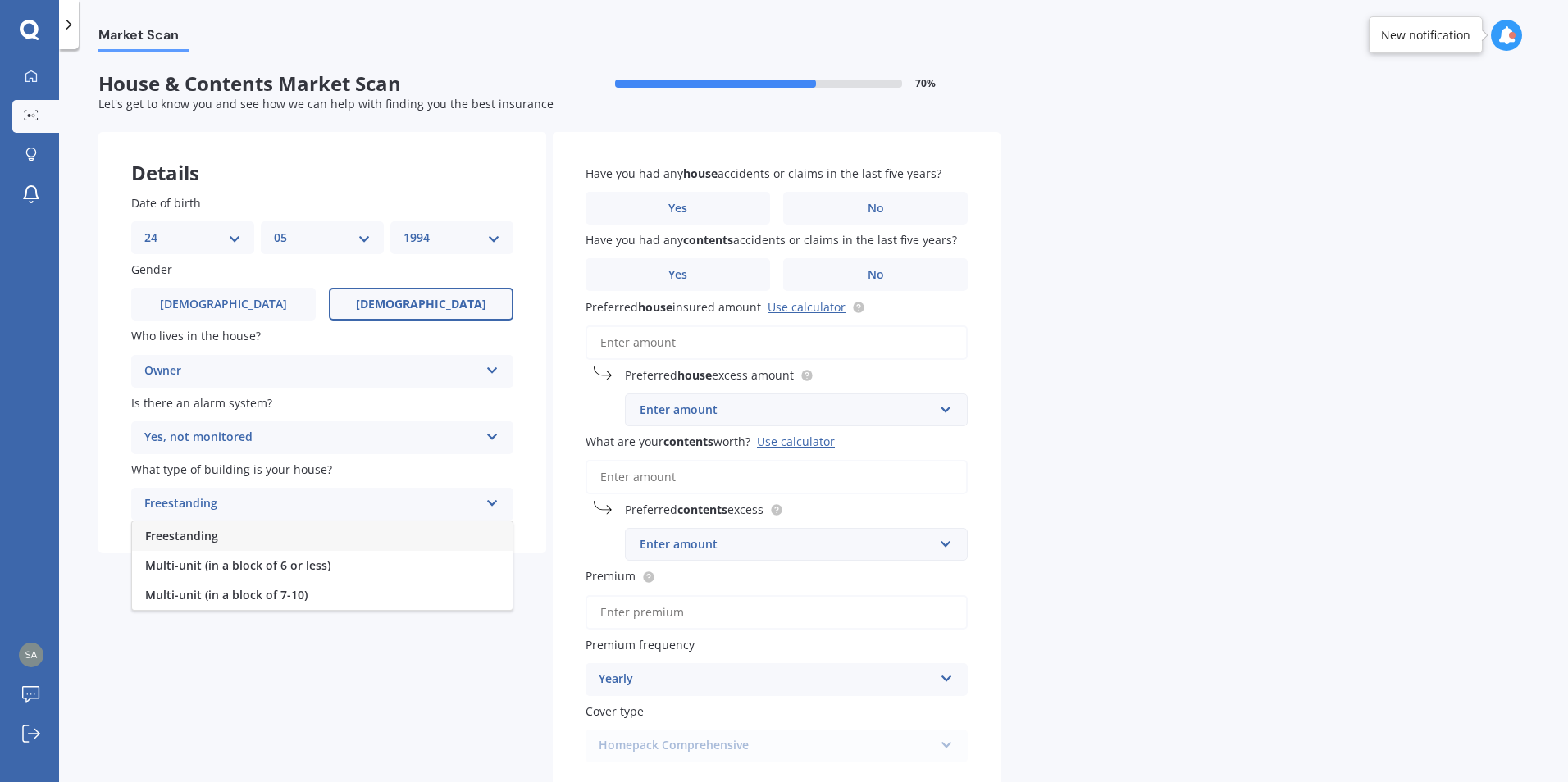
click at [223, 546] on div "Freestanding" at bounding box center [322, 536] width 380 height 30
click at [966, 480] on input "What are your contents worth? Use calculator" at bounding box center [776, 477] width 382 height 35
click at [1314, 379] on div "Market Scan House & Contents Market Scan 70 % Let's get to know you and see how…" at bounding box center [813, 419] width 1508 height 733
click at [869, 205] on span "No" at bounding box center [875, 208] width 16 height 14
click at [0, 0] on input "No" at bounding box center [0, 0] width 0 height 0
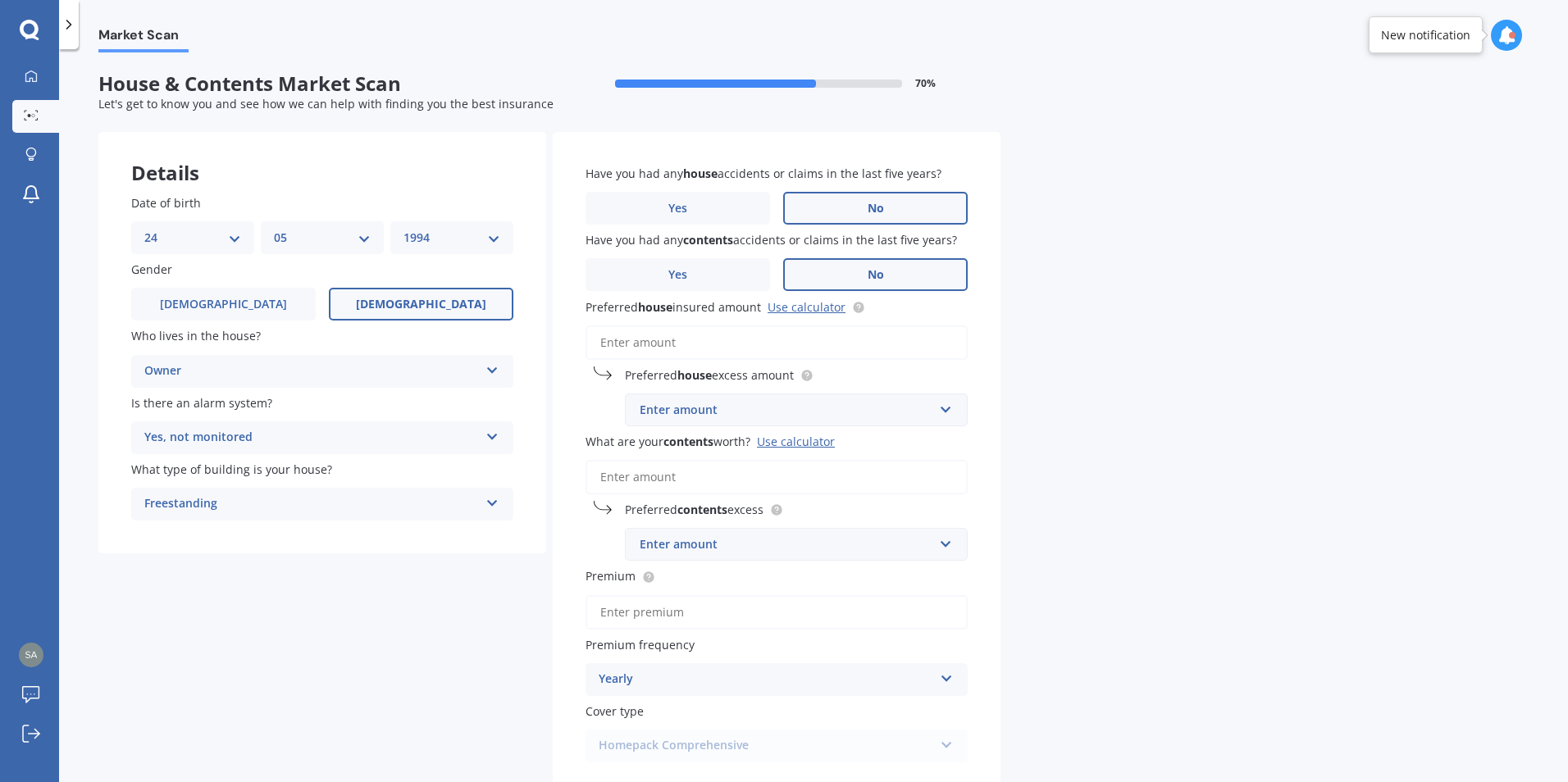
click at [865, 275] on label "No" at bounding box center [875, 275] width 184 height 33
click at [0, 0] on input "No" at bounding box center [0, 0] width 0 height 0
click at [624, 341] on input "Preferred house insured amount Use calculator" at bounding box center [776, 343] width 382 height 35
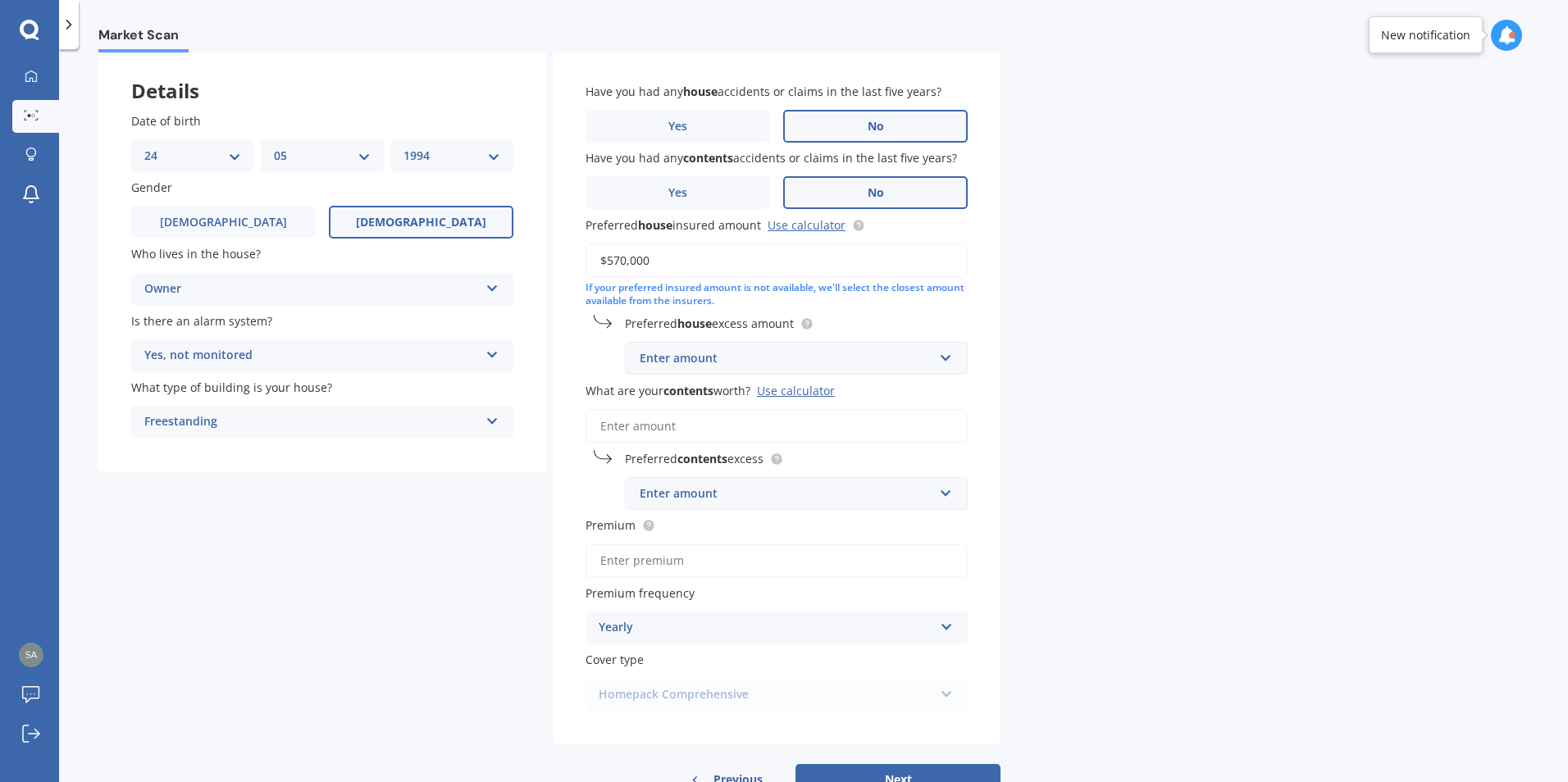
scroll to position [137, 0]
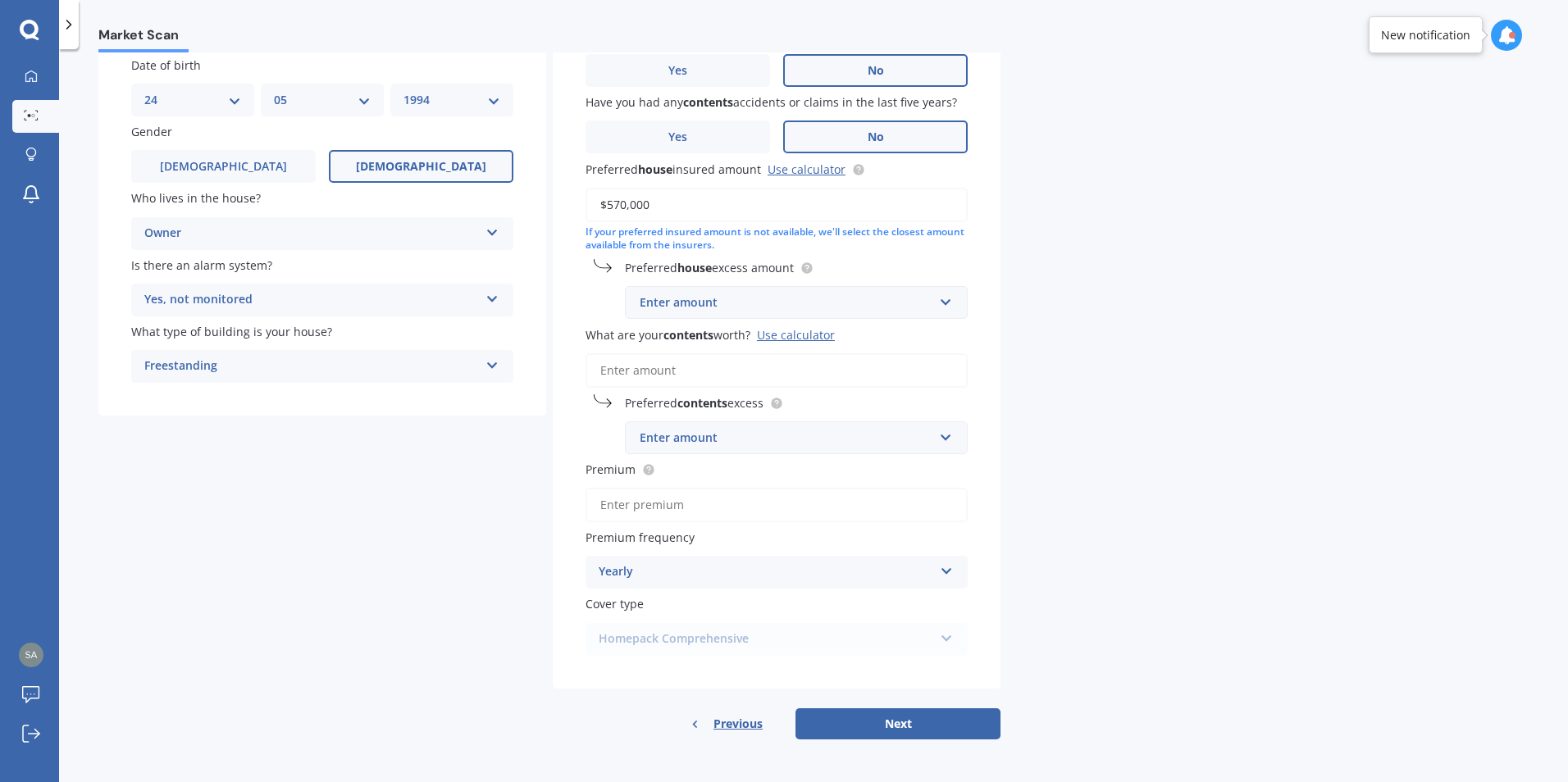
type input "$570,000"
click at [678, 304] on div "Enter amount" at bounding box center [787, 303] width 294 height 18
type input "1000"
click at [668, 330] on b "1000" at bounding box center [658, 333] width 26 height 15
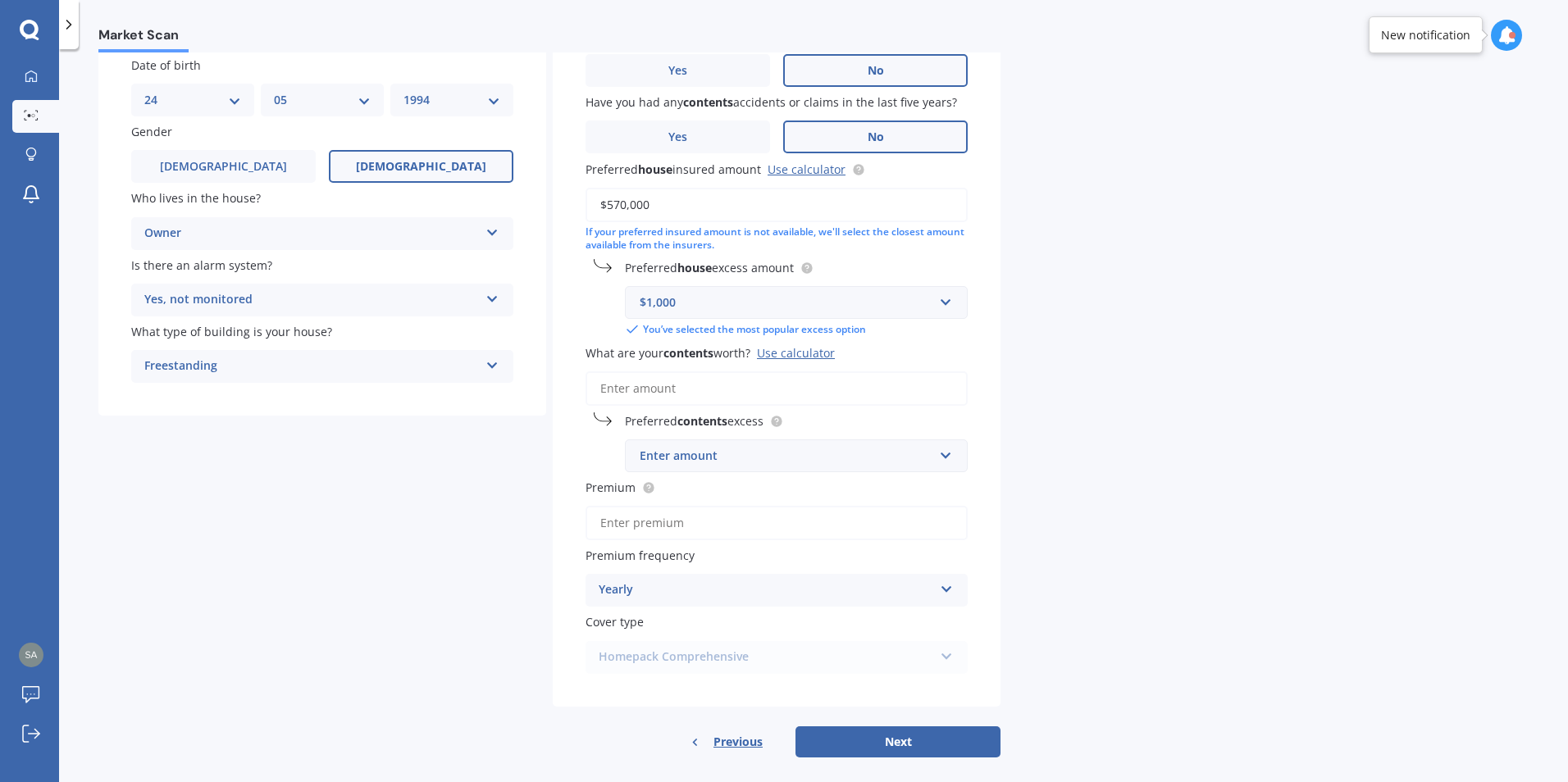
click at [665, 384] on input "What are your contents worth? Use calculator" at bounding box center [776, 389] width 382 height 35
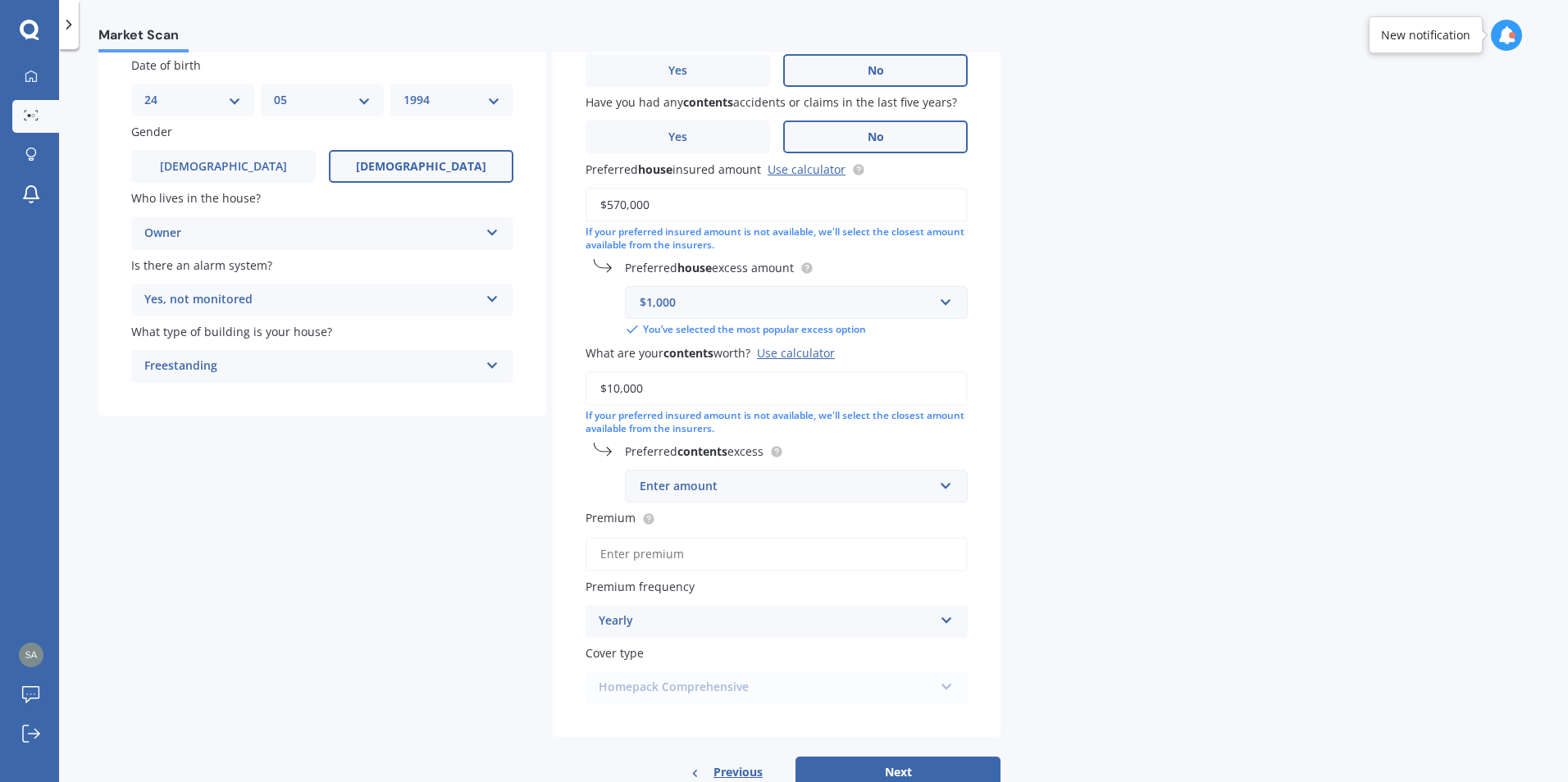
type input "$10,000"
click at [1248, 383] on div "Market Scan House & Contents Market Scan 70 % Let's get to know you and see how…" at bounding box center [813, 419] width 1508 height 733
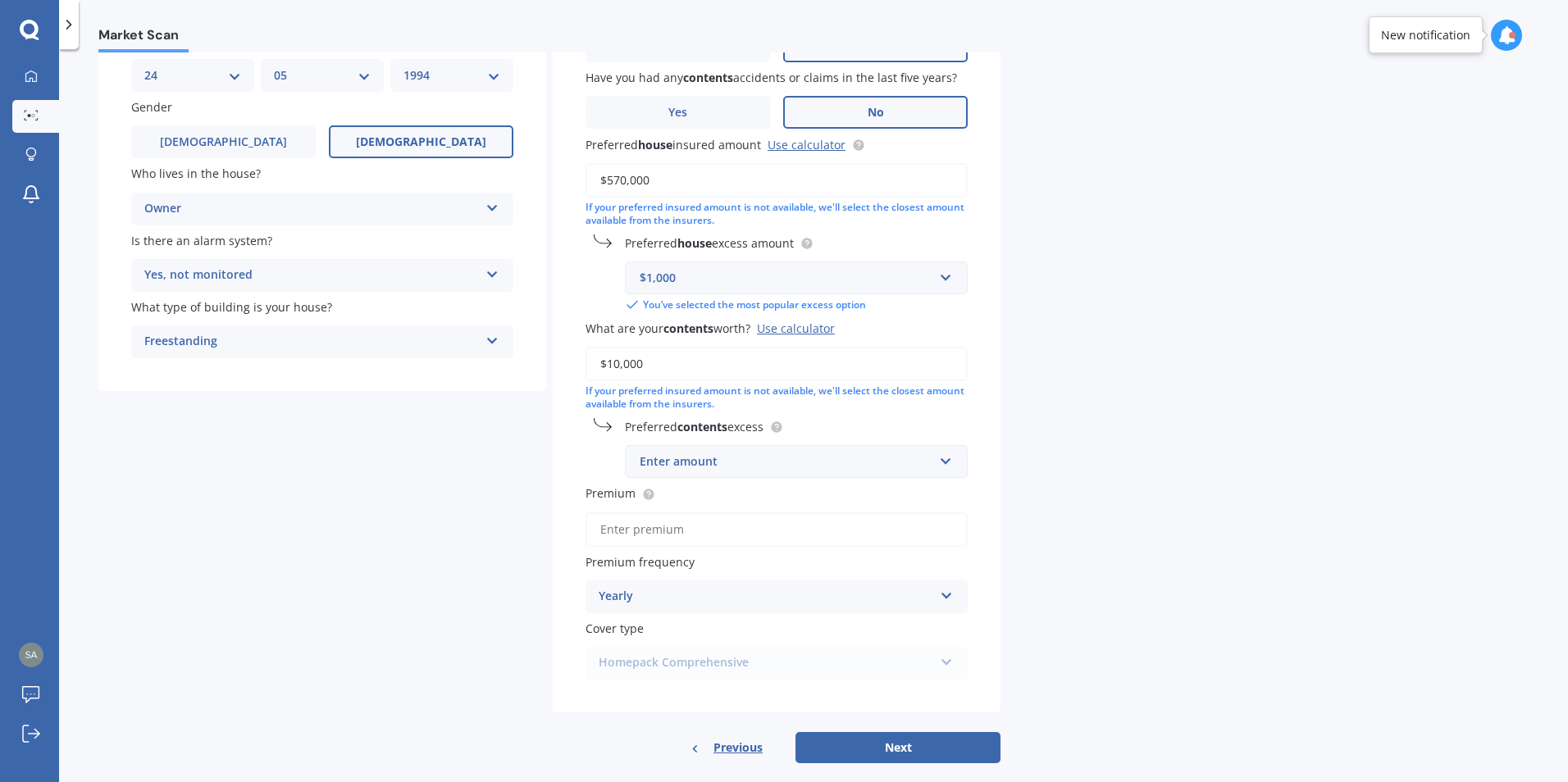
scroll to position [186, 0]
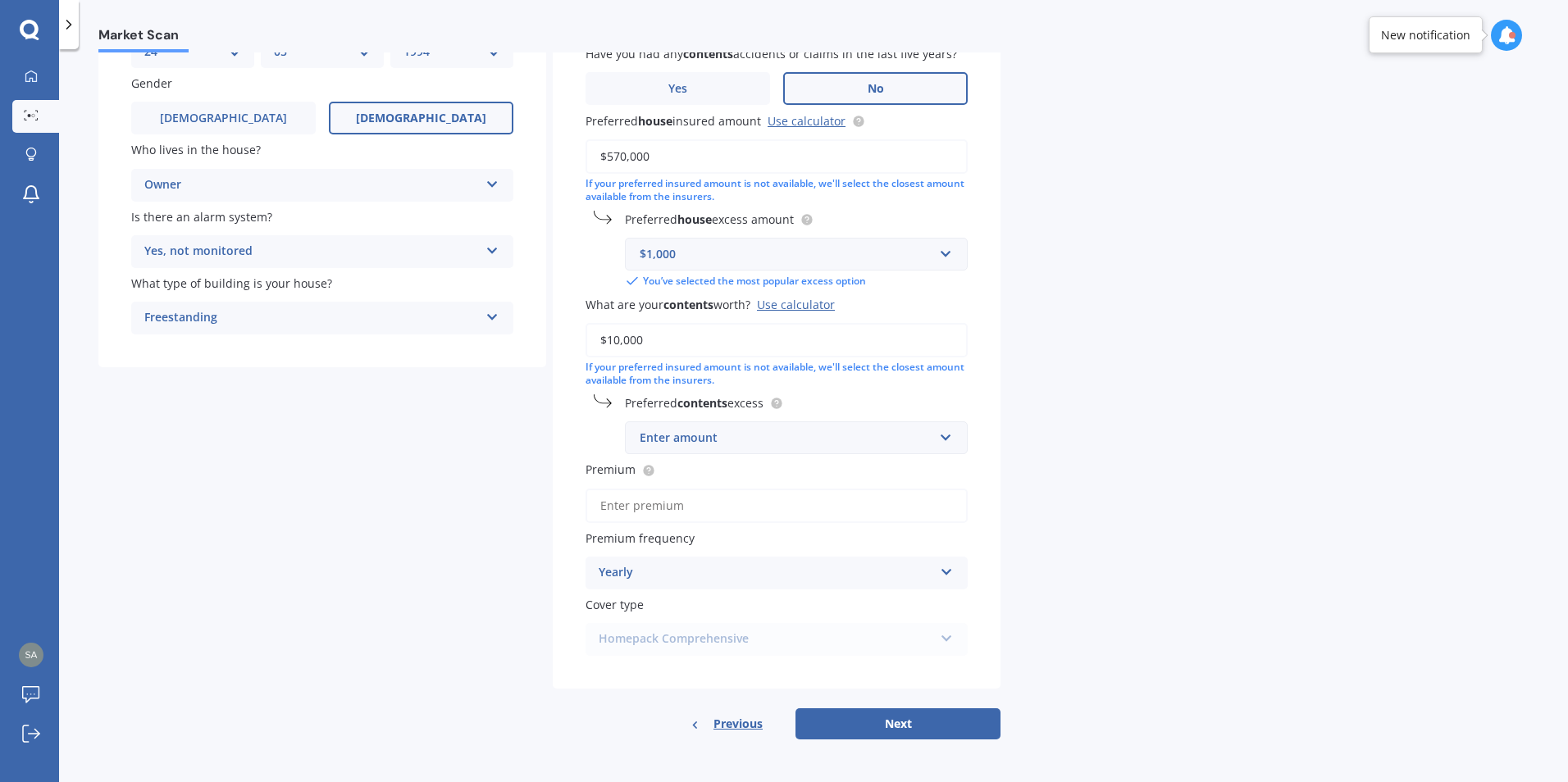
click at [685, 439] on div "Enter amount" at bounding box center [787, 437] width 294 height 18
type input "1000"
click at [1249, 393] on div "Market Scan House & Contents Market Scan 70 % Let's get to know you and see how…" at bounding box center [813, 419] width 1508 height 733
click at [656, 506] on input "Premium" at bounding box center [776, 506] width 382 height 35
type input "$221.00"
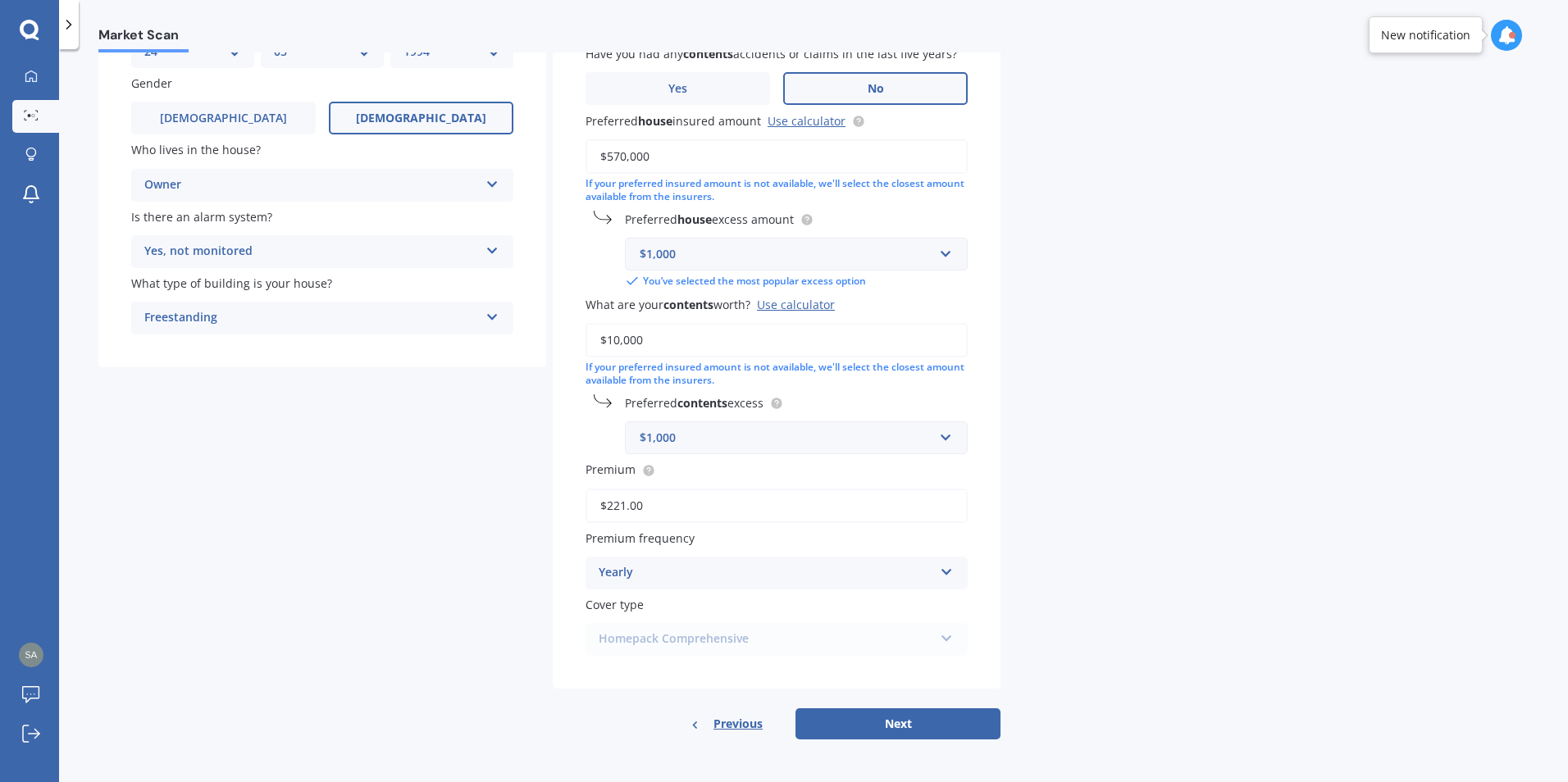
click at [947, 567] on icon at bounding box center [946, 569] width 14 height 12
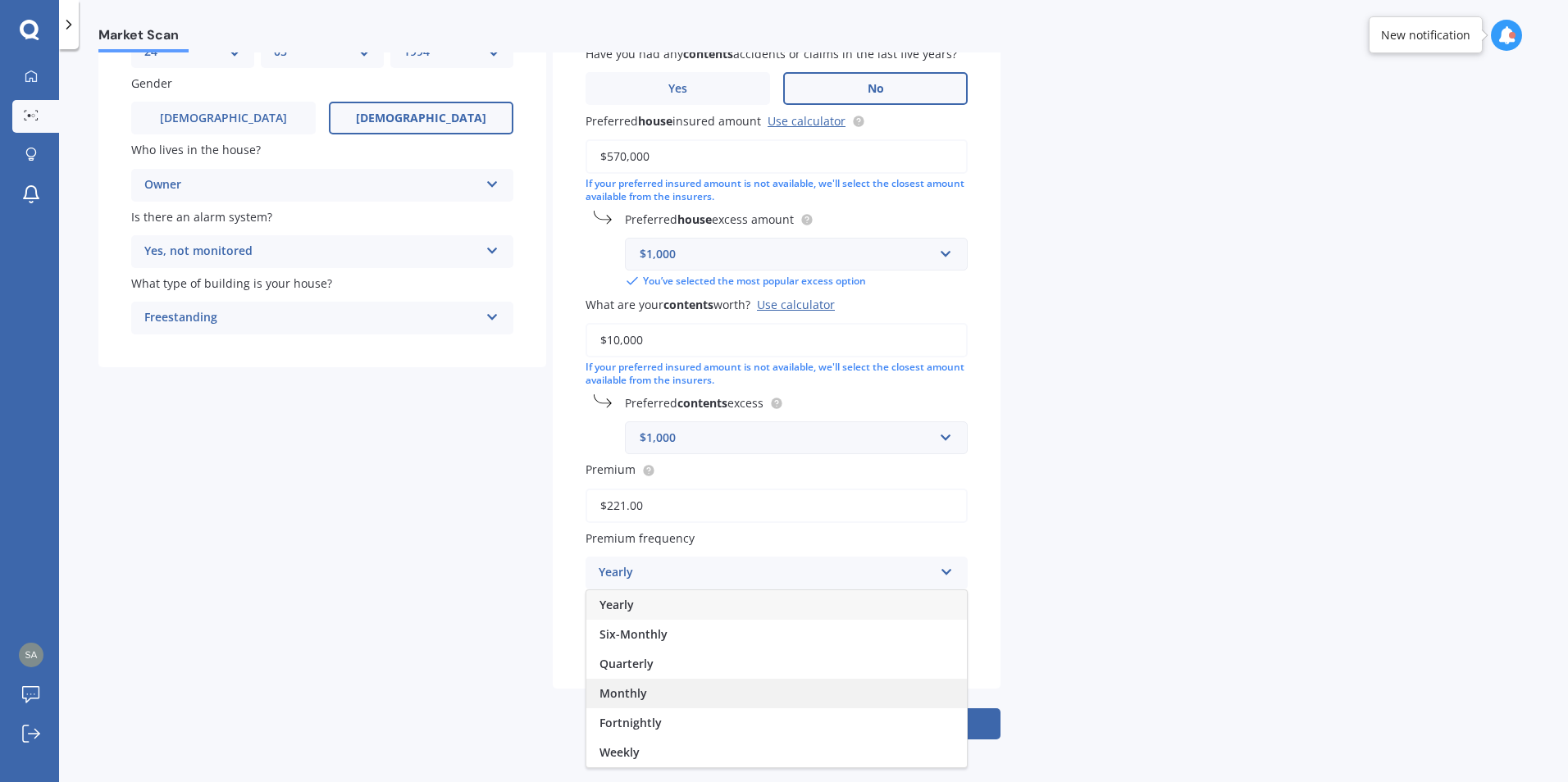
click at [637, 698] on span "Monthly" at bounding box center [623, 693] width 47 height 15
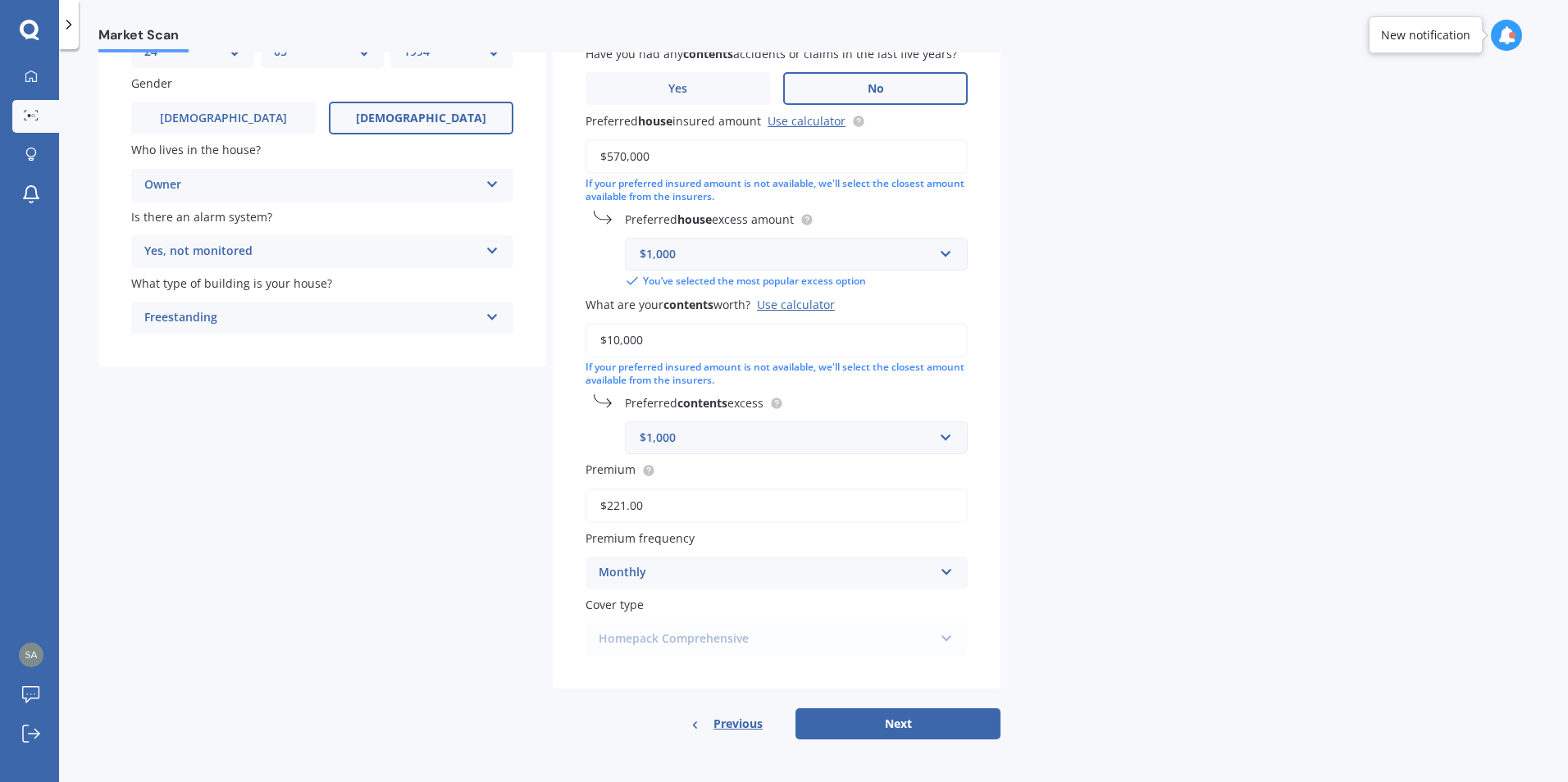
click at [995, 528] on div "Have you had any house accidents or claims in the last five years? Yes No Have …" at bounding box center [776, 317] width 448 height 743
click at [947, 639] on div "Homepack Comprehensive Homepack Essentials Homepack Comprehensive" at bounding box center [776, 640] width 382 height 33
click at [917, 717] on button "Next" at bounding box center [897, 723] width 205 height 31
select select "24"
select select "05"
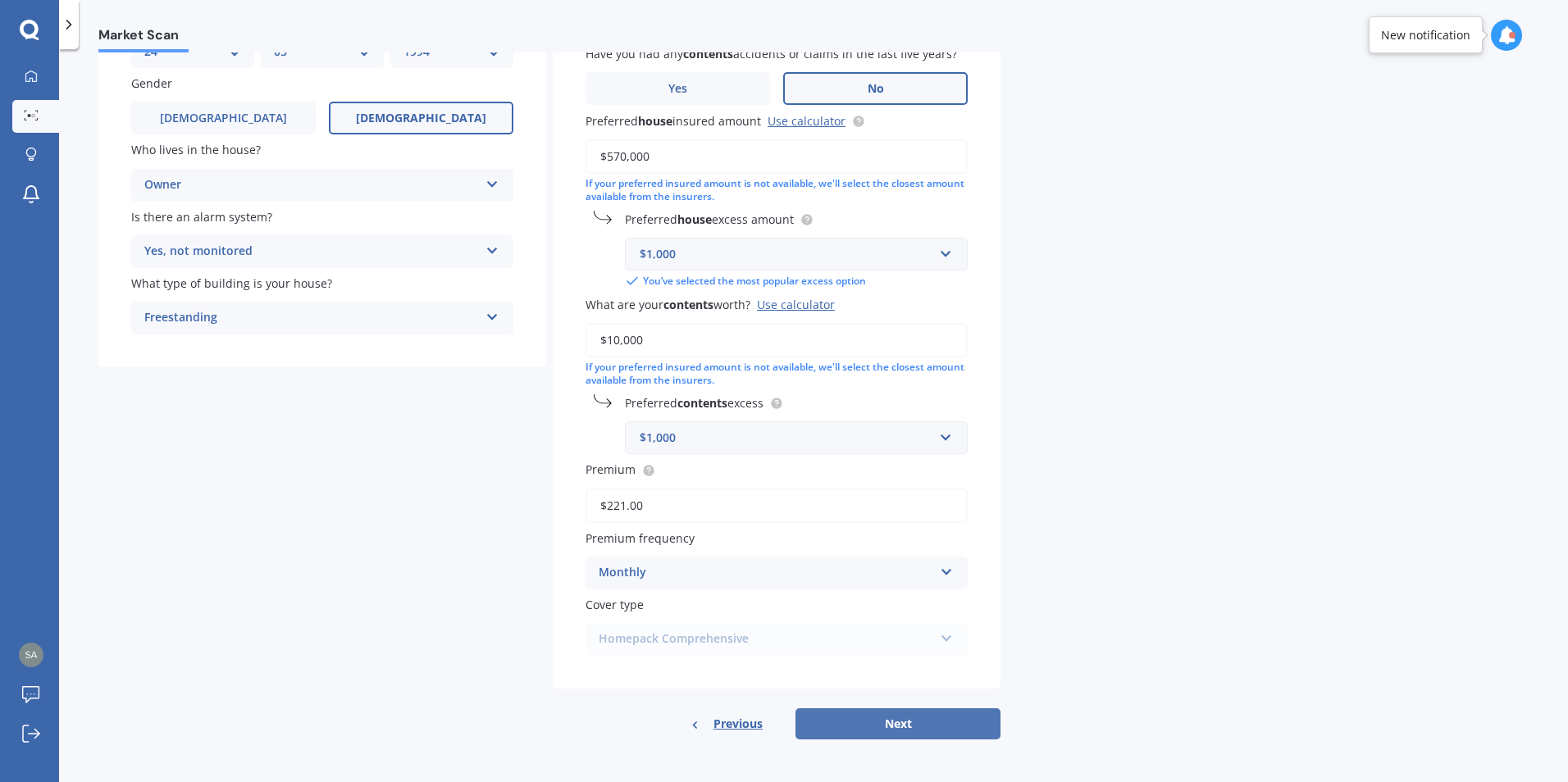
select select "1994"
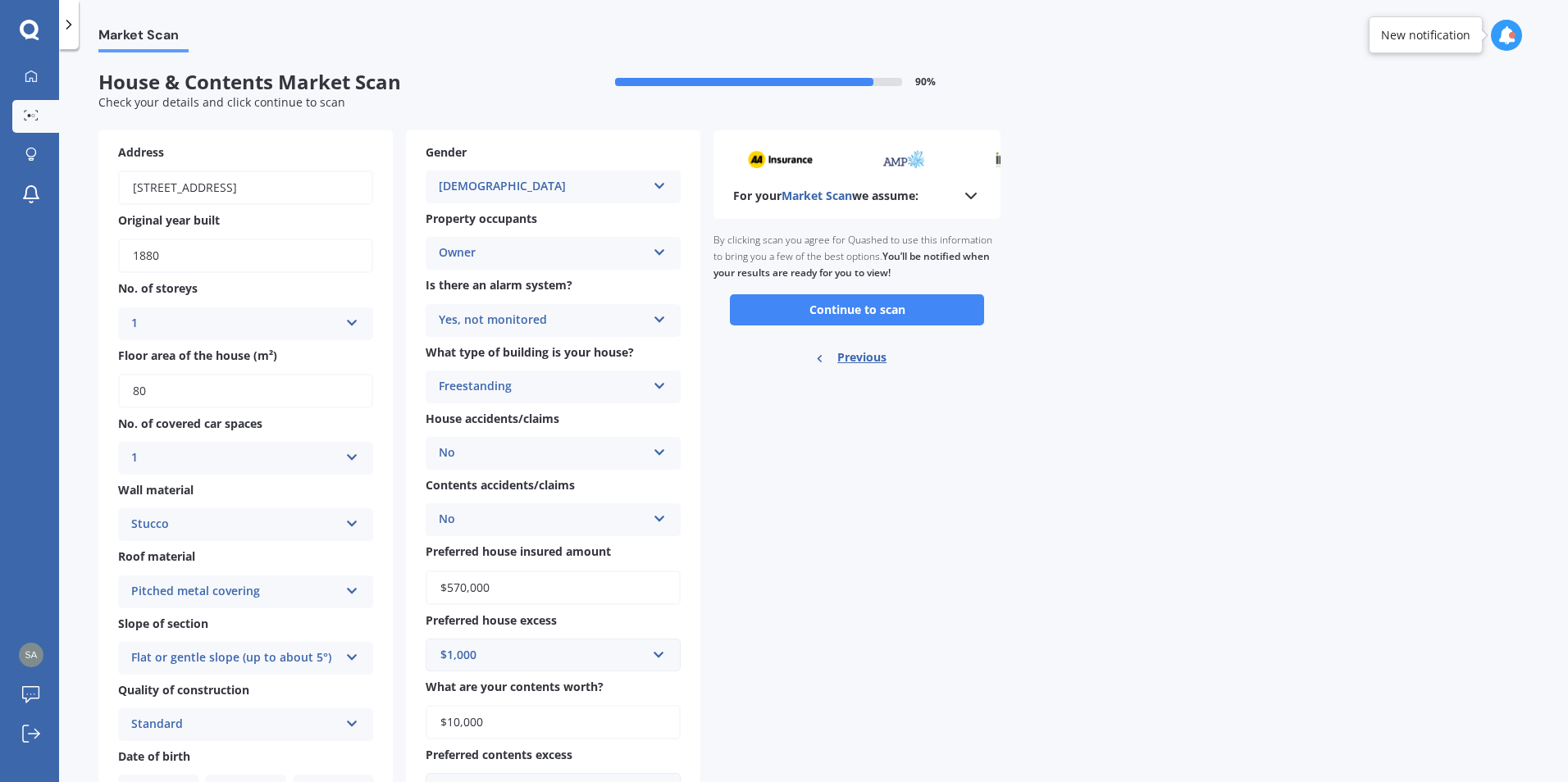
scroll to position [0, 0]
click at [847, 309] on button "Continue to scan" at bounding box center [857, 311] width 255 height 31
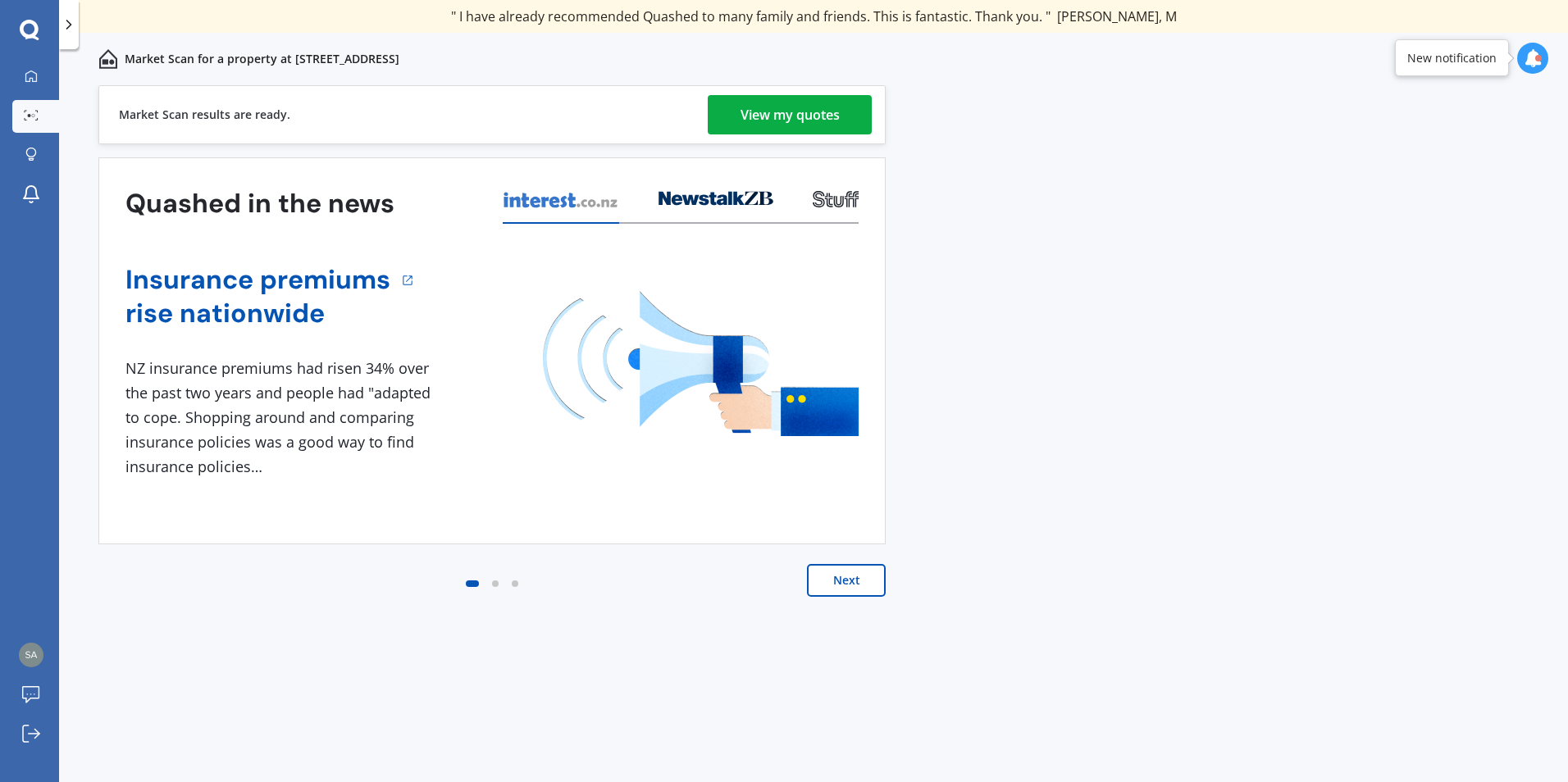
click at [774, 120] on div "View my quotes" at bounding box center [790, 114] width 99 height 39
